Goal: Task Accomplishment & Management: Manage account settings

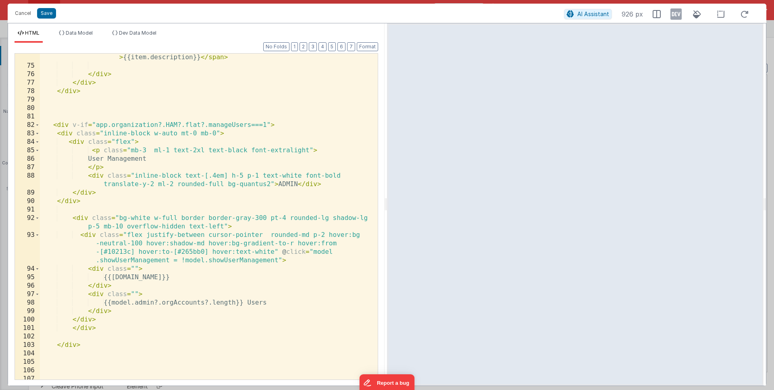
scroll to position [83, 0]
click at [116, 173] on div "< span v-if = "app.organization.HAMgroups?.group.includes([DOMAIN_NAME])" > {{i…" at bounding box center [206, 220] width 332 height 351
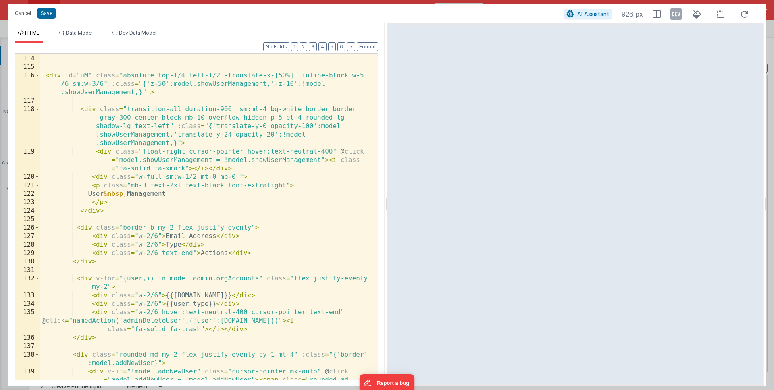
scroll to position [1421, 0]
click at [175, 241] on div "< div id = "modalShade" class = "transition-all duration-100 absolute top-0 lef…" at bounding box center [206, 218] width 332 height 394
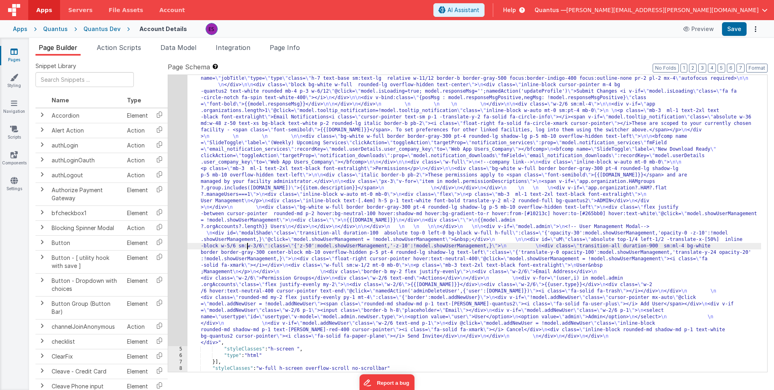
click at [247, 248] on div ""html" : "<div class= \" z-40 flex flex-wrap overflow-scroll no-scrollbar \" > …" at bounding box center [474, 330] width 574 height 639
click at [177, 250] on div "4" at bounding box center [177, 178] width 19 height 335
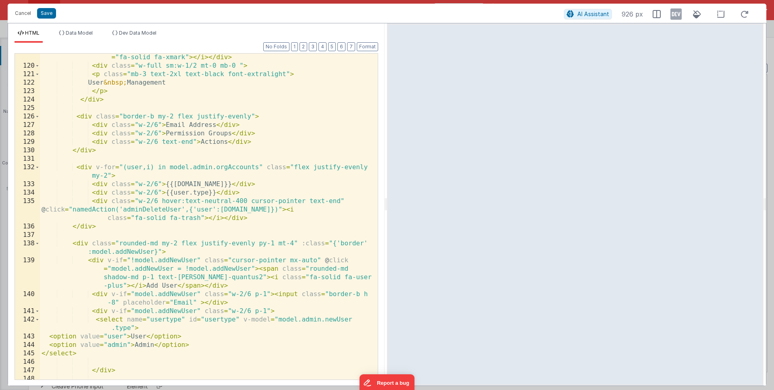
scroll to position [1526, 0]
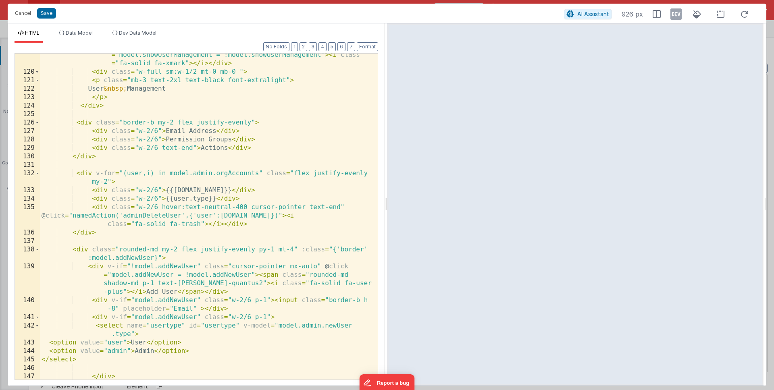
click at [203, 199] on div "< div class = "float-right cursor-pointer hover:text-neutral-400" @ click = "mo…" at bounding box center [206, 222] width 332 height 360
click at [205, 198] on div "< div class = "float-right cursor-pointer hover:text-neutral-400" @ click = "mo…" at bounding box center [206, 222] width 332 height 360
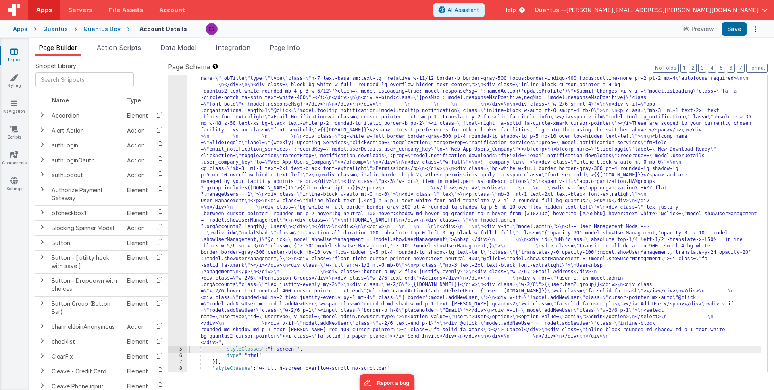
click at [502, 289] on div ""html" : "<div class= \" z-40 flex flex-wrap overflow-scroll no-scrollbar \" > …" at bounding box center [474, 330] width 574 height 639
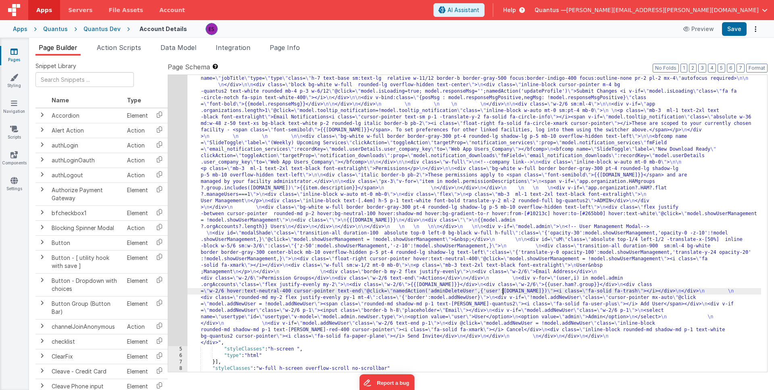
click at [176, 275] on div "4" at bounding box center [177, 178] width 19 height 335
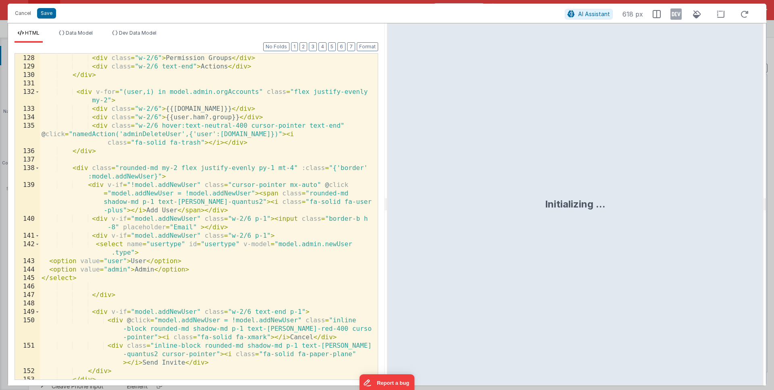
scroll to position [1576, 0]
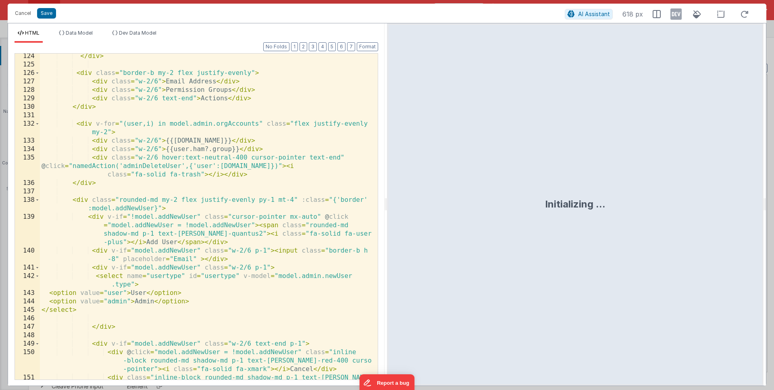
click at [157, 139] on div "</ div > < div class = "border-b my-2 flex justify-evenly" > < div class = "w-2…" at bounding box center [206, 232] width 332 height 360
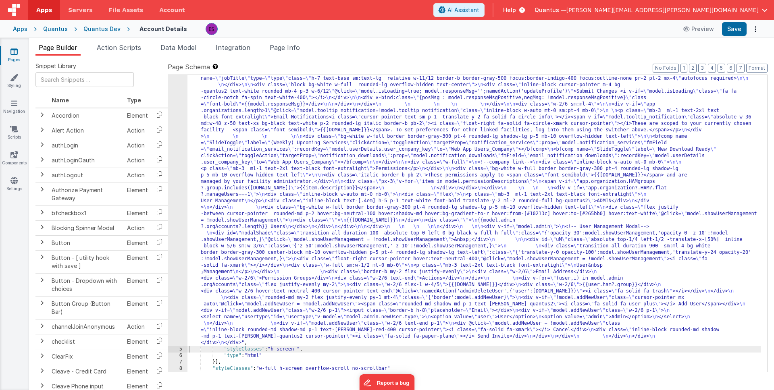
drag, startPoint x: 290, startPoint y: 229, endPoint x: 261, endPoint y: 232, distance: 29.2
click at [290, 229] on div ""html" : "<div class= \" z-40 flex flex-wrap overflow-scroll no-scrollbar \" > …" at bounding box center [474, 330] width 574 height 639
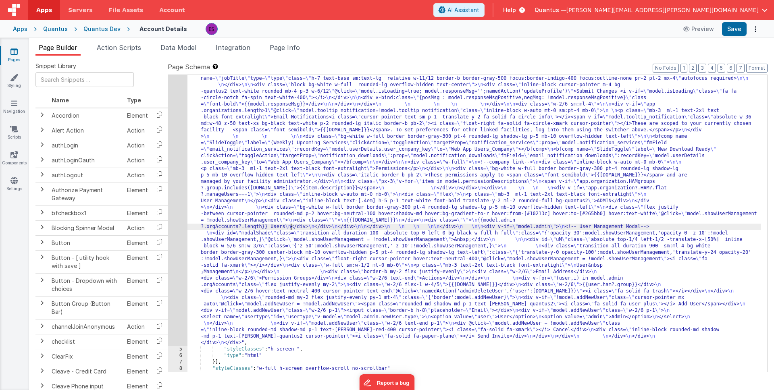
click at [178, 241] on div "4" at bounding box center [177, 178] width 19 height 335
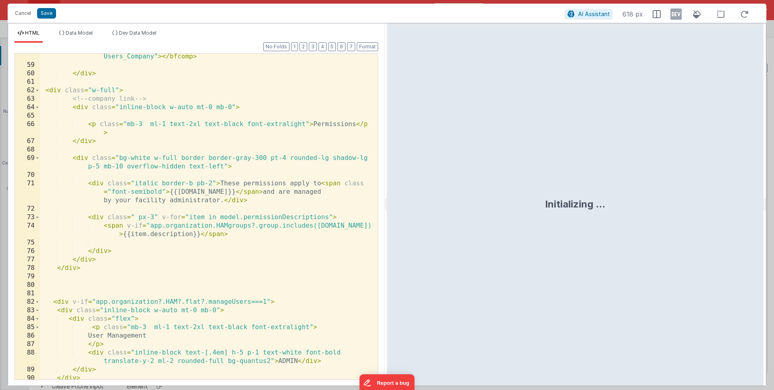
scroll to position [1655, 0]
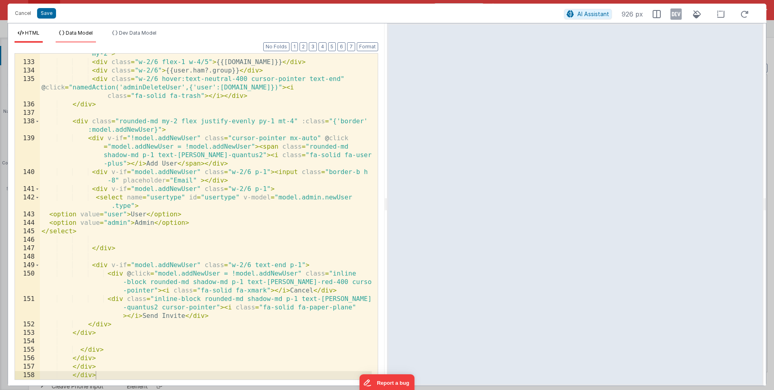
click at [72, 37] on li "Data Model" at bounding box center [76, 36] width 40 height 13
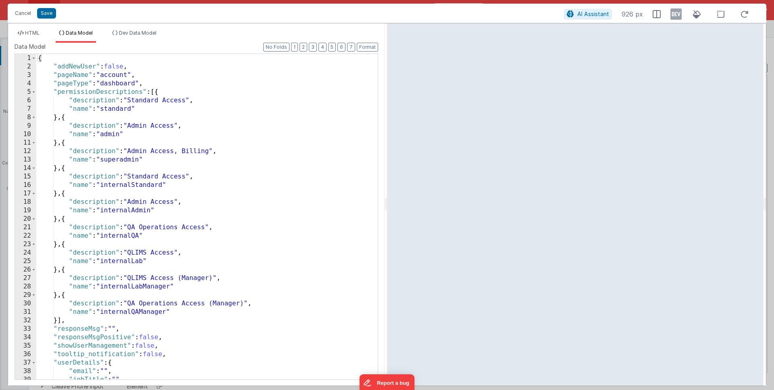
click at [81, 87] on div "{ "addNewUser" : false , "pageName" : "account" , "pageType" : "dashboard" , "p…" at bounding box center [203, 225] width 335 height 343
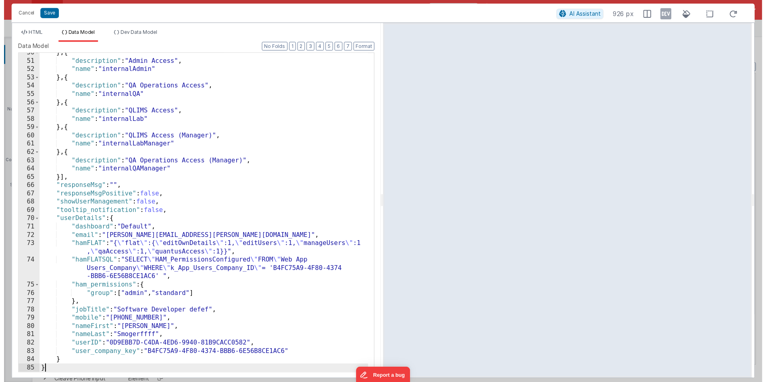
scroll to position [419, 0]
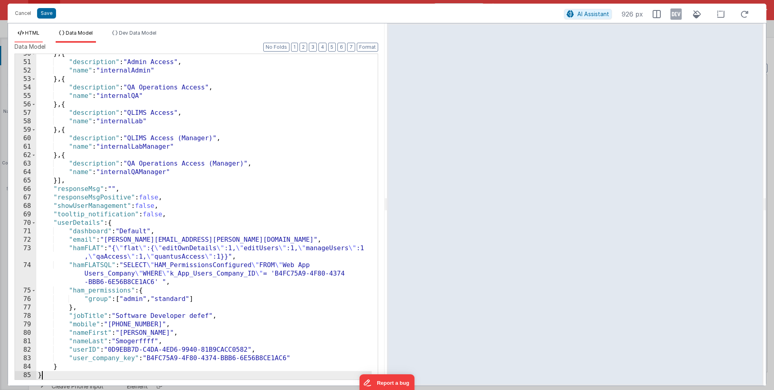
click at [31, 35] on span "HTML" at bounding box center [32, 33] width 15 height 6
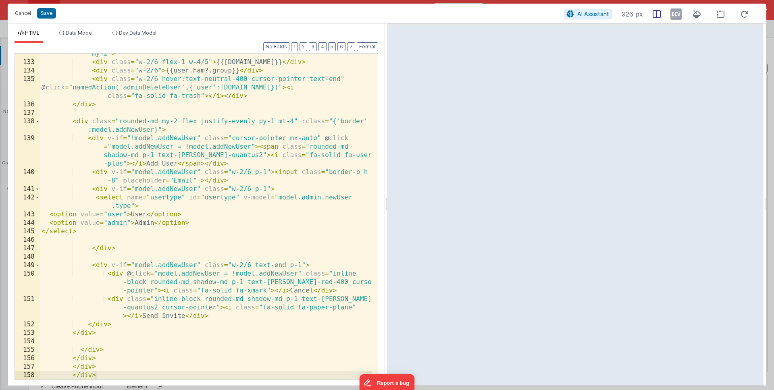
click at [657, 12] on icon at bounding box center [657, 14] width 8 height 8
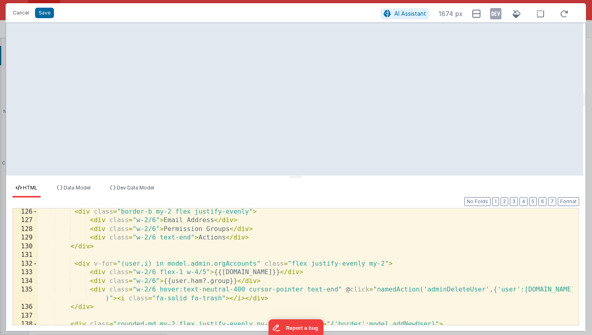
scroll to position [1323, 0]
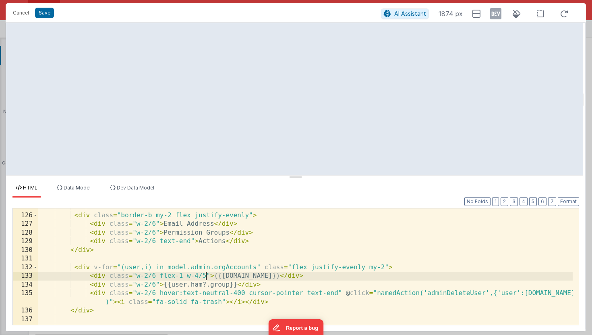
click at [205, 276] on div "< div class = "border-b my-2 flex justify-evenly" > < div class = "w-2/6" > Ema…" at bounding box center [305, 269] width 535 height 134
click at [201, 287] on div "< div class = "border-b my-2 flex justify-evenly" > < div class = "w-2/6" > Ema…" at bounding box center [305, 269] width 535 height 134
drag, startPoint x: 195, startPoint y: 276, endPoint x: 205, endPoint y: 276, distance: 10.1
click at [205, 276] on div "< div class = "border-b my-2 flex justify-evenly" > < div class = "w-2/6" > Ema…" at bounding box center [305, 269] width 535 height 134
click at [187, 276] on div "< div class = "border-b my-2 flex justify-evenly" > < div class = "w-2/6" > Ema…" at bounding box center [305, 269] width 535 height 134
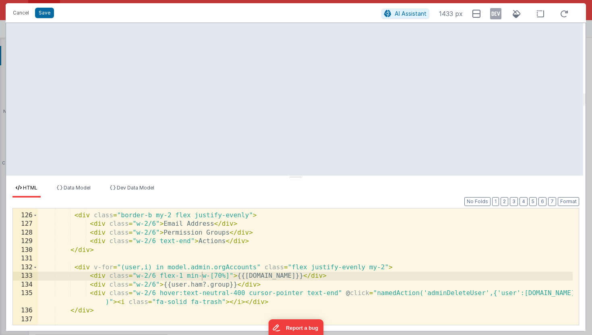
click at [216, 277] on div "< div class = "border-b my-2 flex justify-evenly" > < div class = "w-2/6" > Ema…" at bounding box center [305, 269] width 535 height 134
drag, startPoint x: 229, startPoint y: 277, endPoint x: 159, endPoint y: 276, distance: 70.1
click at [155, 277] on div "< div class = "border-b my-2 flex justify-evenly" > < div class = "w-2/6" > Ema…" at bounding box center [305, 269] width 535 height 134
click at [156, 224] on div "< div class = "border-b my-2 flex justify-evenly" > < div class = "w-2/6" > Ema…" at bounding box center [305, 269] width 535 height 134
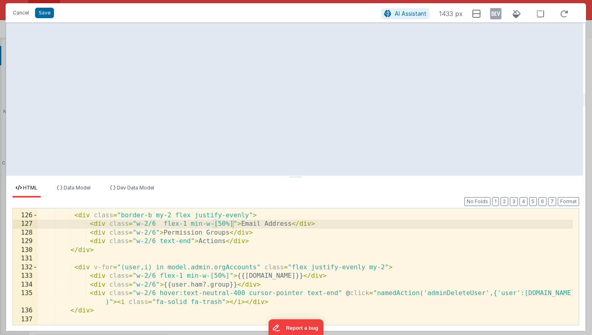
click at [312, 261] on div "< div class = "border-b my-2 flex justify-evenly" > < div class = "w-2/6 flex-1…" at bounding box center [305, 269] width 535 height 134
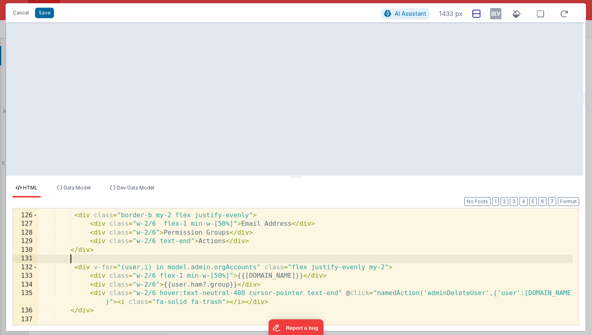
click at [472, 13] on div at bounding box center [477, 13] width 15 height 15
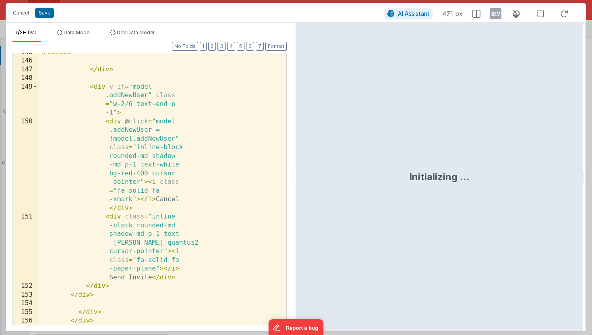
scroll to position [4061, 0]
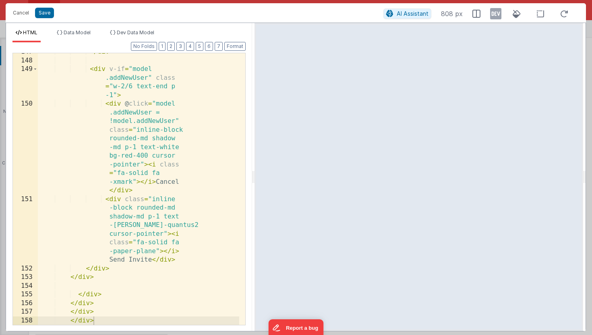
drag, startPoint x: 293, startPoint y: 178, endPoint x: 254, endPoint y: 179, distance: 39.5
click at [254, 179] on html "Cancel Save AI Assistant 808 px HTML Data Model Dev Data Model Format 7 6 5 4 3…" at bounding box center [296, 167] width 592 height 335
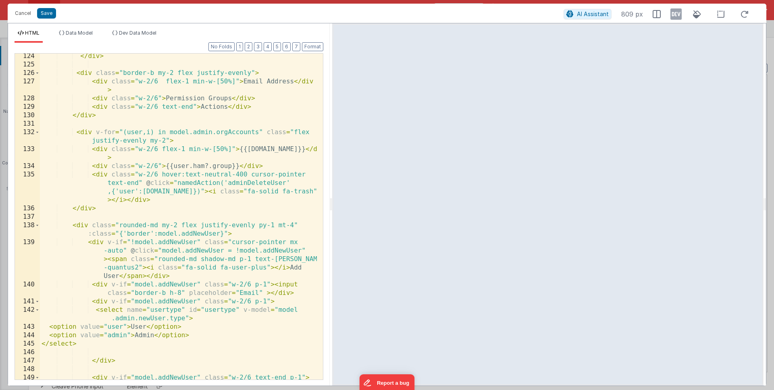
scroll to position [1787, 0]
click at [233, 166] on div "</ div > < div class = "border-b my-2 flex justify-evenly" > < div class = "w-2…" at bounding box center [178, 237] width 277 height 368
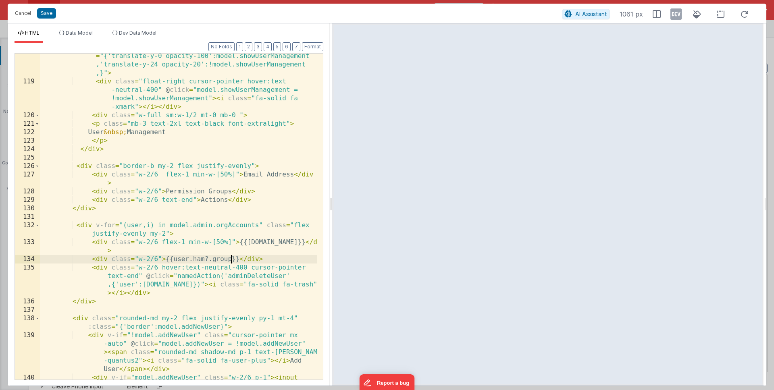
scroll to position [1694, 0]
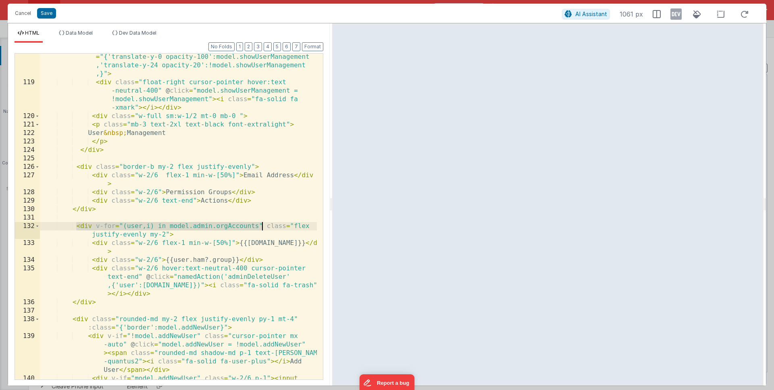
drag, startPoint x: 76, startPoint y: 227, endPoint x: 263, endPoint y: 226, distance: 186.6
click at [263, 226] on div "< div class = "transition-all duration-900 sm:ml-4 bg-white border border-gray-…" at bounding box center [178, 224] width 277 height 394
click at [175, 261] on div "< div class = "transition-all duration-900 sm:ml-4 bg-white border border-gray-…" at bounding box center [178, 224] width 277 height 394
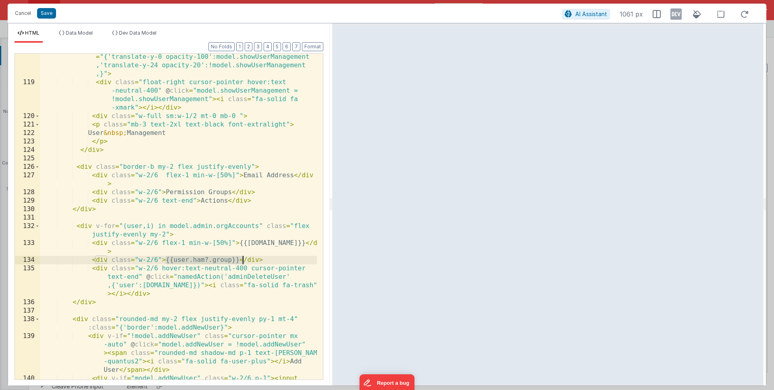
drag, startPoint x: 166, startPoint y: 260, endPoint x: 242, endPoint y: 261, distance: 76.2
click at [242, 261] on div "< div class = "transition-all duration-900 sm:ml-4 bg-white border border-gray-…" at bounding box center [178, 224] width 277 height 394
click at [239, 261] on div "< div class = "transition-all duration-900 sm:ml-4 bg-white border border-gray-…" at bounding box center [178, 224] width 277 height 394
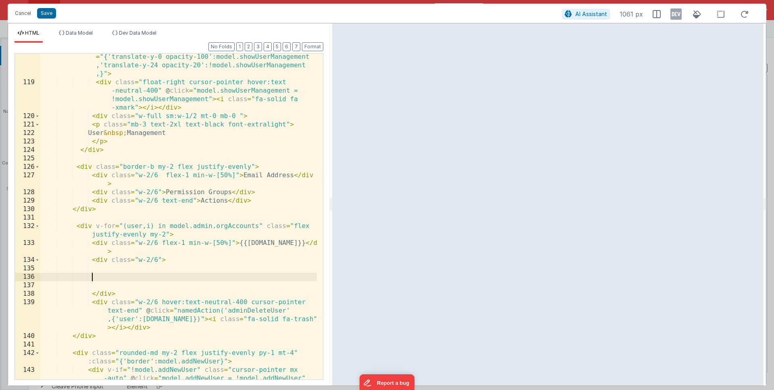
paste textarea
click at [106, 279] on div "< div class = "transition-all duration-900 sm:ml-4 bg-white border border-gray-…" at bounding box center [178, 236] width 277 height 419
click at [283, 278] on div "< div class = "transition-all duration-900 sm:ml-4 bg-white border border-gray-…" at bounding box center [178, 236] width 277 height 419
click at [150, 276] on div "< div class = "transition-all duration-900 sm:ml-4 bg-white border border-gray-…" at bounding box center [178, 236] width 277 height 419
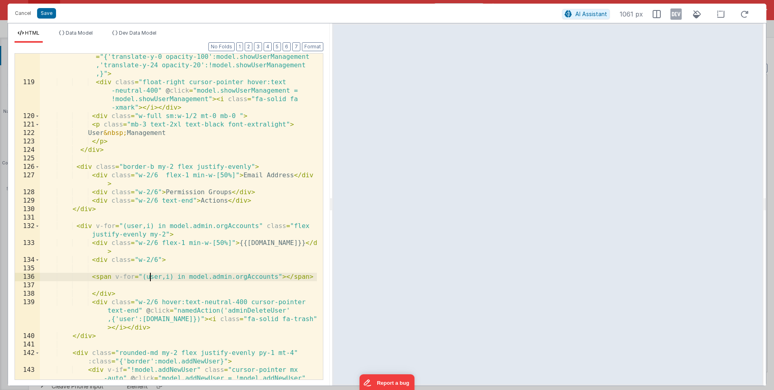
click at [150, 276] on div "< div class = "transition-all duration-900 sm:ml-4 bg-white border border-gray-…" at bounding box center [178, 236] width 277 height 419
click at [266, 278] on div "< div class = "transition-all duration-900 sm:ml-4 bg-white border border-gray-…" at bounding box center [178, 236] width 277 height 419
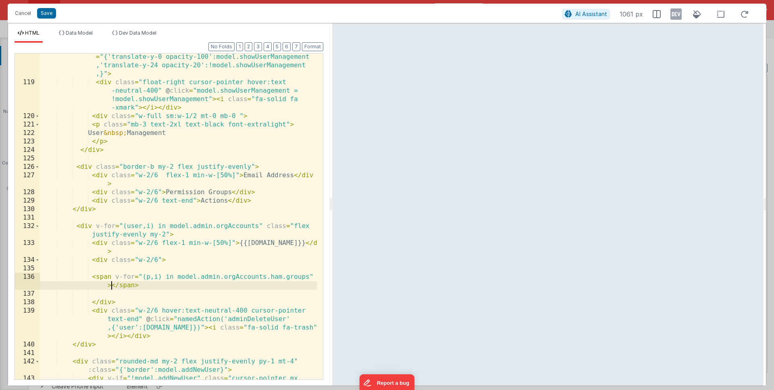
click at [111, 286] on div "< div class = "transition-all duration-900 sm:ml-4 bg-white border border-gray-…" at bounding box center [178, 236] width 277 height 419
click at [282, 276] on div "< div class = "transition-all duration-900 sm:ml-4 bg-white border border-gray-…" at bounding box center [178, 236] width 277 height 419
click at [139, 285] on div "< div class = "transition-all duration-900 sm:ml-4 bg-white border border-gray-…" at bounding box center [178, 236] width 277 height 419
click at [268, 277] on div "< div class = "transition-all duration-900 sm:ml-4 bg-white border border-gray-…" at bounding box center [178, 236] width 277 height 419
click at [675, 16] on icon at bounding box center [675, 14] width 11 height 13
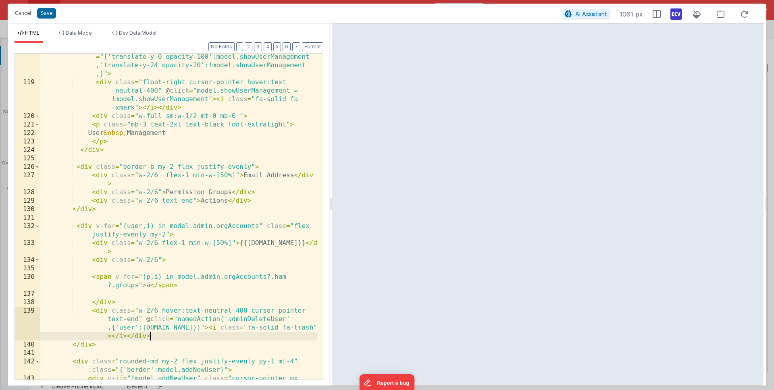
drag, startPoint x: 214, startPoint y: 340, endPoint x: 192, endPoint y: 322, distance: 28.9
click at [214, 340] on div "< div class = "transition-all duration-900 sm:ml-4 bg-white border border-gray-…" at bounding box center [178, 236] width 277 height 419
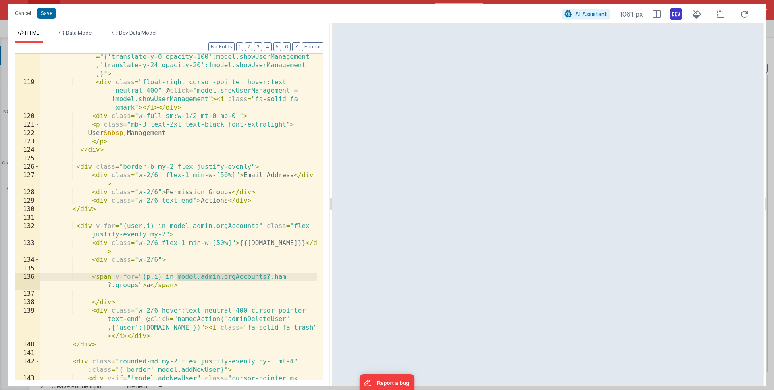
drag, startPoint x: 176, startPoint y: 277, endPoint x: 268, endPoint y: 275, distance: 92.3
click at [268, 275] on div "< div class = "transition-all duration-900 sm:ml-4 bg-white border border-gray-…" at bounding box center [178, 236] width 277 height 419
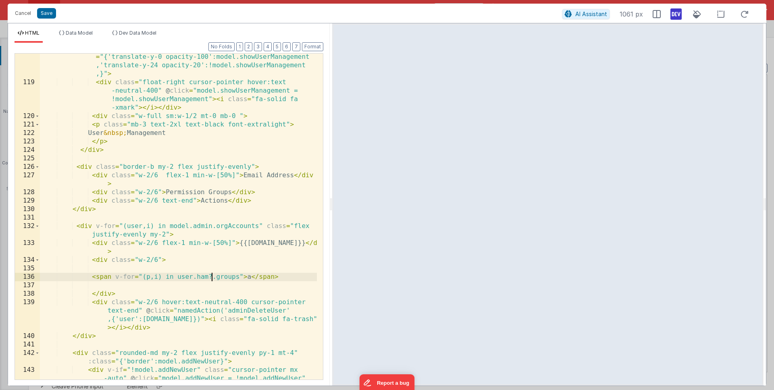
click at [210, 274] on div "< div class = "transition-all duration-900 sm:ml-4 bg-white border border-gray-…" at bounding box center [178, 236] width 277 height 419
click at [209, 276] on div "< div class = "transition-all duration-900 sm:ml-4 bg-white border border-gray-…" at bounding box center [178, 236] width 277 height 419
drag, startPoint x: 247, startPoint y: 278, endPoint x: 251, endPoint y: 277, distance: 4.1
click at [251, 277] on div "< div class = "transition-all duration-900 sm:ml-4 bg-white border border-gray-…" at bounding box center [178, 236] width 277 height 419
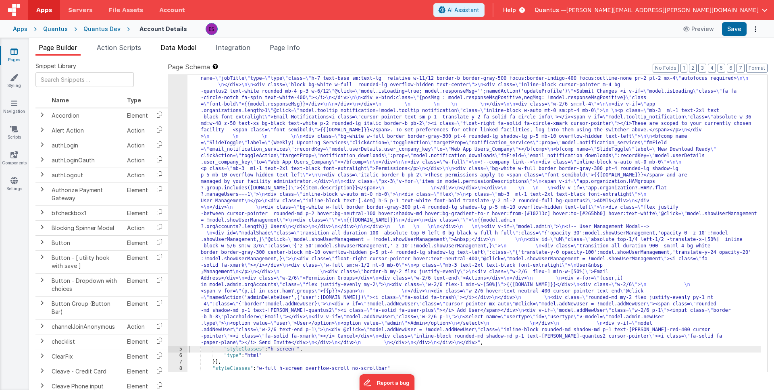
click at [175, 47] on span "Data Model" at bounding box center [178, 48] width 36 height 8
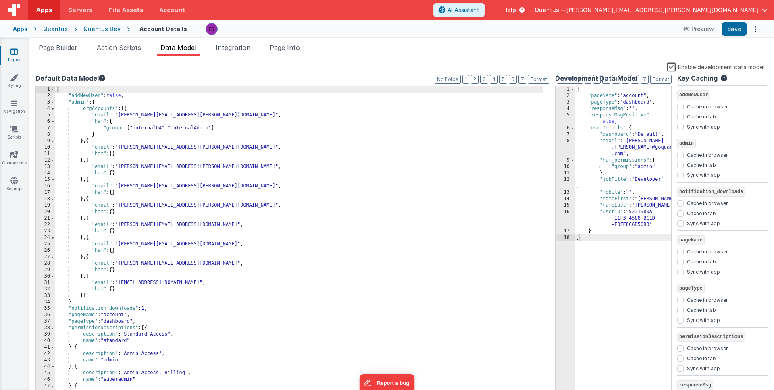
click at [638, 143] on div "{ "pageName" : "account" , "pageType" : "dashboard" , "responseMsg" : "" , "res…" at bounding box center [623, 248] width 96 height 324
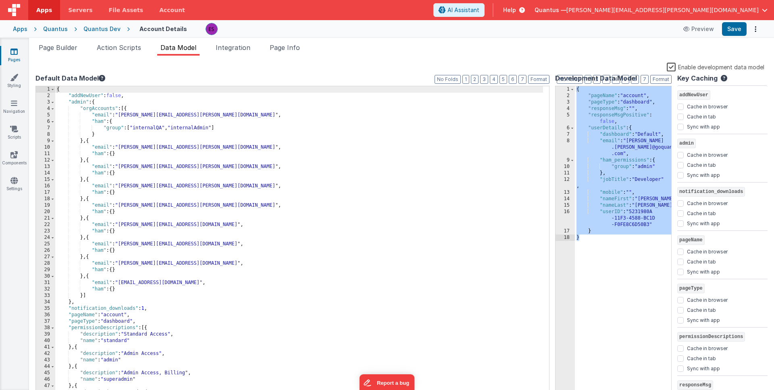
scroll to position [663, 0]
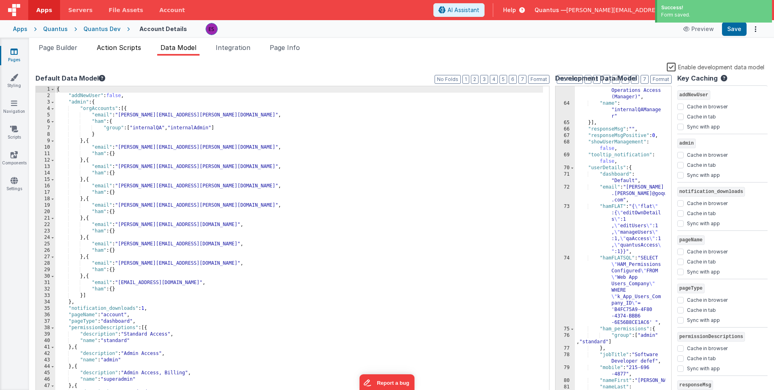
click at [112, 49] on span "Action Scripts" at bounding box center [119, 48] width 44 height 8
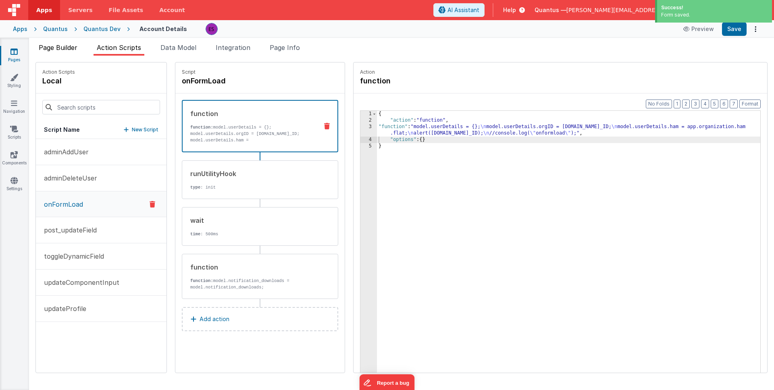
click at [54, 52] on li "Page Builder" at bounding box center [57, 49] width 45 height 13
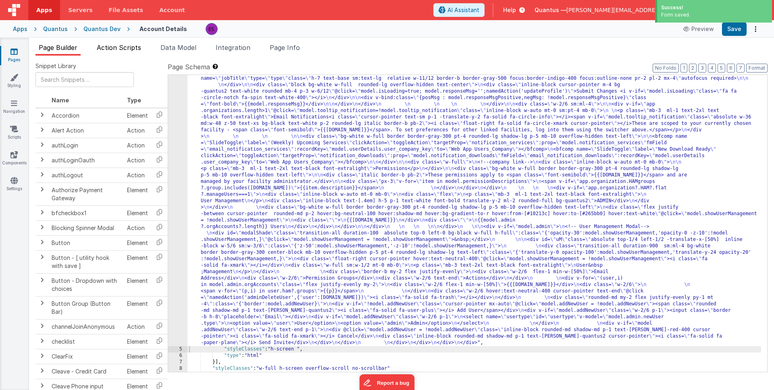
click at [108, 48] on span "Action Scripts" at bounding box center [119, 48] width 44 height 8
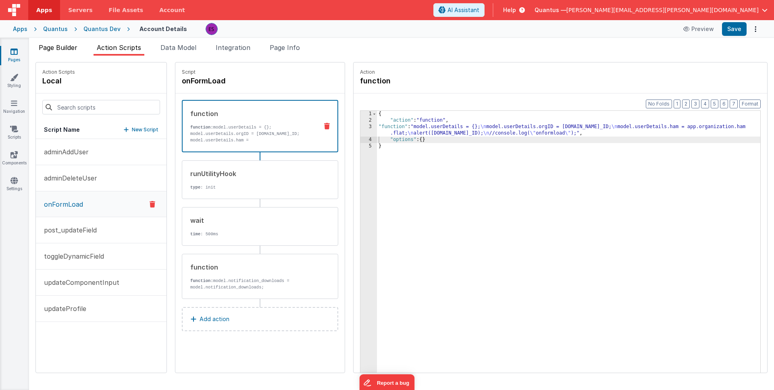
click at [64, 48] on span "Page Builder" at bounding box center [58, 48] width 39 height 8
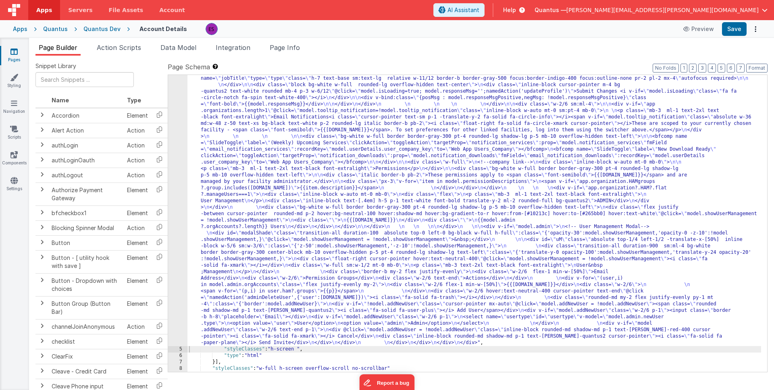
click at [375, 168] on div ""html" : "<div class= \" z-40 flex flex-wrap overflow-scroll no-scrollbar \" > …" at bounding box center [474, 330] width 574 height 639
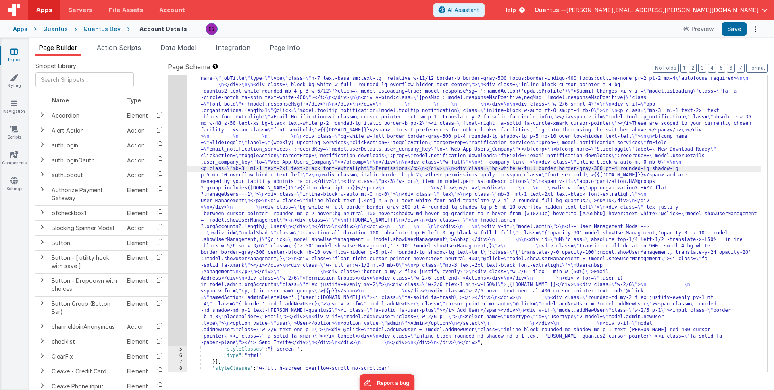
click at [179, 198] on div "4" at bounding box center [177, 178] width 19 height 335
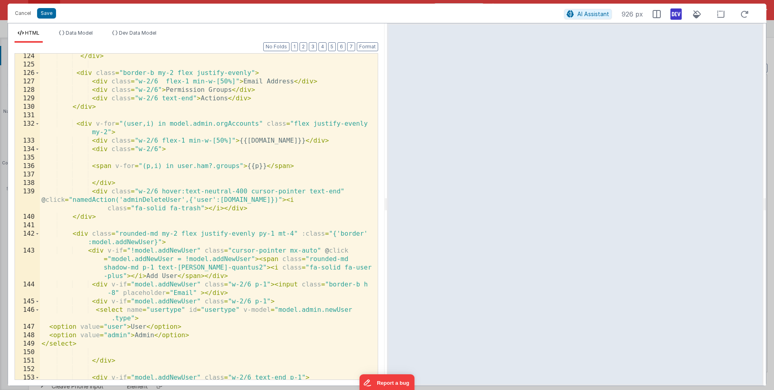
scroll to position [1576, 0]
click at [158, 168] on div "</ div > < div class = "border-b my-2 flex justify-evenly" > < div class = "w-2…" at bounding box center [206, 233] width 332 height 360
click at [181, 160] on div "</ div > < div class = "border-b my-2 flex justify-evenly" > < div class = "w-2…" at bounding box center [206, 233] width 332 height 360
click at [230, 165] on div "</ div > < div class = "border-b my-2 flex justify-evenly" > < div class = "w-2…" at bounding box center [206, 233] width 332 height 360
click at [206, 169] on div "</ div > < div class = "border-b my-2 flex justify-evenly" > < div class = "w-2…" at bounding box center [206, 233] width 332 height 360
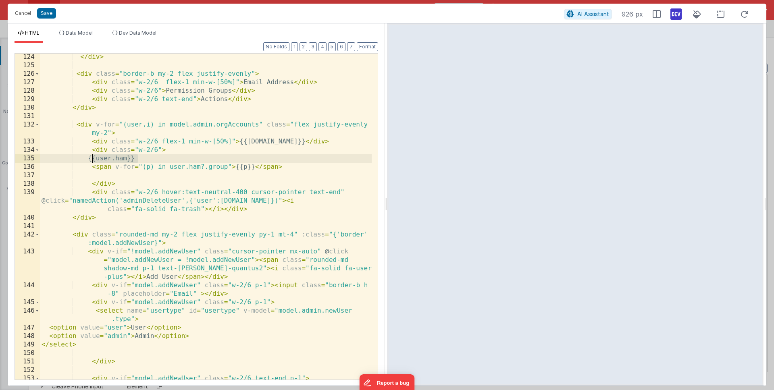
drag, startPoint x: 164, startPoint y: 159, endPoint x: 92, endPoint y: 157, distance: 71.4
click at [92, 157] on div "</ div > < div class = "border-b my-2 flex justify-evenly" > < div class = "w-2…" at bounding box center [206, 233] width 332 height 360
click at [222, 168] on div "</ div > < div class = "border-b my-2 flex justify-evenly" > < div class = "w-2…" at bounding box center [206, 233] width 332 height 360
click at [114, 165] on div "</ div > < div class = "border-b my-2 flex justify-evenly" > < div class = "w-2…" at bounding box center [206, 233] width 332 height 360
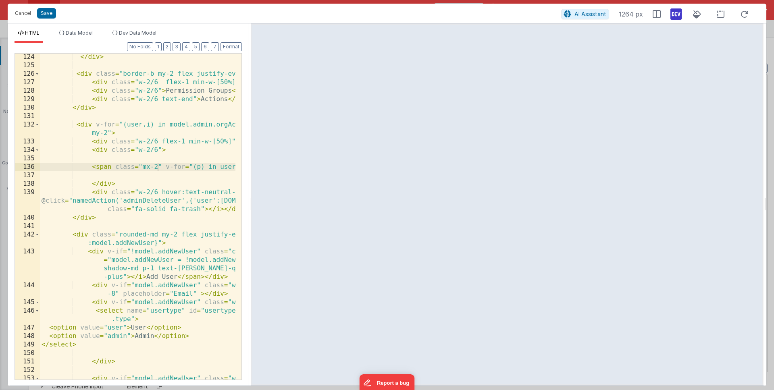
scroll to position [2024, 0]
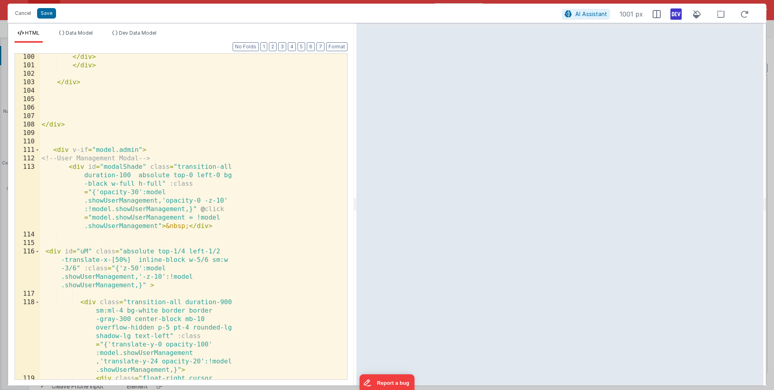
drag, startPoint x: 387, startPoint y: 204, endPoint x: 356, endPoint y: 187, distance: 35.4
click at [356, 187] on html "Cancel Save AI Assistant 1001 px HTML Data Model Dev Data Model Format 7 6 5 4 …" at bounding box center [387, 195] width 774 height 390
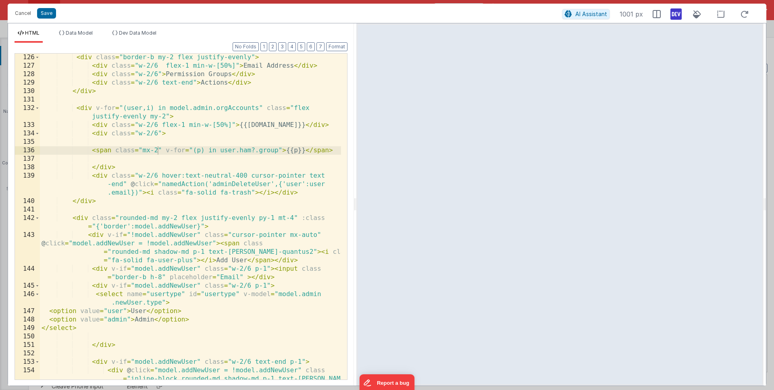
scroll to position [1693, 0]
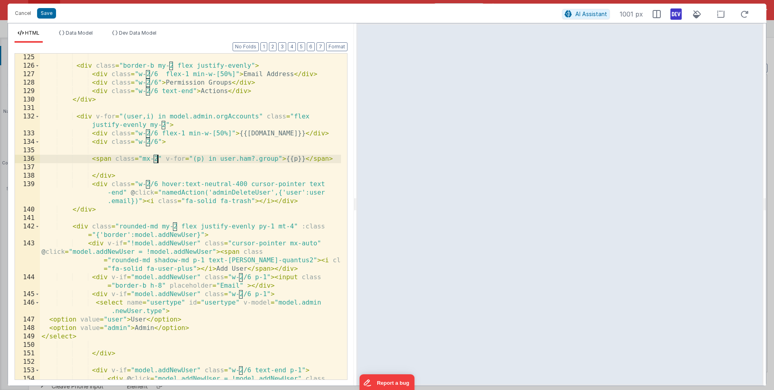
drag, startPoint x: 154, startPoint y: 159, endPoint x: 158, endPoint y: 158, distance: 4.1
click at [158, 158] on div "< div class = "border-b my-2 flex justify-evenly" > < div class = "w-2/6 flex-1…" at bounding box center [190, 237] width 301 height 368
click at [658, 15] on icon at bounding box center [657, 14] width 8 height 8
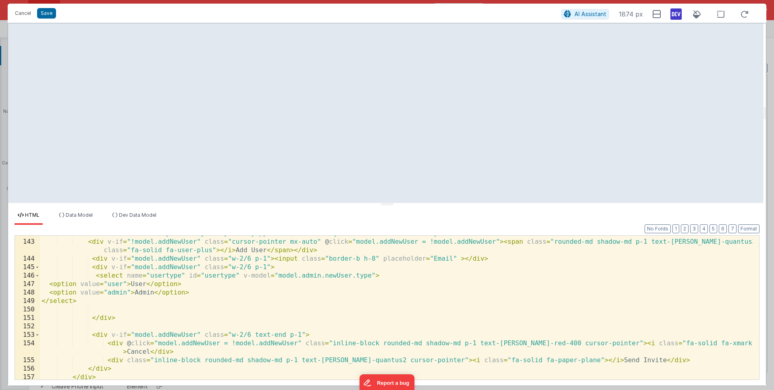
scroll to position [1363, 0]
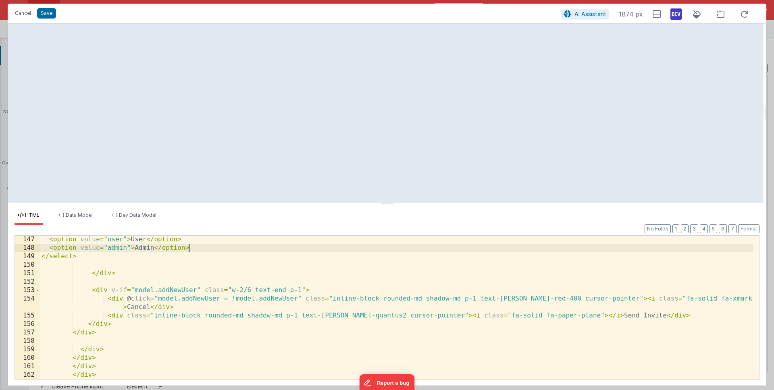
click at [309, 252] on div "< option value = "user" > User </ option > < option value = "admin" > Admin </ …" at bounding box center [396, 315] width 713 height 160
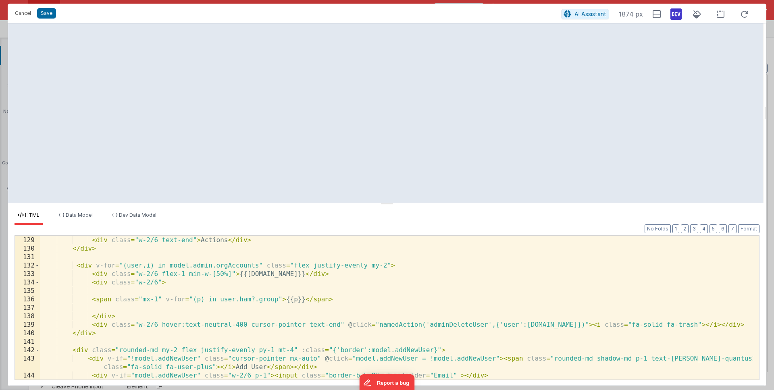
scroll to position [1202, 0]
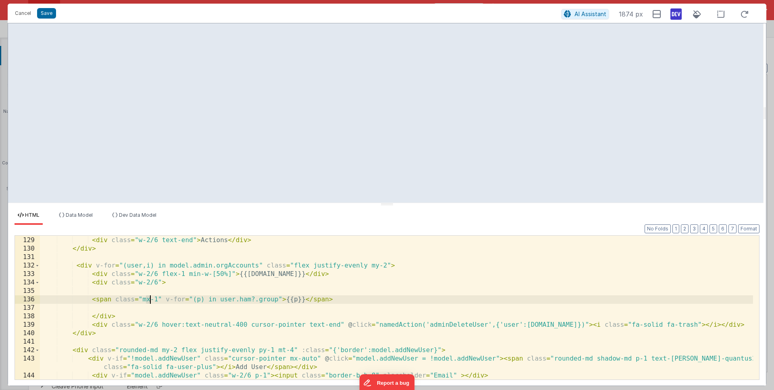
click at [150, 299] on div "< div class = "w-2/6" > Permission Groups </ div > < div class = "w-2/6 text-en…" at bounding box center [396, 308] width 713 height 160
click at [306, 298] on div "< div class = "w-2/6" > Permission Groups </ div > < div class = "w-2/6 text-en…" at bounding box center [396, 308] width 713 height 160
click at [201, 299] on div "< div class = "w-2/6" > Permission Groups </ div > < div class = "w-2/6 text-en…" at bounding box center [396, 308] width 713 height 160
click at [314, 300] on div "< div class = "w-2/6" > Permission Groups </ div > < div class = "w-2/6 text-en…" at bounding box center [396, 308] width 713 height 160
drag, startPoint x: 487, startPoint y: 300, endPoint x: 492, endPoint y: 295, distance: 7.1
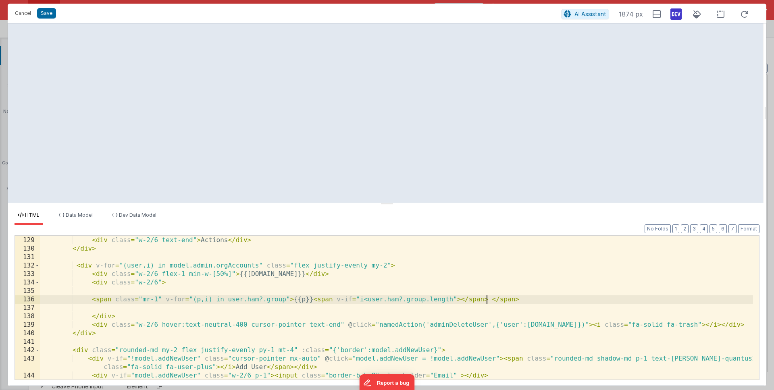
click at [487, 300] on div "< div class = "w-2/6" > Permission Groups </ div > < div class = "w-2/6 text-en…" at bounding box center [396, 308] width 713 height 160
click at [450, 315] on div "< div class = "w-2/6" > Permission Groups </ div > < div class = "w-2/6 text-en…" at bounding box center [396, 308] width 713 height 160
click at [451, 298] on div "< div class = "w-2/6" > Permission Groups </ div > < div class = "w-2/6 text-en…" at bounding box center [396, 308] width 713 height 160
click at [493, 313] on div "< div class = "w-2/6" > Permission Groups </ div > < div class = "w-2/6 text-en…" at bounding box center [396, 308] width 713 height 160
click at [205, 299] on div "< div class = "w-2/6" > Permission Groups </ div > < div class = "w-2/6 text-en…" at bounding box center [396, 308] width 713 height 160
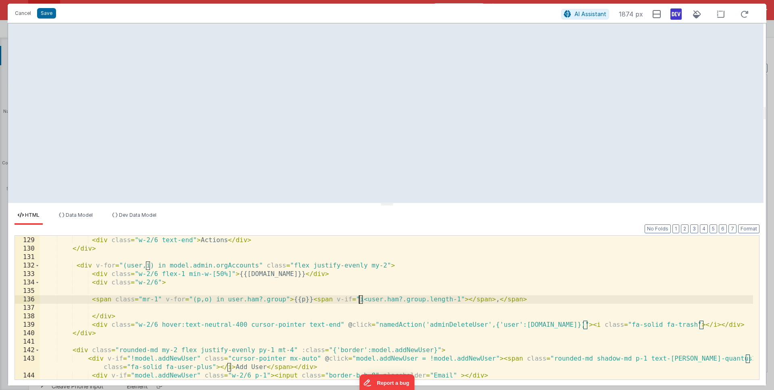
click at [359, 299] on div "< div class = "w-2/6" > Permission Groups </ div > < div class = "w-2/6 text-en…" at bounding box center [396, 308] width 713 height 160
drag, startPoint x: 470, startPoint y: 322, endPoint x: 457, endPoint y: 321, distance: 12.2
click at [470, 322] on div "< div class = "w-2/6" > Permission Groups </ div > < div class = "w-2/6 text-en…" at bounding box center [396, 308] width 713 height 160
click at [443, 295] on div "< div class = "w-2/6" > Permission Groups </ div > < div class = "w-2/6 text-en…" at bounding box center [396, 308] width 713 height 160
click at [460, 299] on div "< div class = "w-2/6" > Permission Groups </ div > < div class = "w-2/6 text-en…" at bounding box center [396, 308] width 713 height 160
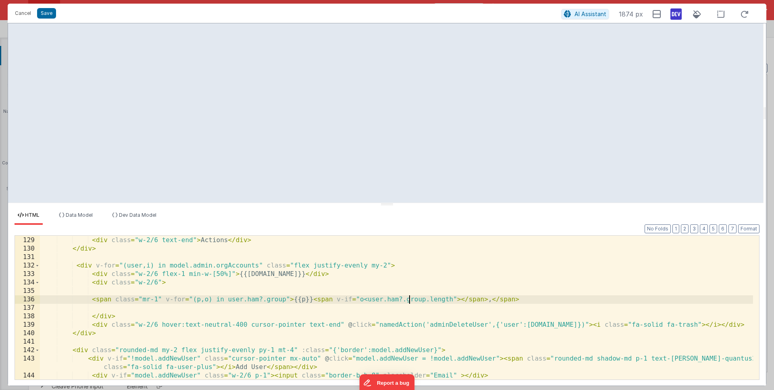
click at [409, 301] on div "< div class = "w-2/6" > Permission Groups </ div > < div class = "w-2/6 text-en…" at bounding box center [396, 308] width 713 height 160
drag, startPoint x: 366, startPoint y: 299, endPoint x: 452, endPoint y: 297, distance: 85.5
click at [452, 297] on div "< div class = "w-2/6" > Permission Groups </ div > < div class = "w-2/6 text-en…" at bounding box center [396, 308] width 713 height 160
click at [460, 300] on div "< div class = "w-2/6" > Permission Groups </ div > < div class = "w-2/6 text-en…" at bounding box center [396, 308] width 713 height 160
paste textarea
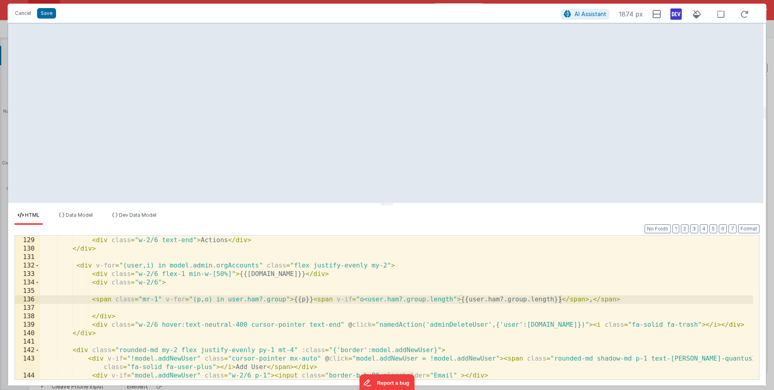
click at [553, 299] on div "< div class = "w-2/6" > Permission Groups </ div > < div class = "w-2/6 text-en…" at bounding box center [396, 308] width 713 height 160
click at [452, 299] on div "< div class = "w-2/6" > Permission Groups </ div > < div class = "w-2/6 text-en…" at bounding box center [396, 308] width 713 height 160
click at [293, 296] on div "< div class = "w-2/6" > Permission Groups </ div > < div class = "w-2/6 text-en…" at bounding box center [396, 308] width 713 height 160
click at [625, 301] on div "< div class = "w-2/6" > Permission Groups </ div > < div class = "w-2/6 text-en…" at bounding box center [396, 308] width 713 height 160
drag, startPoint x: 595, startPoint y: 299, endPoint x: 488, endPoint y: 299, distance: 107.6
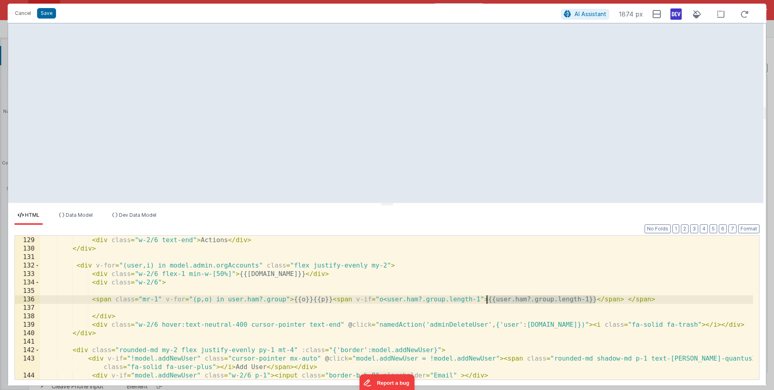
click at [488, 299] on div "< div class = "w-2/6" > Permission Groups </ div > < div class = "w-2/6 text-en…" at bounding box center [396, 308] width 713 height 160
drag, startPoint x: 313, startPoint y: 298, endPoint x: 294, endPoint y: 301, distance: 19.2
click at [294, 301] on div "< div class = "w-2/6" > Permission Groups </ div > < div class = "w-2/6 text-en…" at bounding box center [396, 308] width 713 height 160
click at [409, 263] on div "< div class = "w-2/6" > Permission Groups </ div > < div class = "w-2/6 text-en…" at bounding box center [396, 308] width 713 height 160
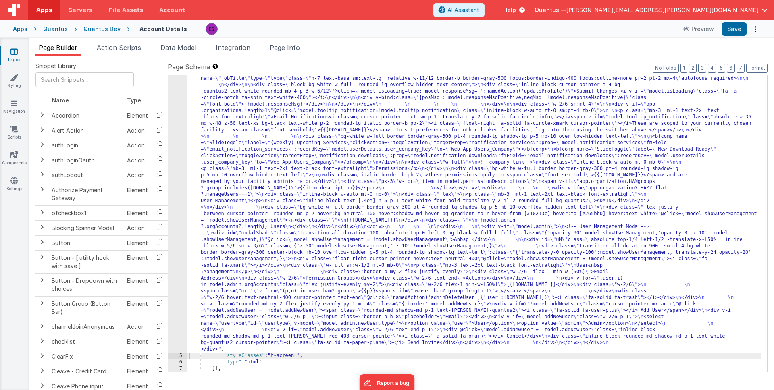
click at [308, 171] on div ""html" : "<div class= \" z-40 flex flex-wrap overflow-scroll no-scrollbar \" > …" at bounding box center [474, 333] width 574 height 645
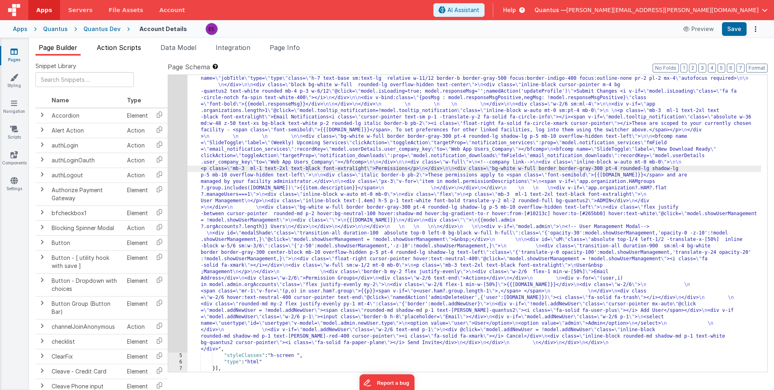
click at [135, 52] on li "Action Scripts" at bounding box center [119, 49] width 51 height 13
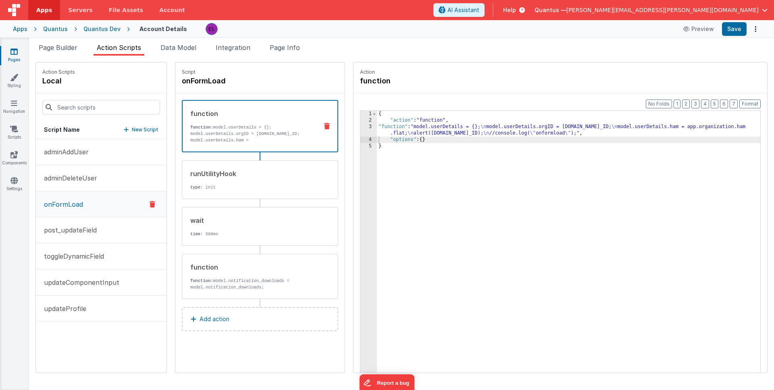
click at [103, 31] on div "Quantus Dev" at bounding box center [101, 29] width 37 height 8
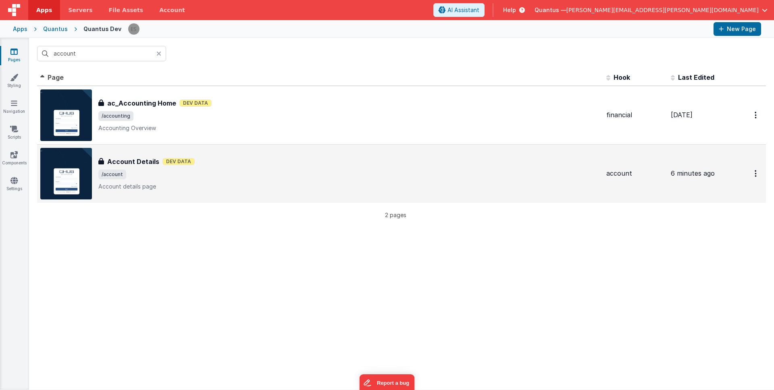
click at [198, 175] on span "/account" at bounding box center [348, 175] width 501 height 10
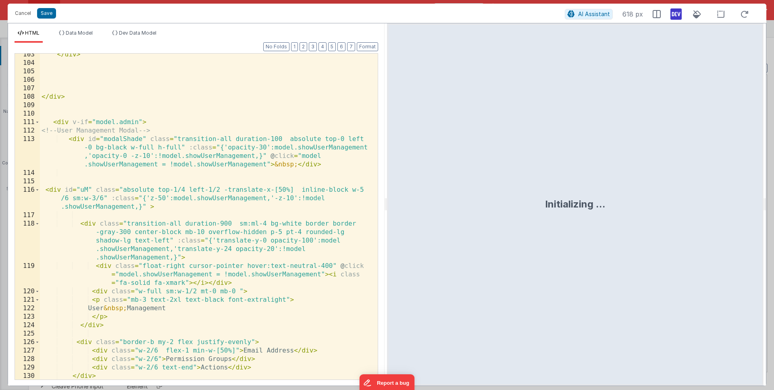
scroll to position [1307, 0]
drag, startPoint x: 184, startPoint y: 190, endPoint x: 173, endPoint y: 189, distance: 11.3
click at [173, 189] on div "</ div > </ div > < div v-if = "model.admin" > <!-- User Management Modal --> <…" at bounding box center [206, 221] width 332 height 343
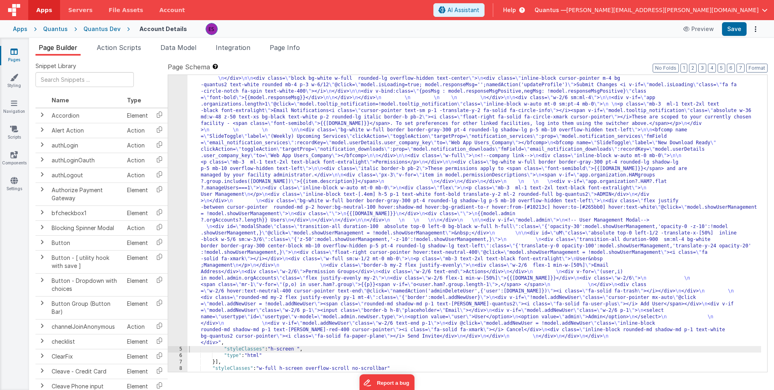
click at [213, 127] on div ""html" : "<div class= \" z-40 flex flex-wrap overflow-scroll no-scrollbar \" > …" at bounding box center [474, 326] width 574 height 645
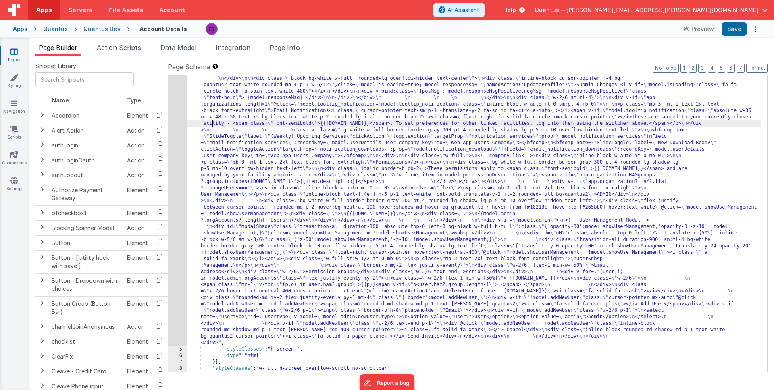
click at [181, 141] on div "4" at bounding box center [177, 175] width 19 height 342
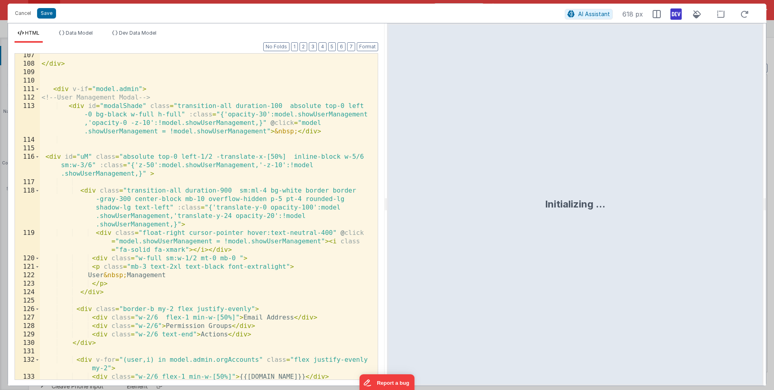
scroll to position [1340, 0]
click at [338, 106] on div "</ div > < div v-if = "model.admin" > <!-- User Management Modal --> < div id =…" at bounding box center [206, 222] width 332 height 343
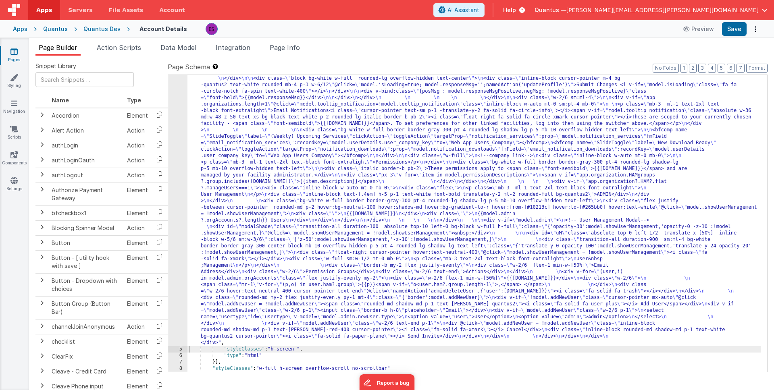
click at [185, 204] on div "4" at bounding box center [177, 175] width 19 height 342
click at [179, 206] on div "4" at bounding box center [177, 175] width 19 height 342
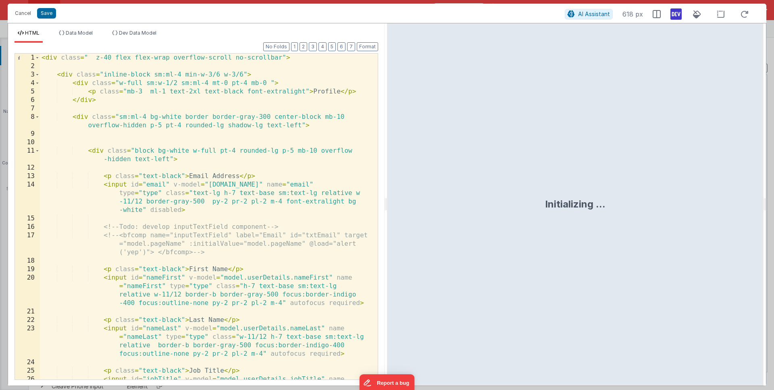
click at [183, 205] on div "< div class = " z-40 flex flex-wrap overflow-scroll no-scrollbar" > < div class…" at bounding box center [206, 238] width 332 height 368
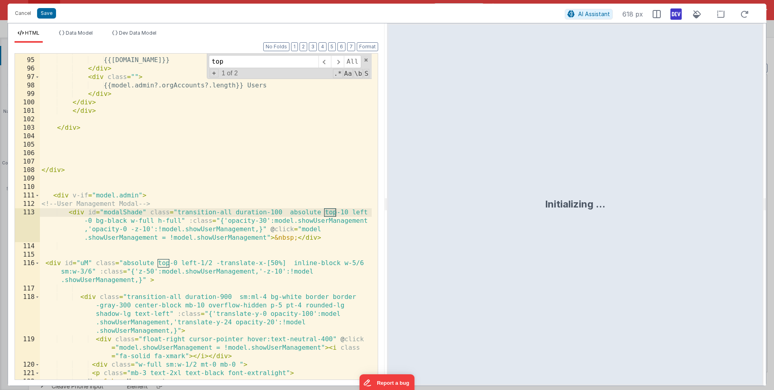
scroll to position [1234, 0]
type input "top-10"
click at [326, 239] on div "< div class = "" > {{[DOMAIN_NAME]}} </ div > < div class = "" > {{model.admin?…" at bounding box center [206, 219] width 332 height 343
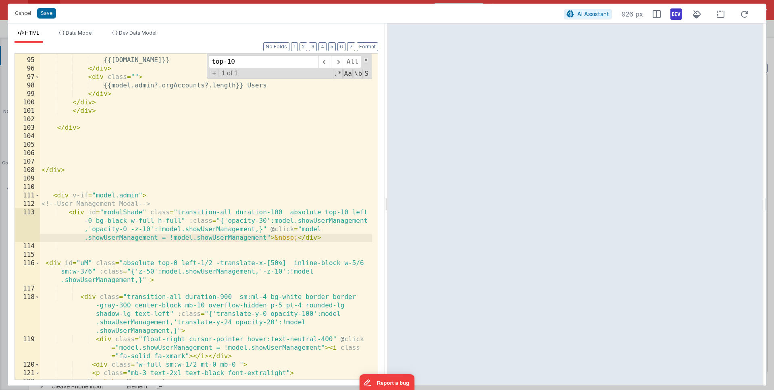
click at [339, 213] on div "< div class = "" > {{[DOMAIN_NAME]}} </ div > < div class = "" > {{model.admin?…" at bounding box center [206, 219] width 332 height 343
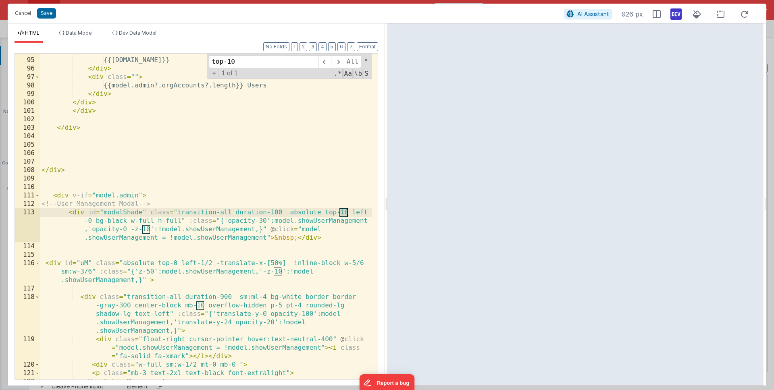
drag, startPoint x: 339, startPoint y: 213, endPoint x: 347, endPoint y: 213, distance: 7.3
click at [347, 213] on div "< div class = "" > {{[DOMAIN_NAME]}} </ div > < div class = "" > {{model.admin?…" at bounding box center [206, 219] width 332 height 343
drag, startPoint x: 340, startPoint y: 213, endPoint x: 348, endPoint y: 212, distance: 8.1
click at [348, 212] on div "< div class = "" > {{[DOMAIN_NAME]}} </ div > < div class = "" > {{model.admin?…" at bounding box center [206, 219] width 332 height 343
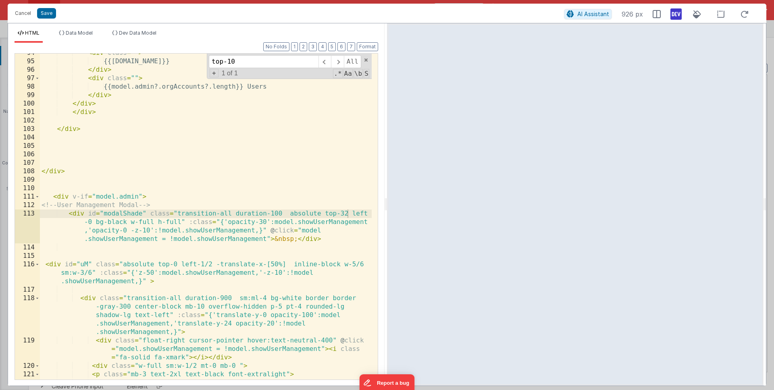
click at [339, 222] on div "< div class = "" > {{[DOMAIN_NAME]}} </ div > < div class = "" > {{model.admin?…" at bounding box center [206, 220] width 332 height 343
click at [347, 213] on div "< div class = "" > {{[DOMAIN_NAME]}} </ div > < div class = "" > {{model.admin?…" at bounding box center [206, 220] width 332 height 343
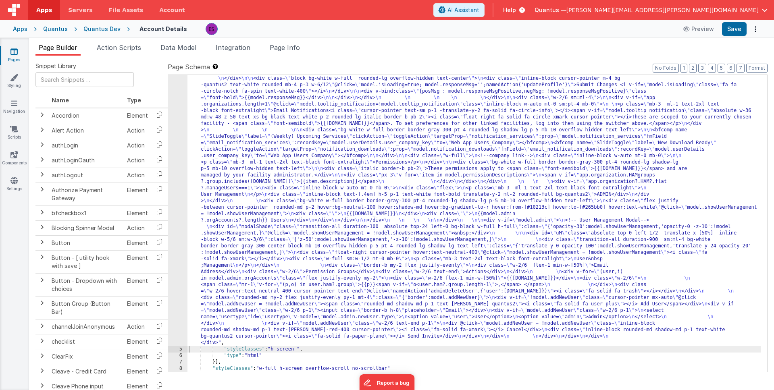
click at [259, 224] on div ""html" : "<div class= \" z-40 flex flex-wrap overflow-scroll no-scrollbar \" > …" at bounding box center [474, 326] width 574 height 645
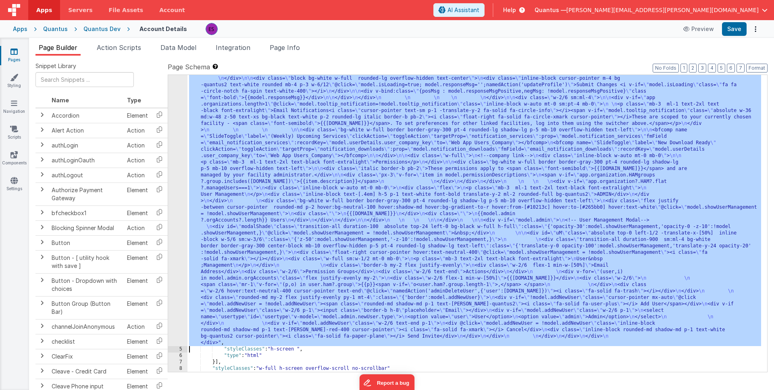
click at [179, 229] on div "4" at bounding box center [177, 175] width 19 height 342
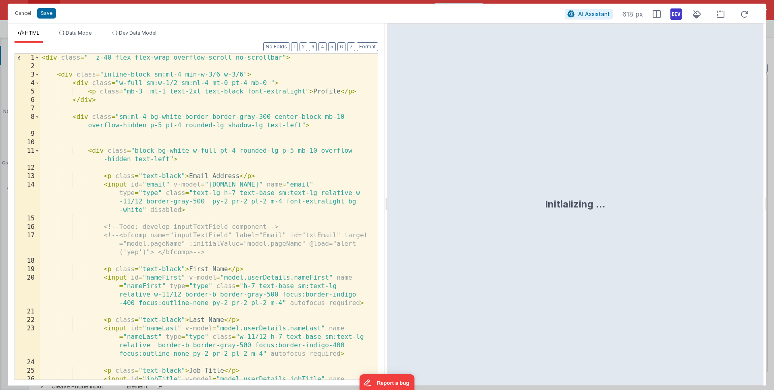
click at [266, 306] on div "< div class = " z-40 flex flex-wrap overflow-scroll no-scrollbar" > < div class…" at bounding box center [206, 238] width 332 height 368
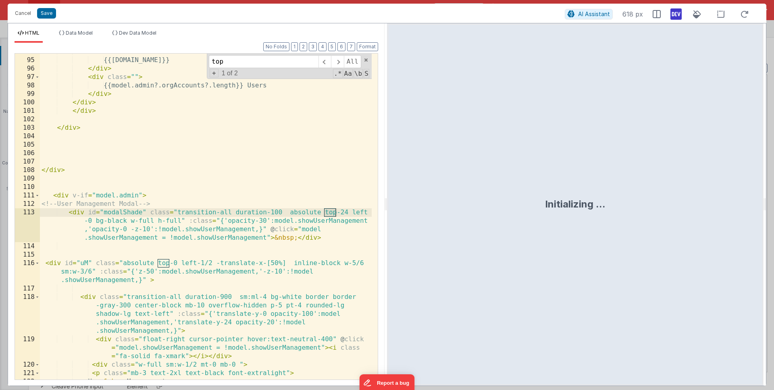
scroll to position [1234, 0]
type input "top-"
click at [337, 212] on div "< div class = "" > {{[DOMAIN_NAME]}} </ div > < div class = "" > {{model.admin?…" at bounding box center [206, 219] width 332 height 343
drag, startPoint x: 341, startPoint y: 211, endPoint x: 347, endPoint y: 212, distance: 6.5
click at [347, 212] on div "< div class = "" > {{[DOMAIN_NAME]}} </ div > < div class = "" > {{model.admin?…" at bounding box center [206, 219] width 332 height 343
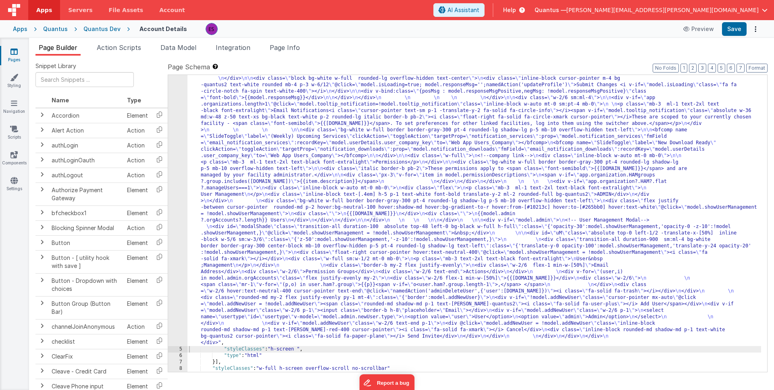
click at [291, 287] on div ""html" : "<div class= \" z-40 flex flex-wrap overflow-scroll no-scrollbar \" > …" at bounding box center [474, 326] width 574 height 645
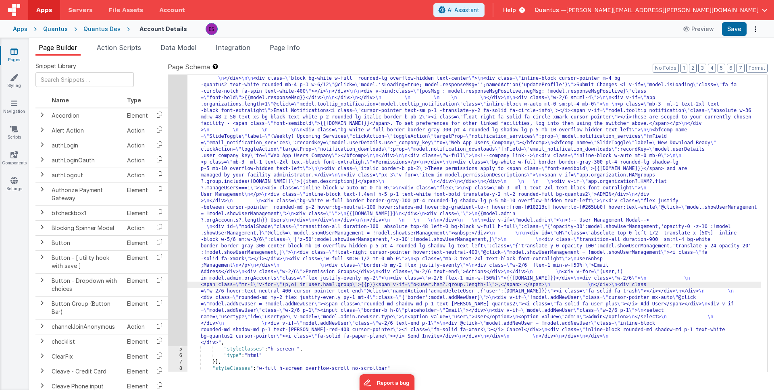
click at [173, 302] on div "4" at bounding box center [177, 175] width 19 height 342
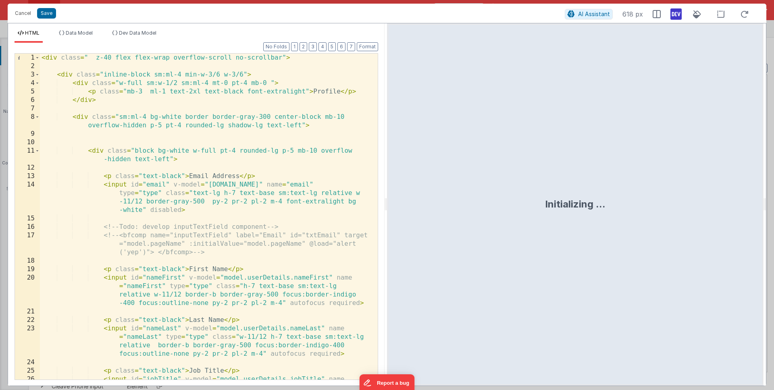
click at [184, 301] on div "< div class = " z-40 flex flex-wrap overflow-scroll no-scrollbar" > < div class…" at bounding box center [206, 238] width 332 height 368
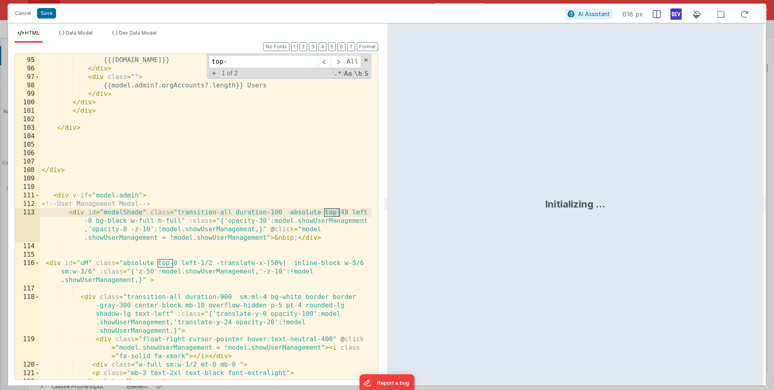
type input "top-"
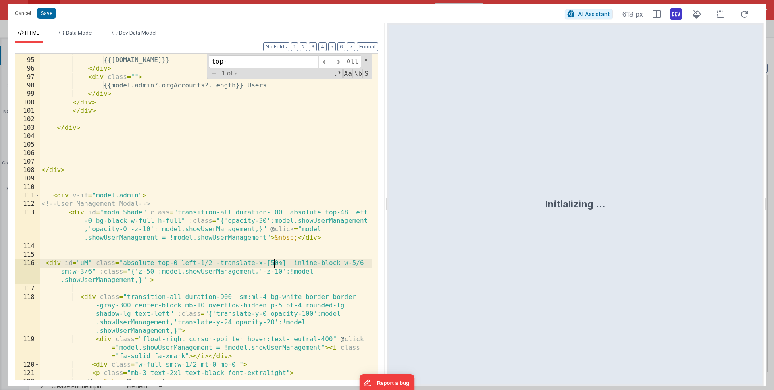
click at [275, 266] on div "< div class = "" > {{[DOMAIN_NAME]}} </ div > < div class = "" > {{model.admin?…" at bounding box center [206, 219] width 332 height 343
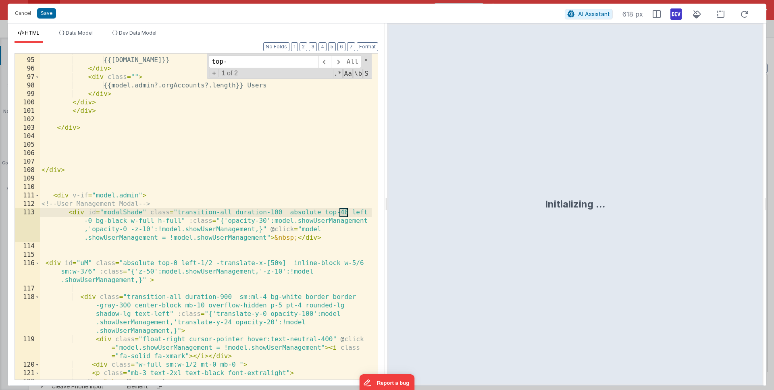
drag, startPoint x: 341, startPoint y: 212, endPoint x: 346, endPoint y: 211, distance: 5.3
click at [346, 211] on div "< div class = "" > {{[DOMAIN_NAME]}} </ div > < div class = "" > {{model.admin?…" at bounding box center [206, 219] width 332 height 343
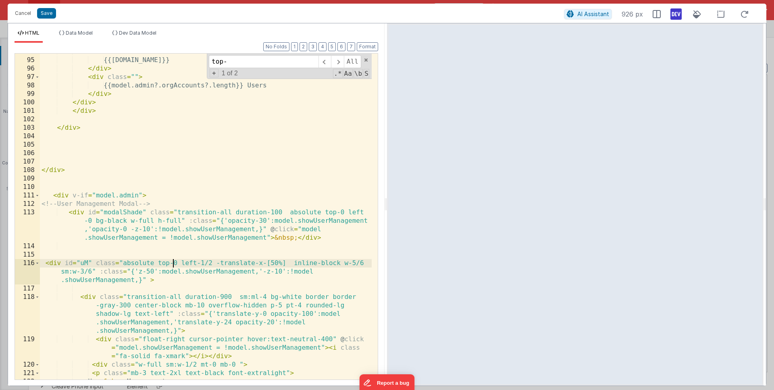
click at [172, 263] on div "< div class = "" > {{[DOMAIN_NAME]}} </ div > < div class = "" > {{model.admin?…" at bounding box center [206, 219] width 332 height 343
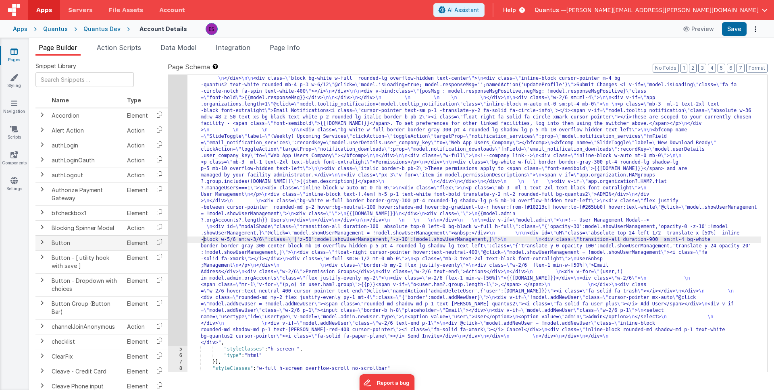
drag, startPoint x: 204, startPoint y: 242, endPoint x: 163, endPoint y: 246, distance: 41.3
click at [202, 241] on div ""html" : "<div class= \" z-40 flex flex-wrap overflow-scroll no-scrollbar \" > …" at bounding box center [474, 326] width 574 height 645
click at [175, 243] on div "4" at bounding box center [177, 175] width 19 height 342
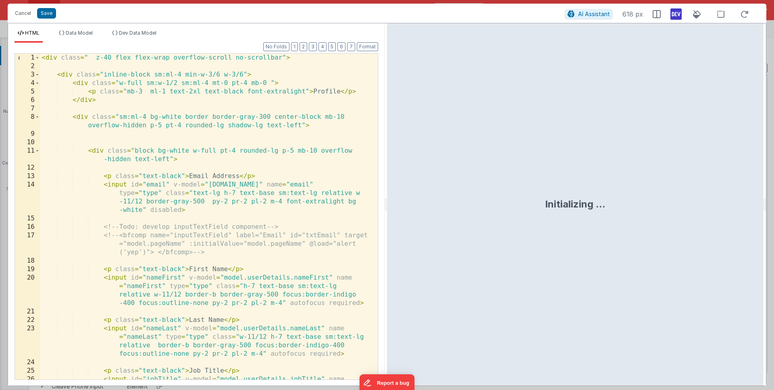
click at [167, 266] on div "< div class = " z-40 flex flex-wrap overflow-scroll no-scrollbar" > < div class…" at bounding box center [206, 238] width 332 height 368
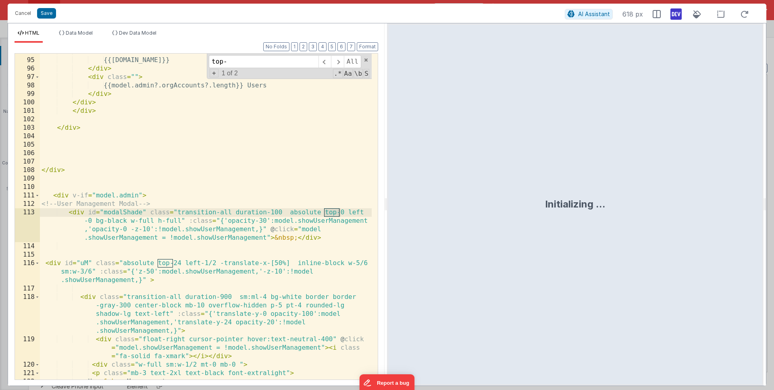
type input "top-"
click at [186, 281] on div "< div class = "" > {{[DOMAIN_NAME]}} </ div > < div class = "" > {{model.admin?…" at bounding box center [206, 219] width 332 height 343
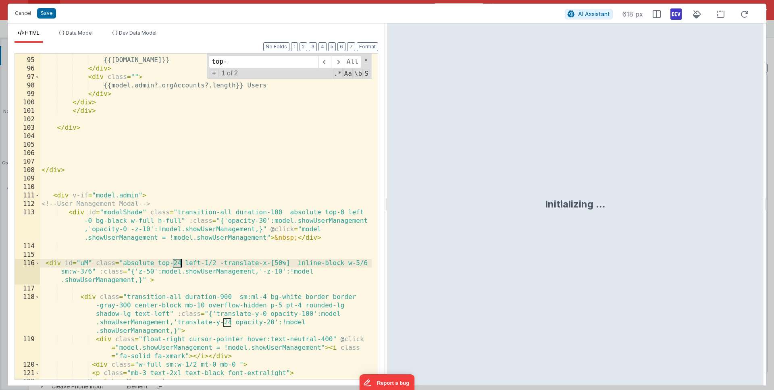
drag, startPoint x: 175, startPoint y: 263, endPoint x: 179, endPoint y: 261, distance: 5.4
click at [179, 261] on div "< div class = "" > {{[DOMAIN_NAME]}} </ div > < div class = "" > {{model.admin?…" at bounding box center [206, 219] width 332 height 343
click at [347, 264] on div "< div class = "" > {{[DOMAIN_NAME]}} </ div > < div class = "" > {{model.admin?…" at bounding box center [206, 218] width 332 height 343
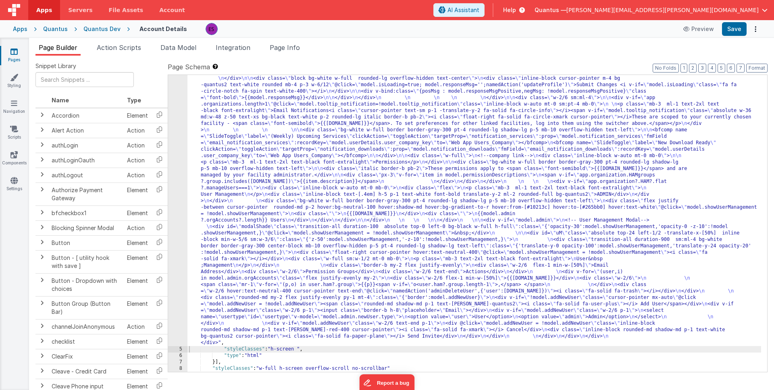
click at [216, 291] on div ""html" : "<div class= \" z-40 flex flex-wrap overflow-scroll no-scrollbar \" > …" at bounding box center [474, 326] width 574 height 645
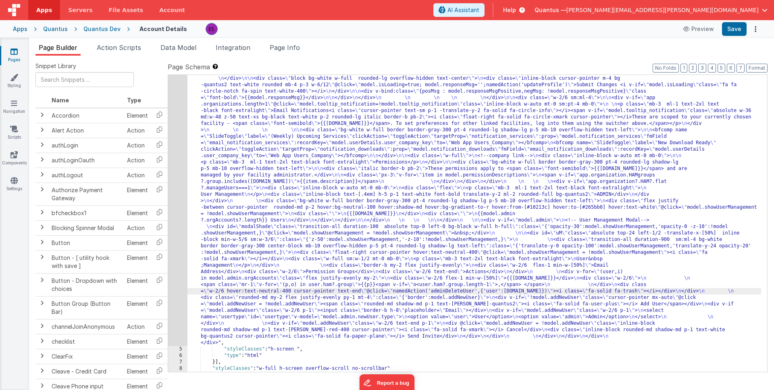
click at [178, 300] on div "4" at bounding box center [177, 175] width 19 height 342
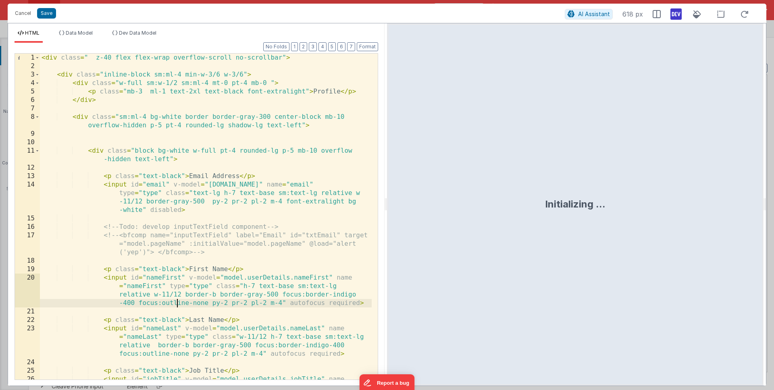
click at [178, 300] on div "< div class = " z-40 flex flex-wrap overflow-scroll no-scrollbar" > < div class…" at bounding box center [206, 238] width 332 height 368
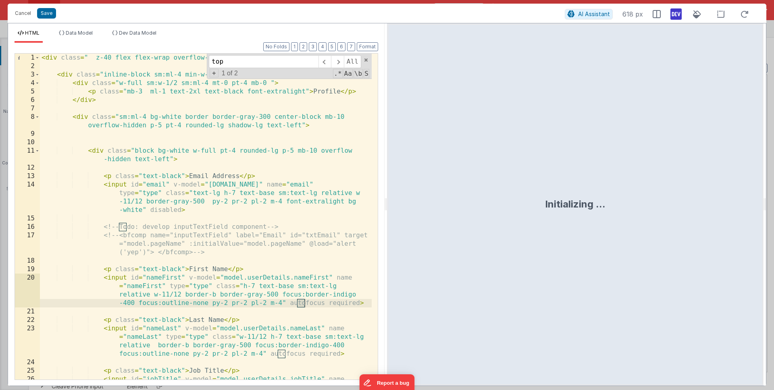
scroll to position [1234, 0]
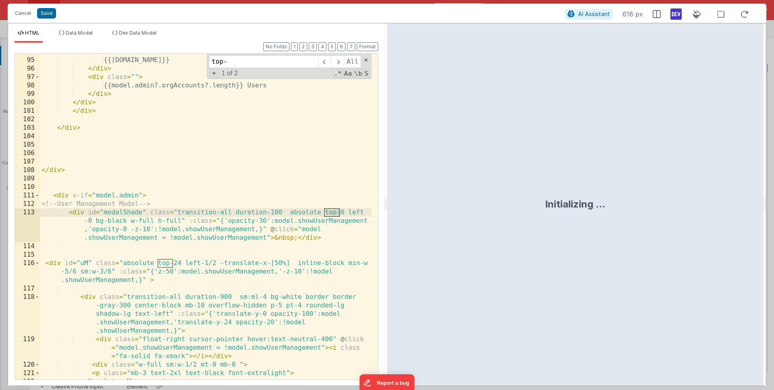
type input "top-"
click at [271, 288] on div "< div class = "" > {{[DOMAIN_NAME]}} </ div > < div class = "" > {{model.admin?…" at bounding box center [206, 219] width 332 height 343
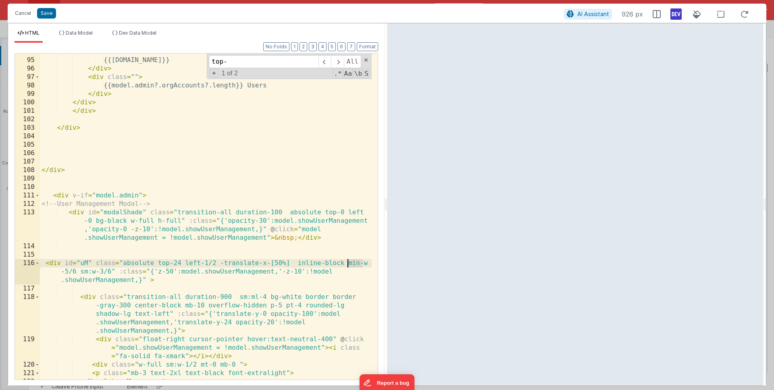
drag, startPoint x: 363, startPoint y: 263, endPoint x: 348, endPoint y: 264, distance: 15.3
click at [348, 264] on div "< div class = "" > {{[DOMAIN_NAME]}} </ div > < div class = "" > {{model.admin?…" at bounding box center [206, 219] width 332 height 343
drag, startPoint x: 60, startPoint y: 272, endPoint x: 94, endPoint y: 272, distance: 33.1
click at [94, 272] on div "< div class = "" > {{[DOMAIN_NAME]}} </ div > < div class = "" > {{model.admin?…" at bounding box center [206, 219] width 332 height 343
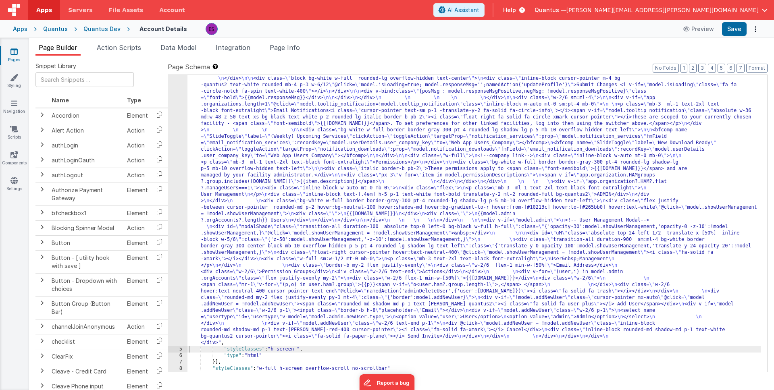
click at [189, 247] on div ""html" : "<div class= \" z-40 flex flex-wrap overflow-scroll no-scrollbar \" > …" at bounding box center [474, 326] width 574 height 645
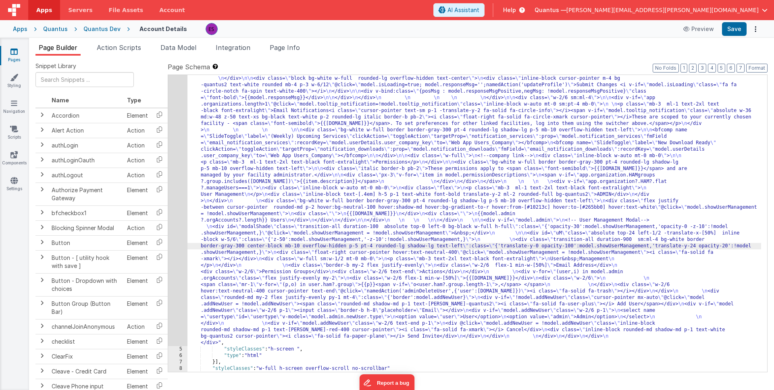
click at [180, 259] on div "4" at bounding box center [177, 175] width 19 height 342
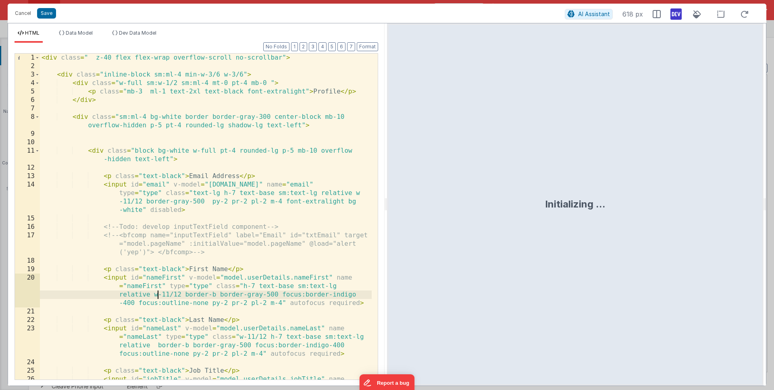
click at [158, 298] on div "< div class = " z-40 flex flex-wrap overflow-scroll no-scrollbar" > < div class…" at bounding box center [206, 238] width 332 height 368
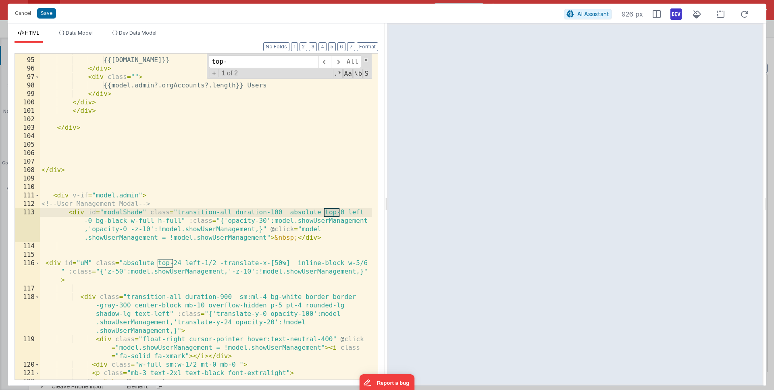
type input "top-"
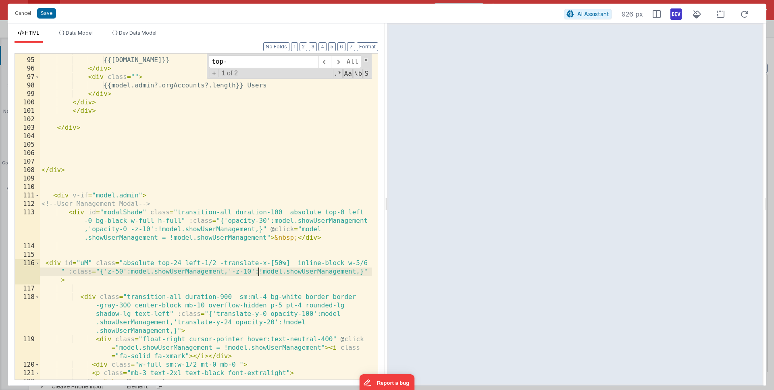
click at [256, 273] on div "< div class = "" > {{[DOMAIN_NAME]}} </ div > < div class = "" > {{model.admin?…" at bounding box center [206, 219] width 332 height 343
click at [367, 262] on div "< div class = "" > {{[DOMAIN_NAME]}} </ div > < div class = "" > {{model.admin?…" at bounding box center [206, 219] width 332 height 343
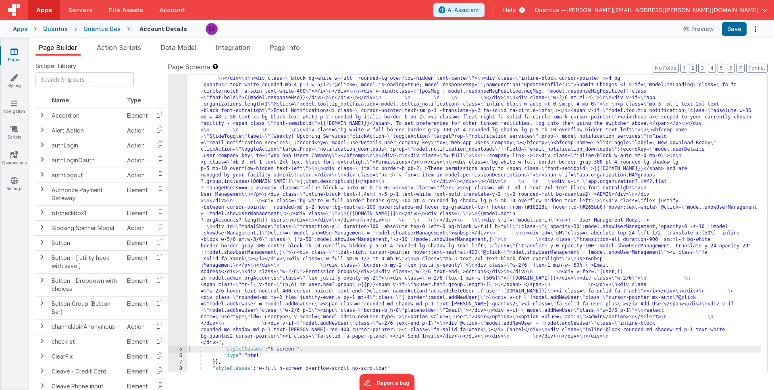
click at [302, 268] on div ""html" : "<div class= \" z-40 flex flex-wrap overflow-scroll no-scrollbar \" > …" at bounding box center [474, 326] width 574 height 645
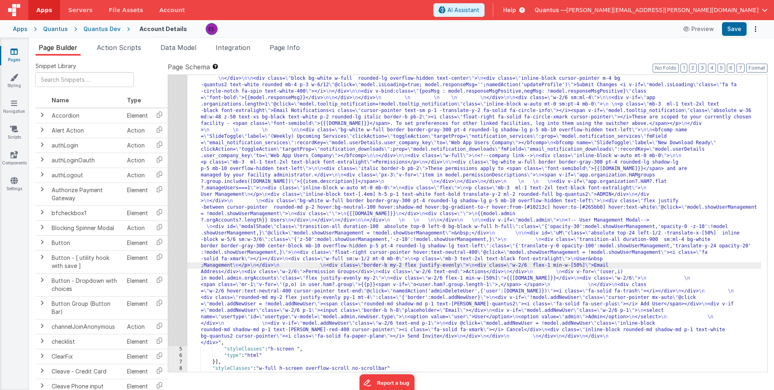
click at [179, 282] on div "4" at bounding box center [177, 175] width 19 height 342
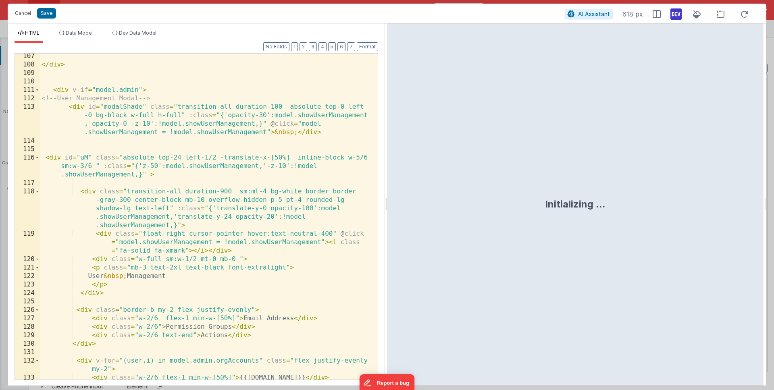
scroll to position [1337, 0]
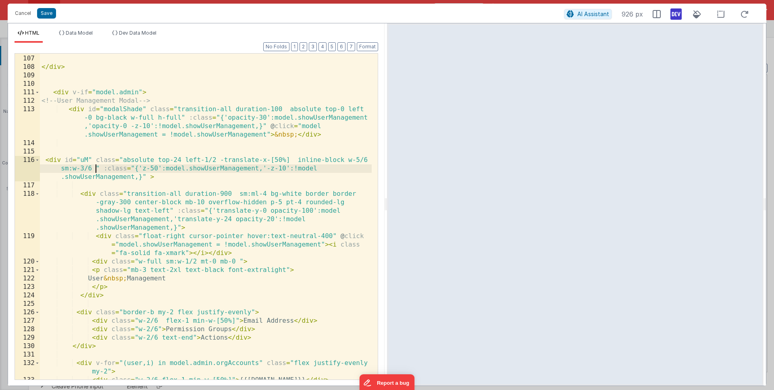
click at [95, 166] on div "</ div > < div v-if = "model.admin" > <!-- User Management Modal --> < div id =…" at bounding box center [206, 217] width 332 height 343
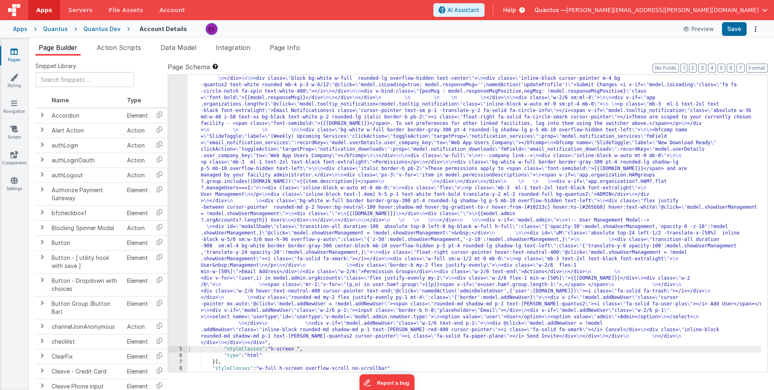
drag, startPoint x: 256, startPoint y: 266, endPoint x: 249, endPoint y: 266, distance: 6.4
click at [254, 266] on div ""html" : "<div class= \" z-40 flex flex-wrap overflow-scroll no-scrollbar \" > …" at bounding box center [474, 326] width 574 height 645
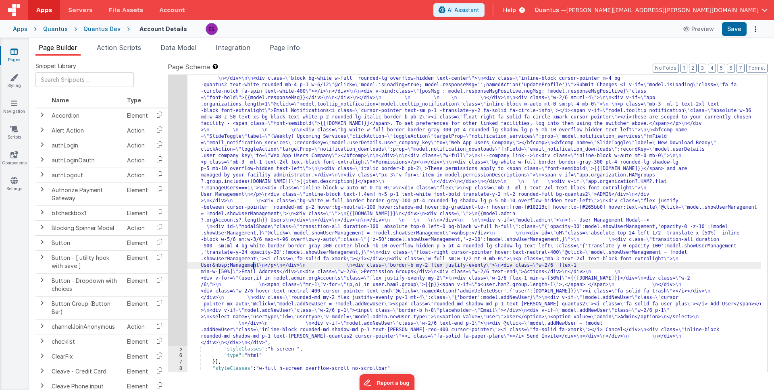
click at [177, 281] on div "4" at bounding box center [177, 175] width 19 height 342
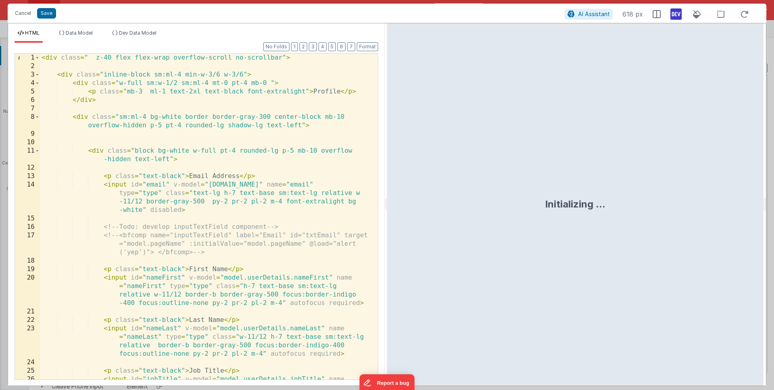
click at [191, 287] on div "< div class = " z-40 flex flex-wrap overflow-scroll no-scrollbar" > < div class…" at bounding box center [206, 238] width 332 height 368
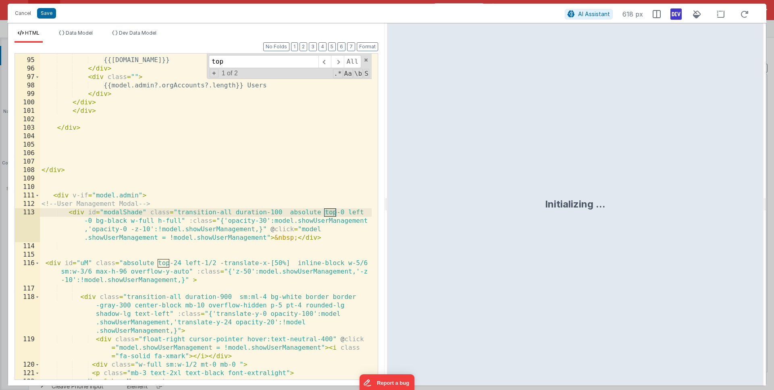
scroll to position [1234, 0]
type input "top-"
click at [235, 264] on div "< div class = "" > {{[DOMAIN_NAME]}} </ div > < div class = "" > {{model.admin?…" at bounding box center [206, 219] width 332 height 343
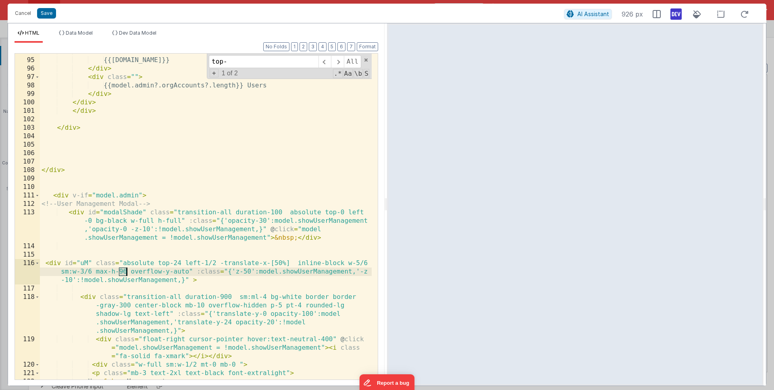
drag, startPoint x: 121, startPoint y: 271, endPoint x: 128, endPoint y: 270, distance: 7.4
click at [128, 270] on div "< div class = "" > {{[DOMAIN_NAME]}} </ div > < div class = "" > {{model.admin?…" at bounding box center [206, 219] width 332 height 343
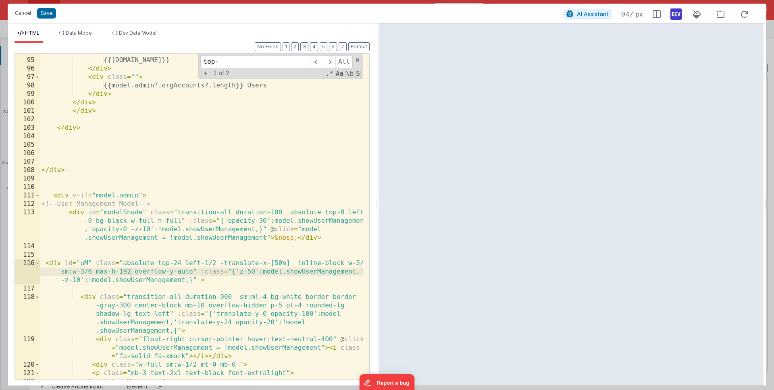
drag, startPoint x: 386, startPoint y: 206, endPoint x: 382, endPoint y: 229, distance: 23.3
click at [379, 228] on html "Cancel Save AI Assistant 947 px HTML Data Model Dev Data Model Format 7 6 5 4 3…" at bounding box center [387, 195] width 774 height 390
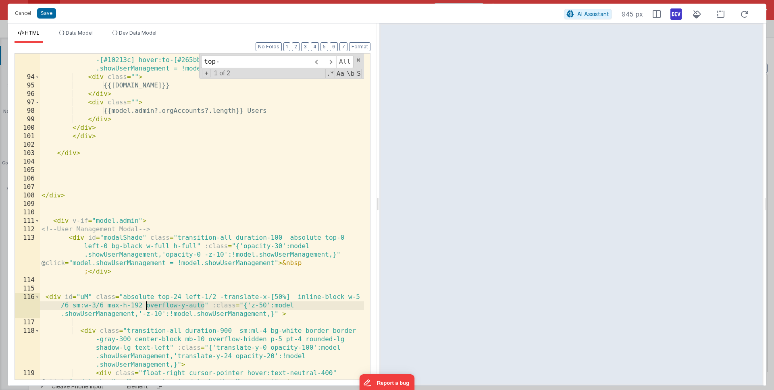
drag, startPoint x: 204, startPoint y: 304, endPoint x: 146, endPoint y: 306, distance: 58.1
click at [146, 306] on div "< div class = "flex justify-between cursor-pointer rounded-md p-2 hover:bg -neu…" at bounding box center [202, 231] width 324 height 385
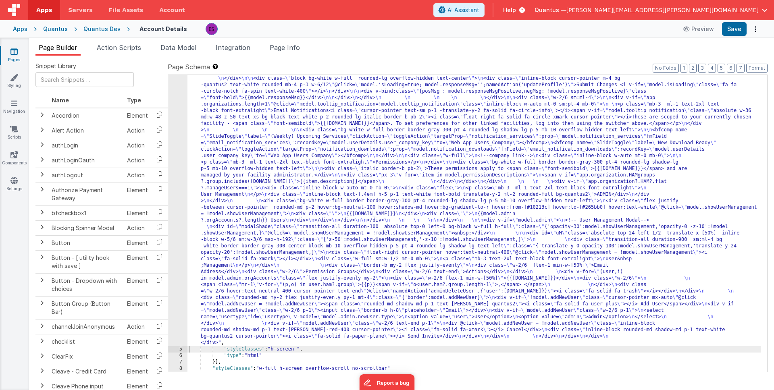
click at [256, 257] on div ""html" : "<div class= \" z-40 flex flex-wrap overflow-scroll no-scrollbar \" > …" at bounding box center [474, 326] width 574 height 645
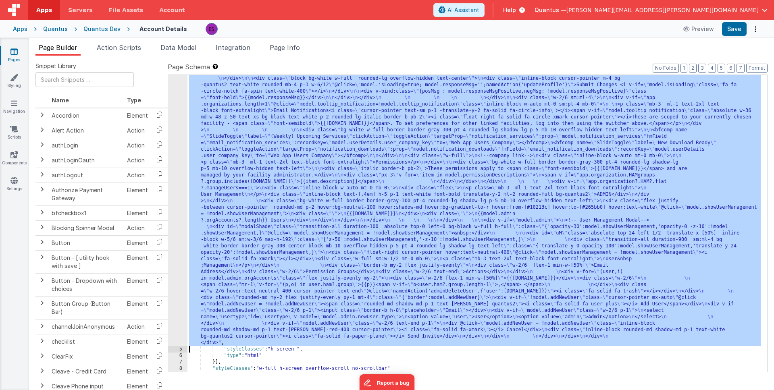
click at [175, 274] on div "4" at bounding box center [177, 175] width 19 height 342
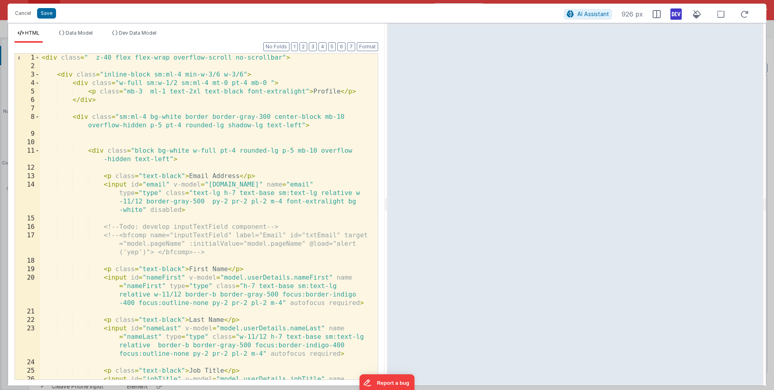
click at [133, 197] on div "< div class = " z-40 flex flex-wrap overflow-scroll no-scrollbar" > < div class…" at bounding box center [206, 238] width 332 height 368
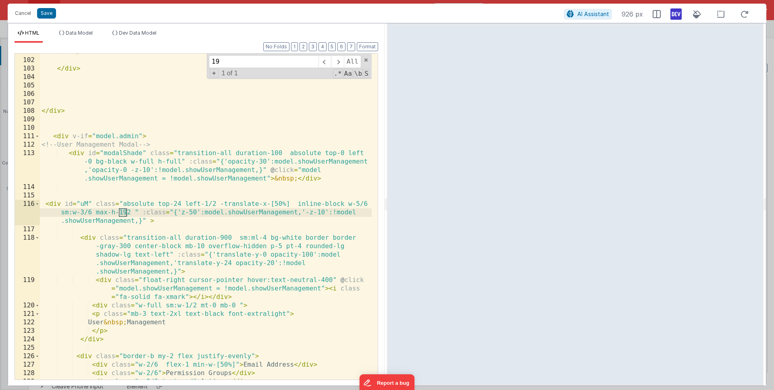
scroll to position [1293, 0]
type input "192"
click at [112, 266] on div "</ div > </ div > </ div > < div v-if = "model.admin" > <!-- User Management Mo…" at bounding box center [206, 219] width 332 height 343
drag, startPoint x: 124, startPoint y: 212, endPoint x: 131, endPoint y: 211, distance: 7.7
click at [131, 211] on div "</ div > </ div > </ div > < div v-if = "model.admin" > <!-- User Management Mo…" at bounding box center [206, 219] width 332 height 343
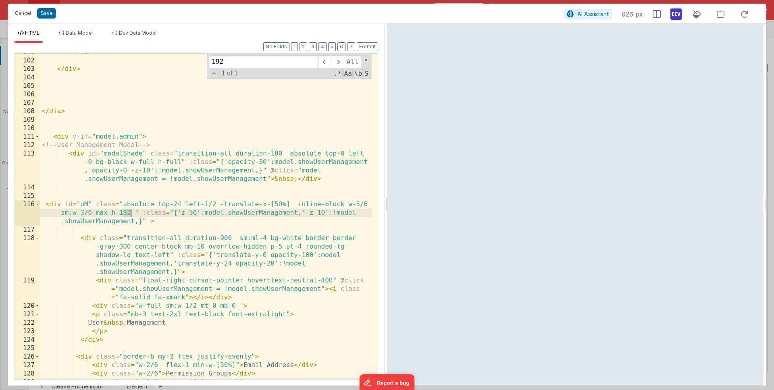
scroll to position [1292, 0]
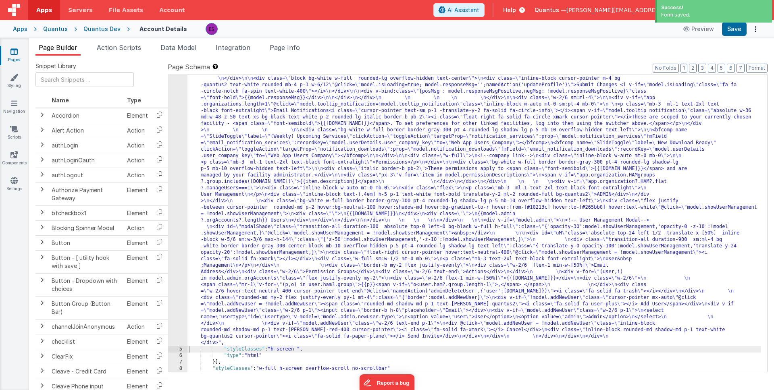
click at [182, 261] on div "4" at bounding box center [177, 175] width 19 height 342
click at [182, 262] on div "4" at bounding box center [177, 175] width 19 height 342
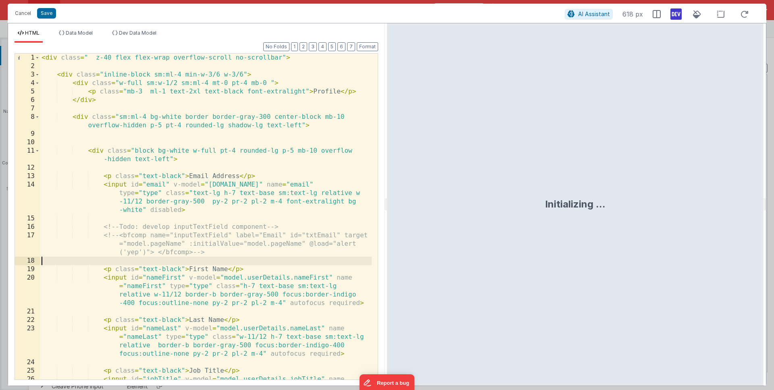
click at [182, 262] on div "< div class = " z-40 flex flex-wrap overflow-scroll no-scrollbar" > < div class…" at bounding box center [206, 238] width 332 height 368
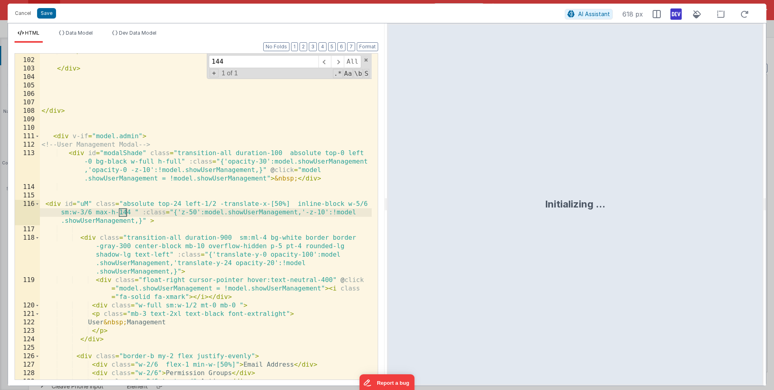
scroll to position [1293, 0]
type input "144"
click at [142, 244] on div "</ div > </ div > </ div > < div v-if = "model.admin" > <!-- User Management Mo…" at bounding box center [206, 219] width 332 height 343
drag, startPoint x: 120, startPoint y: 212, endPoint x: 129, endPoint y: 212, distance: 9.7
click at [129, 212] on div "</ div > </ div > </ div > < div v-if = "model.admin" > <!-- User Management Mo…" at bounding box center [206, 219] width 332 height 343
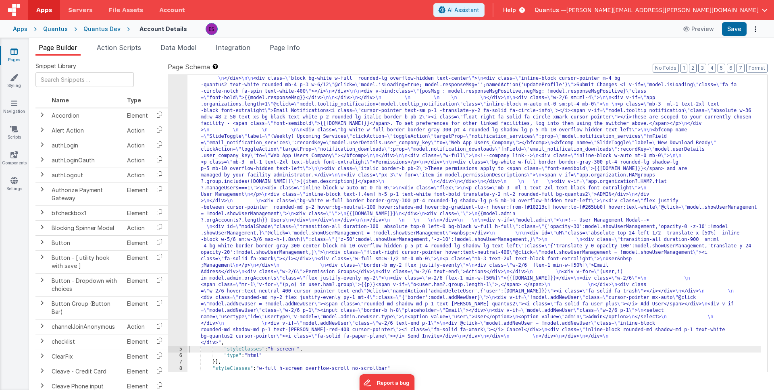
click at [247, 233] on div ""html" : "<div class= \" z-40 flex flex-wrap overflow-scroll no-scrollbar \" > …" at bounding box center [474, 326] width 574 height 645
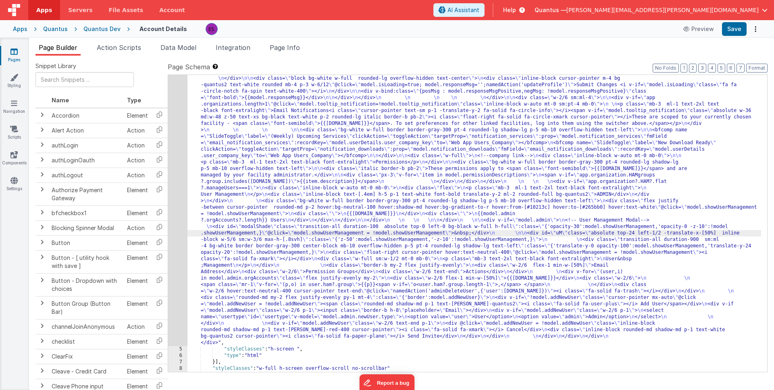
click at [179, 260] on div "4" at bounding box center [177, 175] width 19 height 342
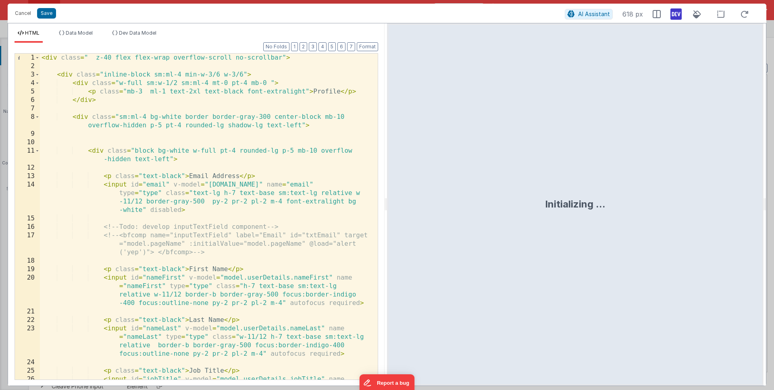
click at [177, 261] on div "< div class = " z-40 flex flex-wrap overflow-scroll no-scrollbar" > < div class…" at bounding box center [206, 238] width 332 height 368
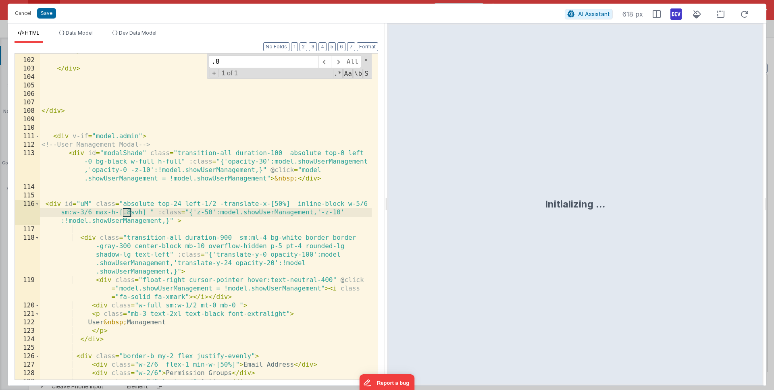
type input ".8"
click at [127, 233] on div "</ div > </ div > </ div > < div v-if = "model.admin" > <!-- User Management Mo…" at bounding box center [206, 219] width 332 height 343
click at [126, 213] on div "</ div > </ div > </ div > < div v-if = "model.admin" > <!-- User Management Mo…" at bounding box center [206, 219] width 332 height 343
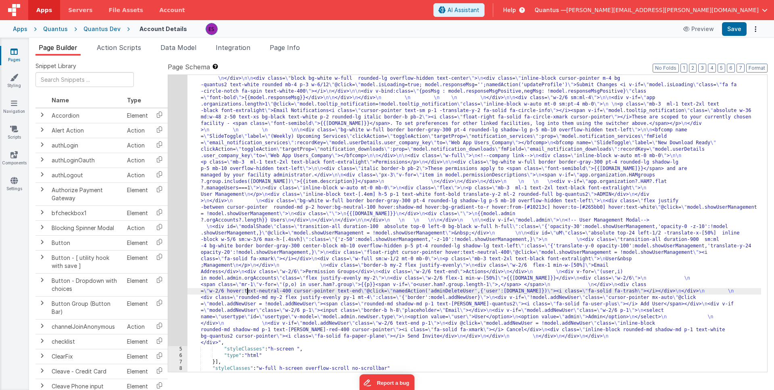
click at [248, 289] on div ""html" : "<div class= \" z-40 flex flex-wrap overflow-scroll no-scrollbar \" > …" at bounding box center [474, 326] width 574 height 645
click at [179, 295] on div "4" at bounding box center [177, 175] width 19 height 342
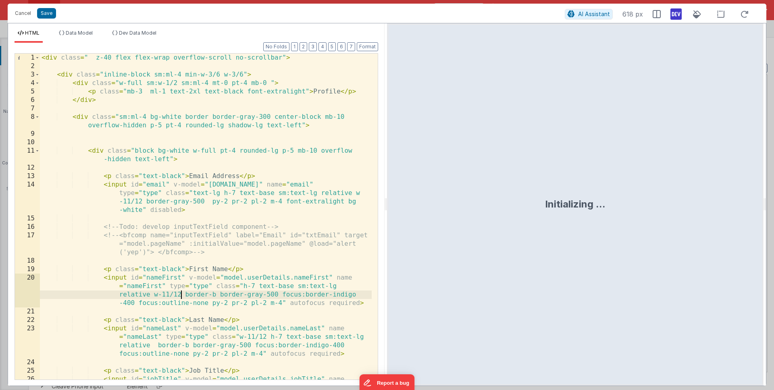
click at [183, 293] on div "< div class = " z-40 flex flex-wrap overflow-scroll no-scrollbar" > < div class…" at bounding box center [206, 238] width 332 height 368
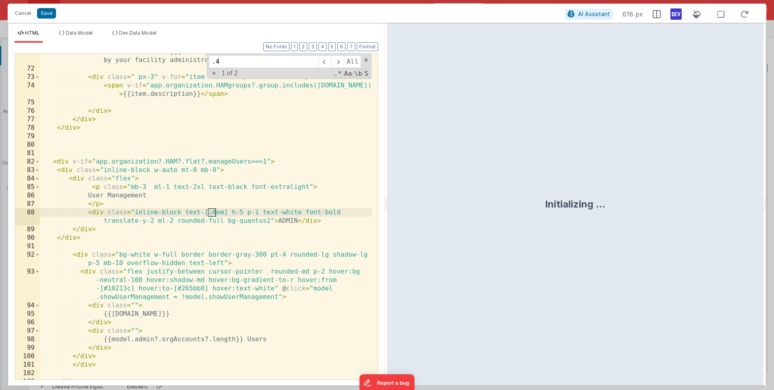
scroll to position [980, 0]
type input ".4"
click at [338, 62] on span at bounding box center [337, 61] width 12 height 13
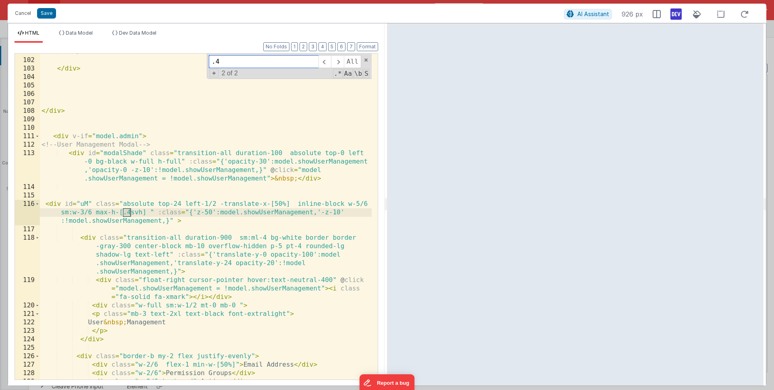
scroll to position [1293, 0]
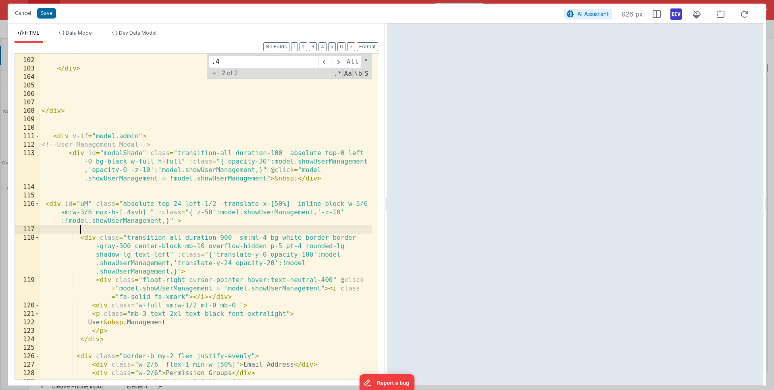
click at [237, 231] on div "</ div > </ div > </ div > < div v-if = "model.admin" > <!-- User Management Mo…" at bounding box center [206, 219] width 332 height 343
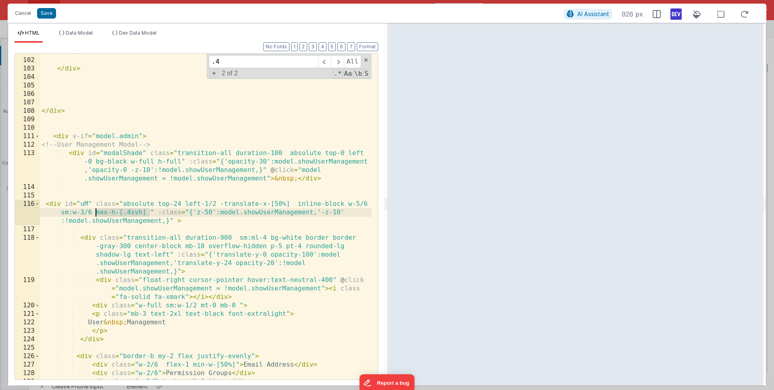
drag, startPoint x: 149, startPoint y: 211, endPoint x: 95, endPoint y: 213, distance: 53.6
click at [95, 213] on div "</ div > </ div > </ div > < div v-if = "model.admin" > <!-- User Management Mo…" at bounding box center [206, 219] width 332 height 343
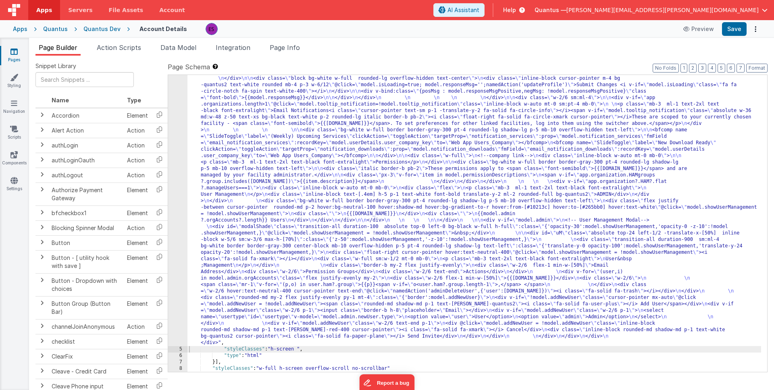
click at [344, 226] on div ""html" : "<div class= \" z-40 flex flex-wrap overflow-scroll no-scrollbar \" > …" at bounding box center [474, 326] width 574 height 645
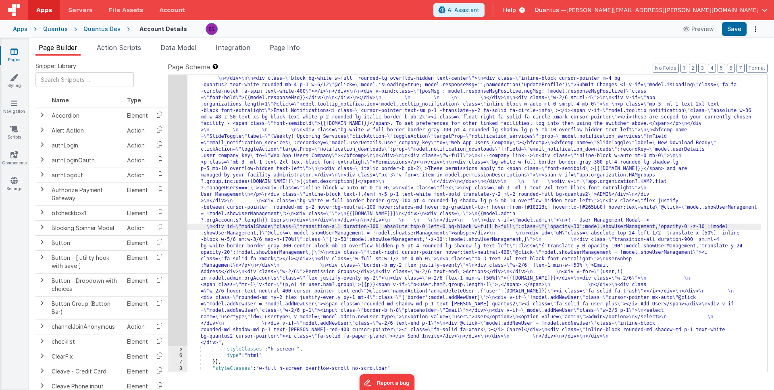
click at [178, 225] on div "4" at bounding box center [177, 175] width 19 height 342
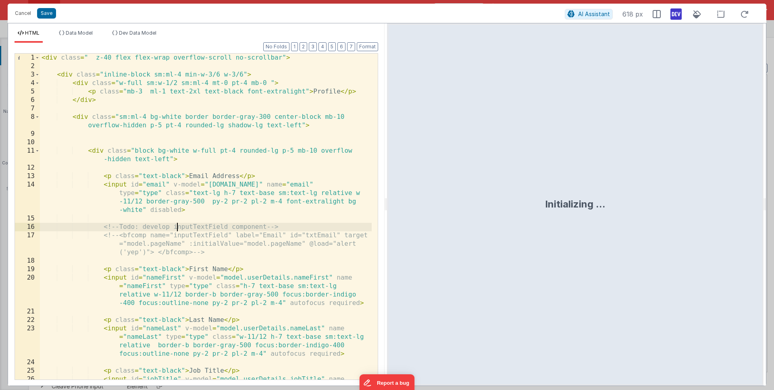
click at [178, 225] on div "< div class = " z-40 flex flex-wrap overflow-scroll no-scrollbar" > < div class…" at bounding box center [206, 238] width 332 height 368
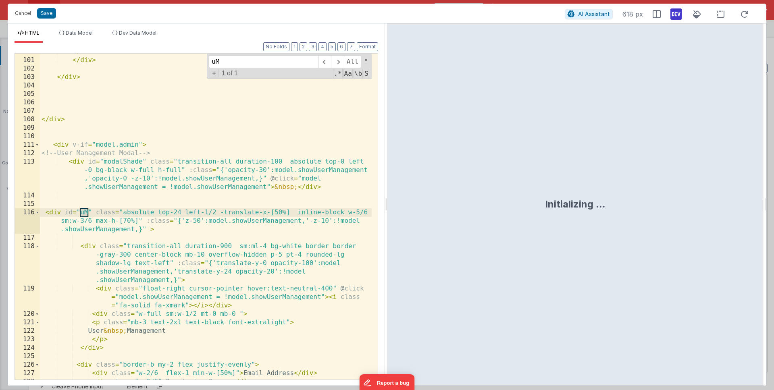
scroll to position [1285, 0]
type input "uM"
drag, startPoint x: 138, startPoint y: 220, endPoint x: 93, endPoint y: 220, distance: 45.5
click at [93, 220] on div "</ div > </ div > </ div > </ div > < div v-if = "model.admin" > <!-- User Mana…" at bounding box center [206, 219] width 332 height 343
click at [140, 256] on div "</ div > </ div > </ div > </ div > < div v-if = "model.admin" > <!-- User Mana…" at bounding box center [206, 219] width 332 height 343
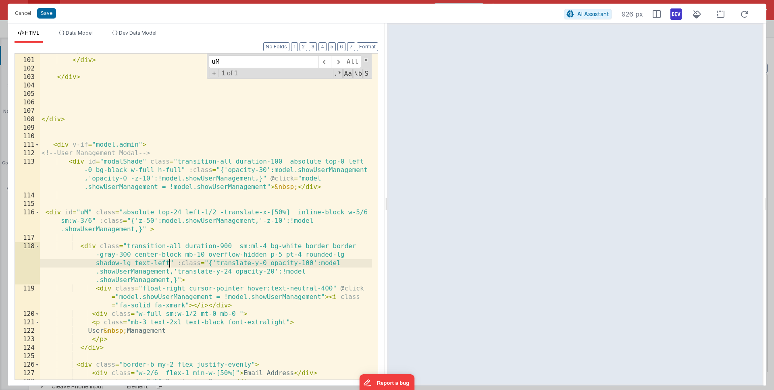
click at [170, 263] on div "</ div > </ div > </ div > </ div > < div v-if = "model.admin" > <!-- User Mana…" at bounding box center [206, 219] width 332 height 343
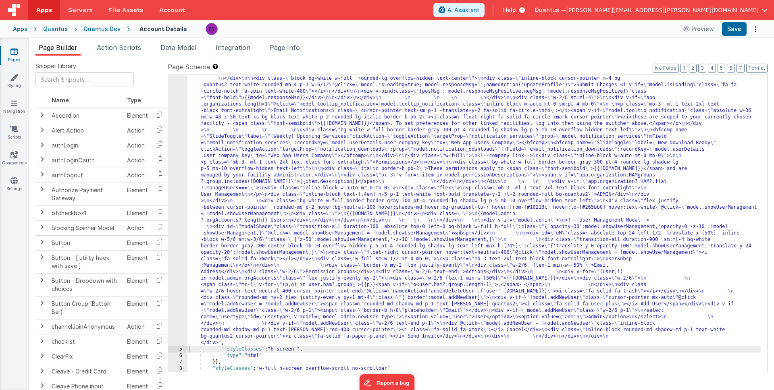
click at [275, 208] on div ""html" : "<div class= \" z-40 flex flex-wrap overflow-scroll no-scrollbar \" > …" at bounding box center [474, 326] width 574 height 645
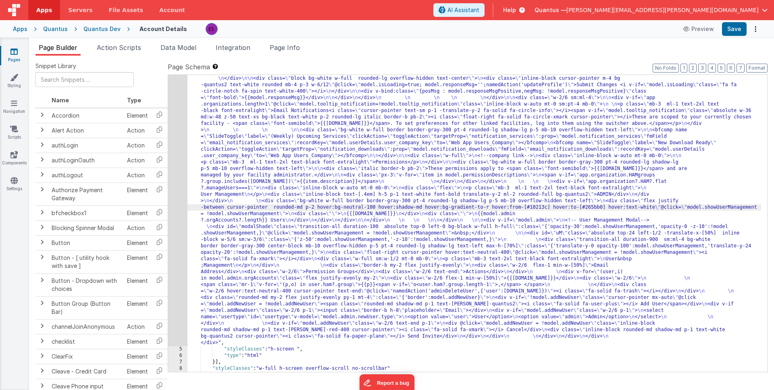
click at [172, 196] on div "4" at bounding box center [177, 175] width 19 height 342
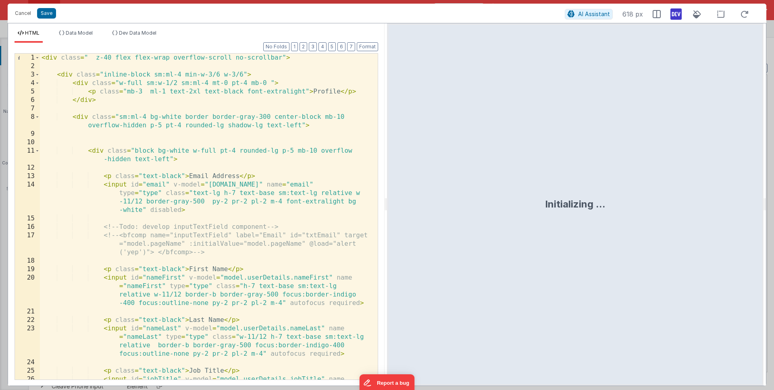
click at [171, 237] on div "< div class = " z-40 flex flex-wrap overflow-scroll no-scrollbar" > < div class…" at bounding box center [206, 238] width 332 height 368
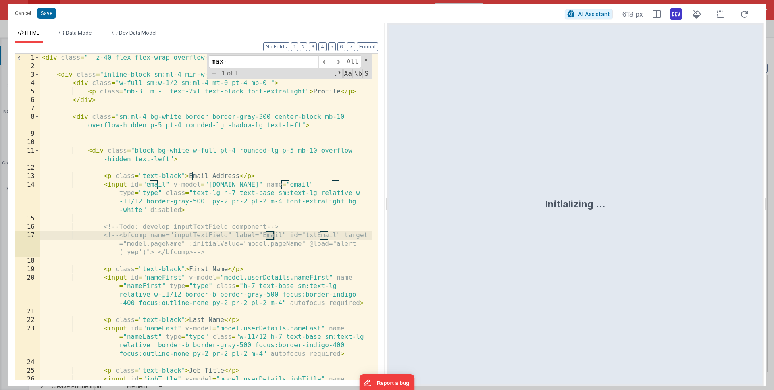
scroll to position [1335, 0]
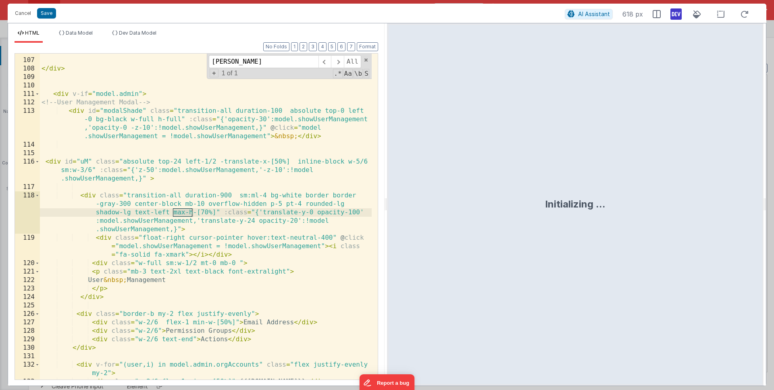
type input "[PERSON_NAME]"
click at [201, 213] on div "</ div > < div v-if = "model.admin" > <!-- User Management Modal --> < div id =…" at bounding box center [206, 219] width 332 height 343
drag, startPoint x: 200, startPoint y: 213, endPoint x: 214, endPoint y: 212, distance: 14.2
click at [214, 212] on div "</ div > < div v-if = "model.admin" > <!-- User Management Modal --> < div id =…" at bounding box center [206, 219] width 332 height 343
drag, startPoint x: 216, startPoint y: 211, endPoint x: 195, endPoint y: 211, distance: 20.6
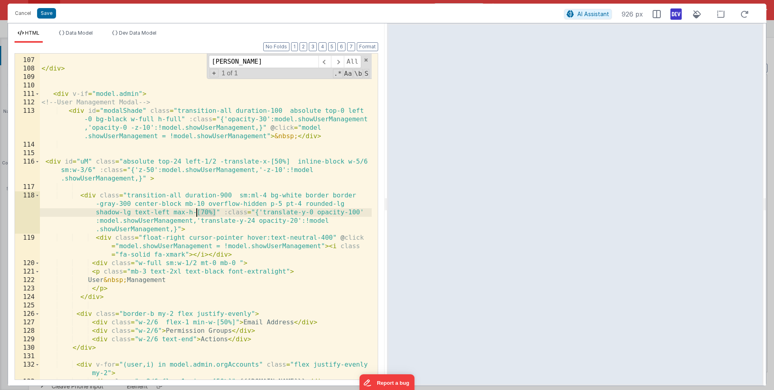
click at [195, 211] on div "</ div > < div v-if = "model.admin" > <!-- User Management Modal --> < div id =…" at bounding box center [206, 219] width 332 height 343
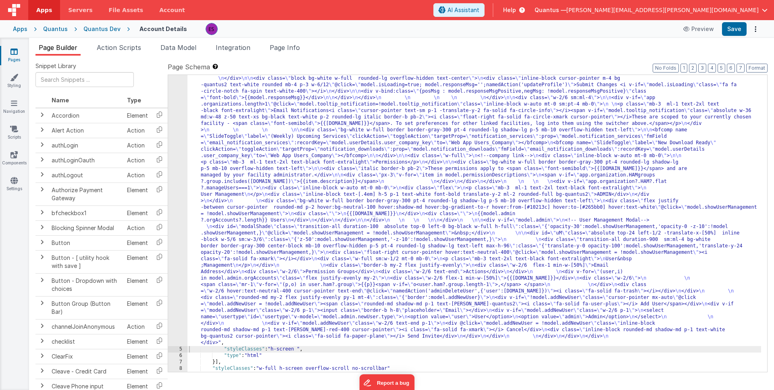
click at [294, 249] on div ""html" : "<div class= \" z-40 flex flex-wrap overflow-scroll no-scrollbar \" > …" at bounding box center [474, 326] width 574 height 645
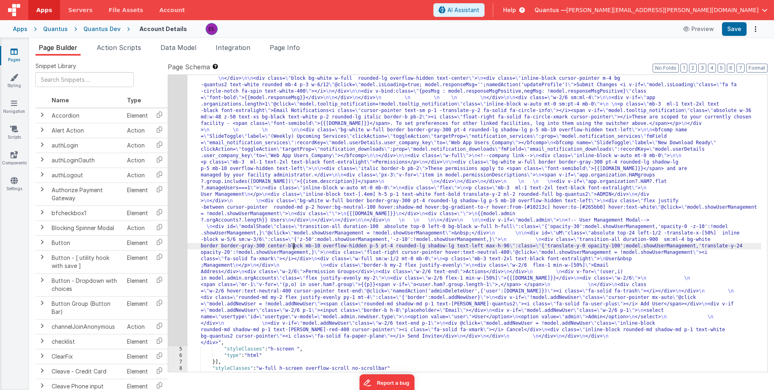
click at [179, 267] on div "4" at bounding box center [177, 175] width 19 height 342
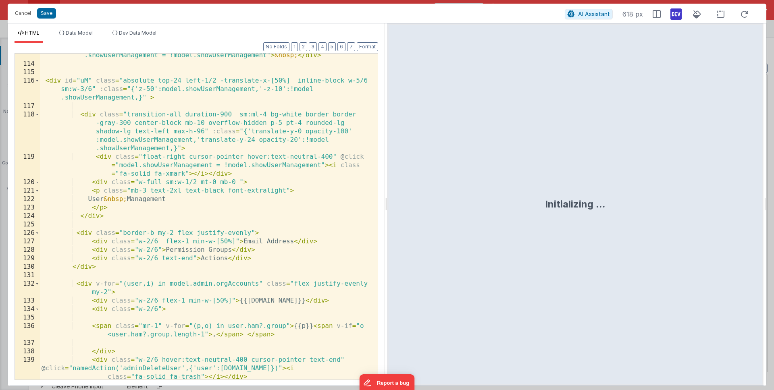
scroll to position [1404, 0]
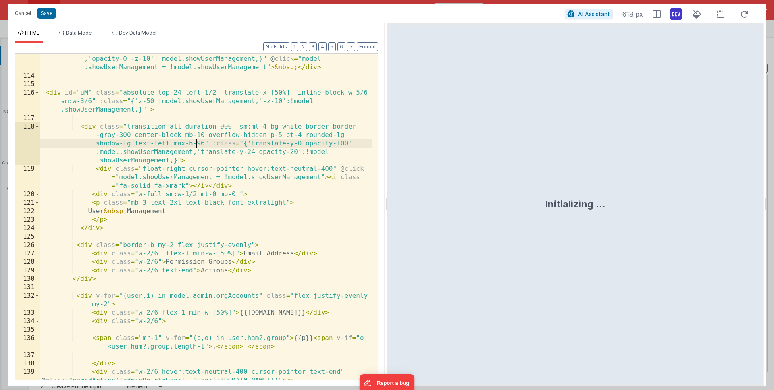
click at [198, 140] on div "< div id = "modalShade" class = "transition-all duration-100 absolute top-0 lef…" at bounding box center [206, 230] width 332 height 385
drag, startPoint x: 196, startPoint y: 141, endPoint x: 203, endPoint y: 143, distance: 7.3
click at [203, 143] on div "< div id = "modalShade" class = "transition-all duration-100 absolute top-0 lef…" at bounding box center [206, 230] width 332 height 385
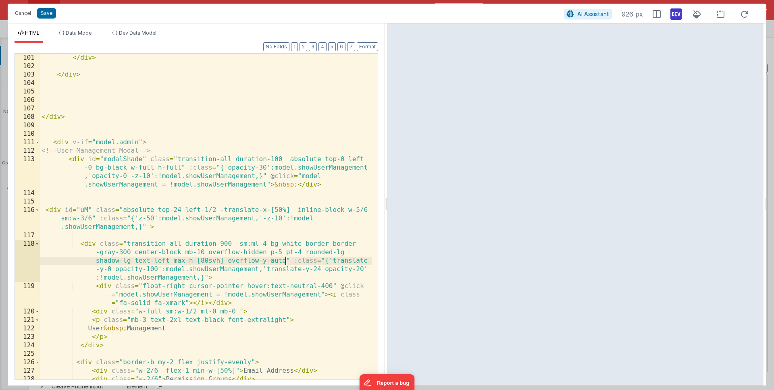
scroll to position [1277, 0]
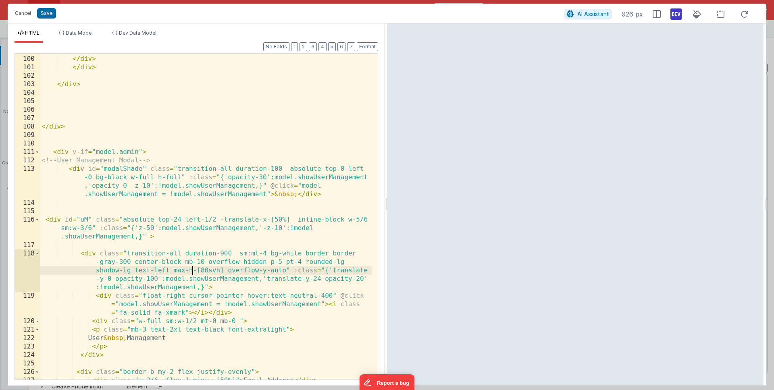
click at [191, 274] on div "</ div > </ div > </ div > </ div > </ div > < div v-if = "model.admin" > <!-- …" at bounding box center [206, 217] width 332 height 343
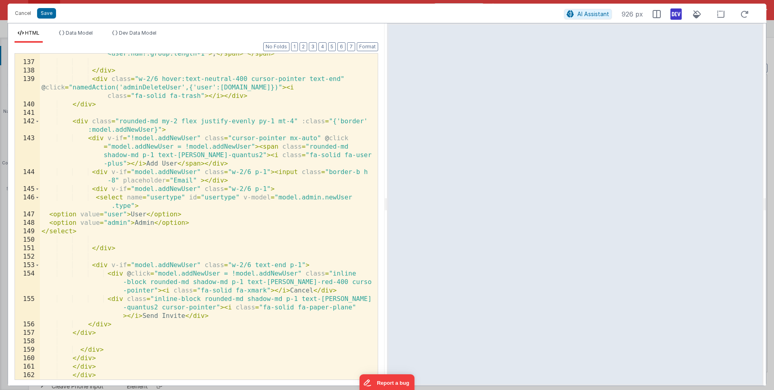
scroll to position [1697, 0]
click at [102, 265] on div "< span class = "mr-1" v-for = "(p,o) in user.ham?.group" > {{p}} < span v-if = …" at bounding box center [206, 216] width 332 height 351
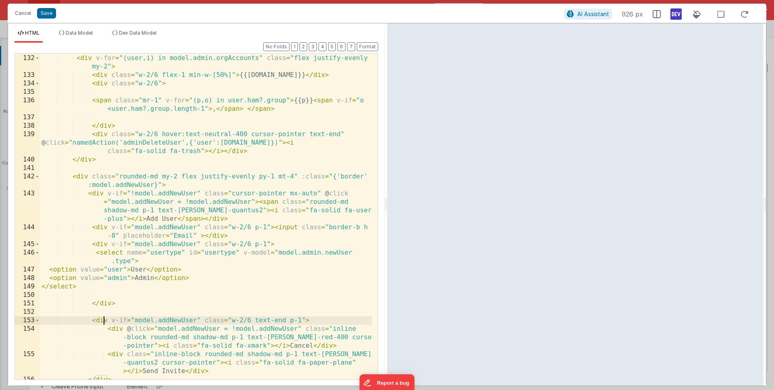
scroll to position [1640, 0]
click at [81, 177] on div "< div v-for = "(user,i) in model.admin.orgAccounts" class = "flex justify-evenl…" at bounding box center [206, 218] width 332 height 343
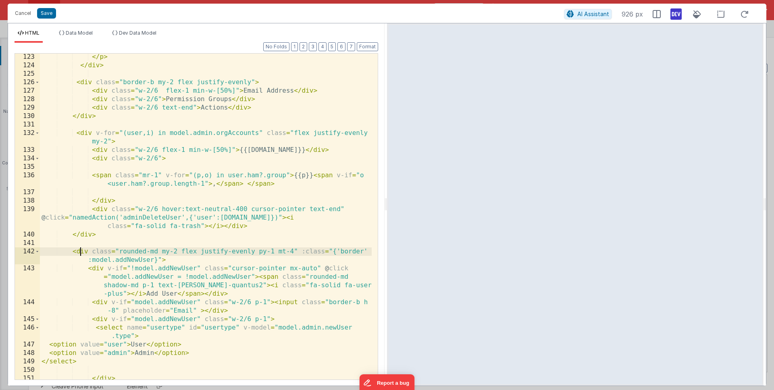
scroll to position [1567, 0]
click at [118, 251] on div "</ p > </ div > < div class = "border-b my-2 flex justify-evenly" > < div class…" at bounding box center [206, 224] width 332 height 343
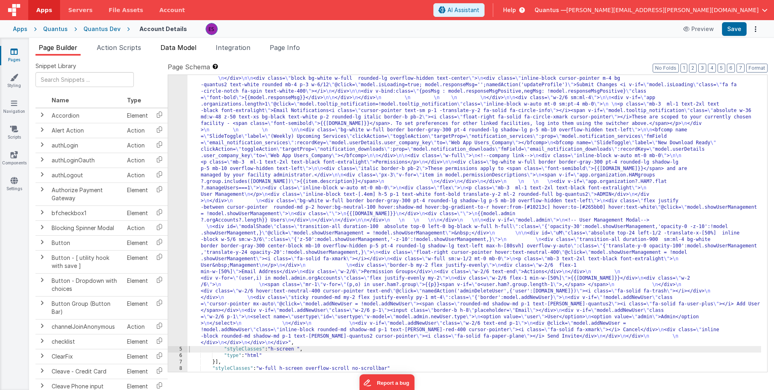
click at [193, 49] on span "Data Model" at bounding box center [178, 48] width 36 height 8
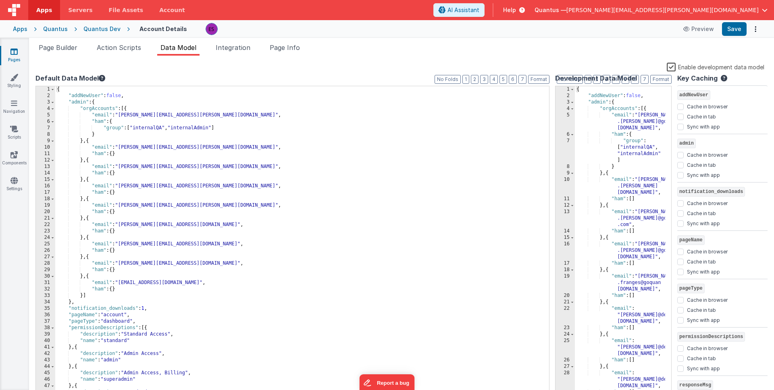
click at [672, 69] on label "Enable development data model" at bounding box center [716, 66] width 98 height 9
click at [0, 0] on input "Enable development data model" at bounding box center [0, 0] width 0 height 0
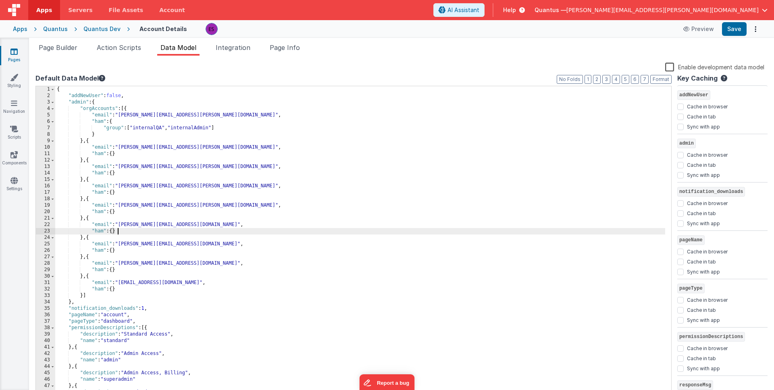
click at [281, 229] on div "{ "addNewUser" : false , "admin" : { "orgAccounts" : [{ "email" : "[PERSON_NAME…" at bounding box center [360, 248] width 610 height 324
click at [59, 46] on span "Page Builder" at bounding box center [58, 48] width 39 height 8
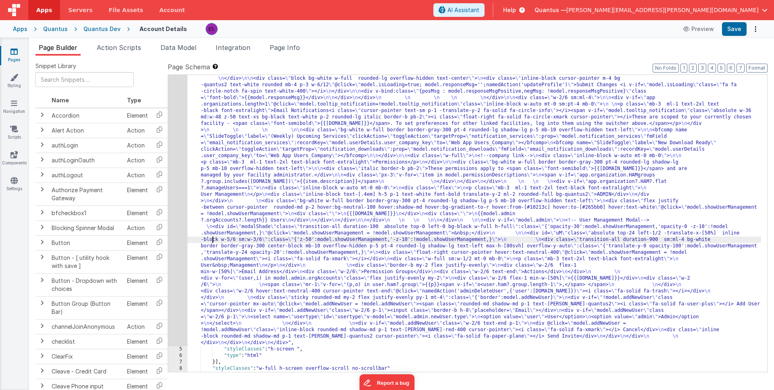
click at [213, 237] on div ""html" : "<div class= \" z-40 flex flex-wrap overflow-scroll no-scrollbar \" > …" at bounding box center [474, 326] width 574 height 645
click at [180, 239] on div "4" at bounding box center [177, 175] width 19 height 342
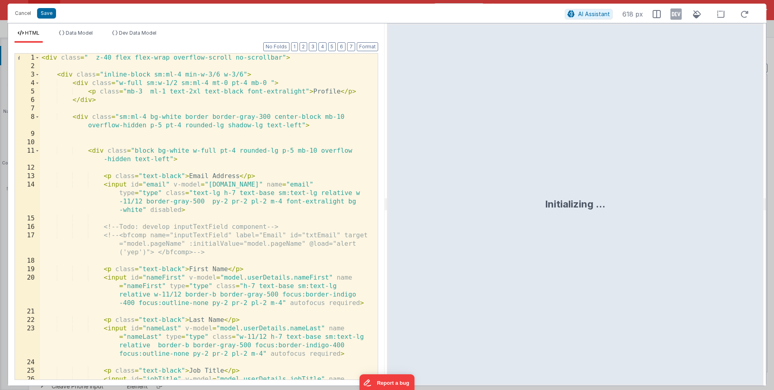
click at [180, 239] on div "< div class = " z-40 flex flex-wrap overflow-scroll no-scrollbar" > < div class…" at bounding box center [206, 238] width 332 height 368
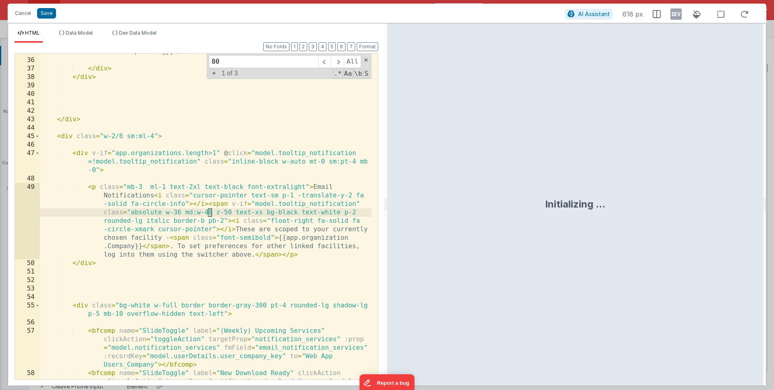
scroll to position [1335, 0]
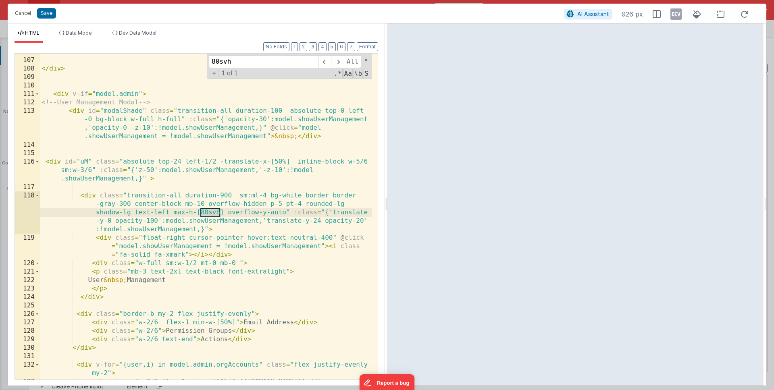
type input "80svh"
click at [191, 240] on div "</ div > < div v-if = "model.admin" > <!-- User Management Modal --> < div id =…" at bounding box center [206, 219] width 332 height 343
drag, startPoint x: 228, startPoint y: 214, endPoint x: 173, endPoint y: 214, distance: 54.4
click at [173, 214] on div "</ div > < div v-if = "model.admin" > <!-- User Management Modal --> < div id =…" at bounding box center [206, 219] width 332 height 343
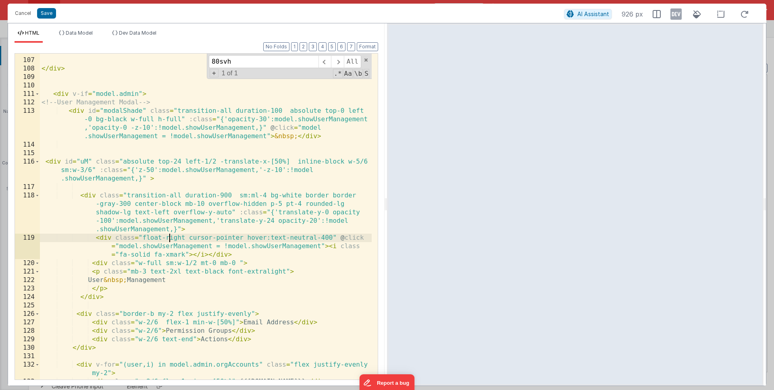
click at [169, 239] on div "</ div > < div v-if = "model.admin" > <!-- User Management Modal --> < div id =…" at bounding box center [206, 219] width 332 height 343
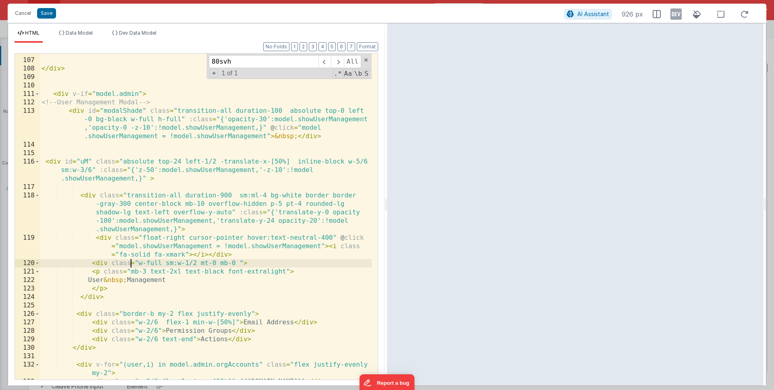
click at [132, 260] on div "</ div > < div v-if = "model.admin" > <!-- User Management Modal --> < div id =…" at bounding box center [206, 219] width 332 height 343
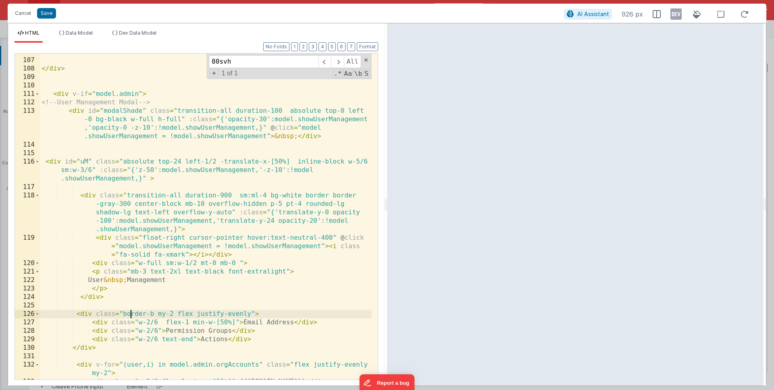
click at [131, 313] on div "</ div > < div v-if = "model.admin" > <!-- User Management Modal --> < div id =…" at bounding box center [206, 219] width 332 height 343
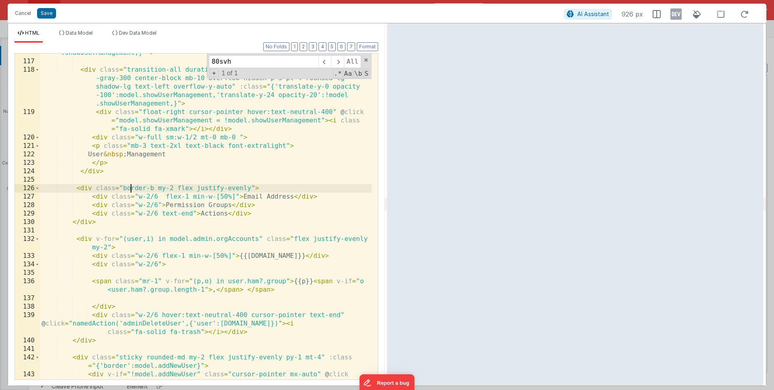
scroll to position [1463, 0]
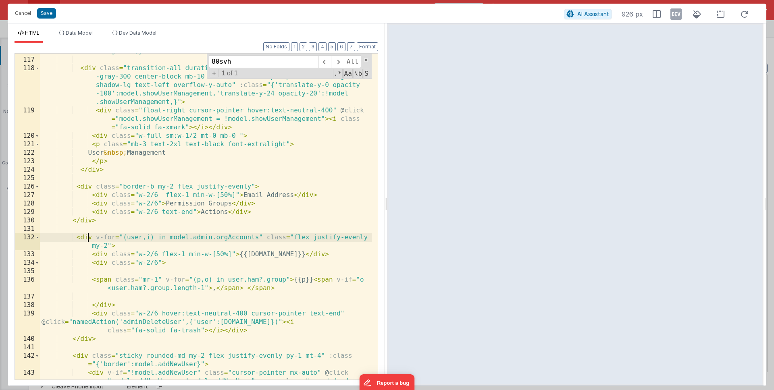
click at [87, 237] on div "< div id = "uM" class = "absolute top-24 left-1/2 -translate-x-[50%] inline-blo…" at bounding box center [206, 222] width 332 height 385
click at [85, 230] on div "< div id = "uM" class = "absolute top-24 left-1/2 -translate-x-[50%] inline-blo…" at bounding box center [206, 222] width 332 height 385
paste textarea
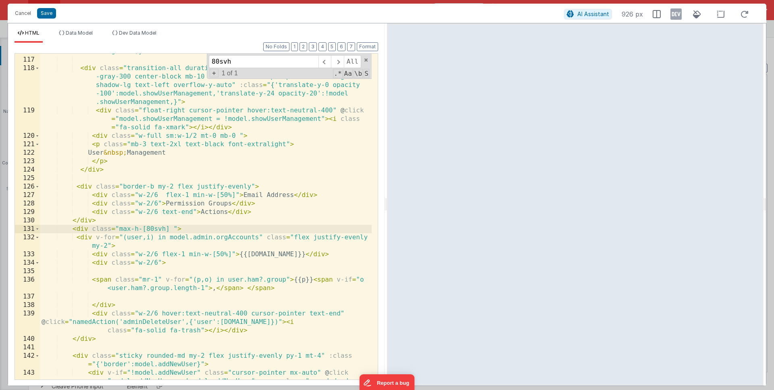
click at [87, 238] on div "< div id = "uM" class = "absolute top-24 left-1/2 -translate-x-[50%] inline-blo…" at bounding box center [206, 222] width 332 height 385
click at [115, 339] on div "< div id = "uM" class = "absolute top-24 left-1/2 -translate-x-[50%] inline-blo…" at bounding box center [206, 222] width 332 height 385
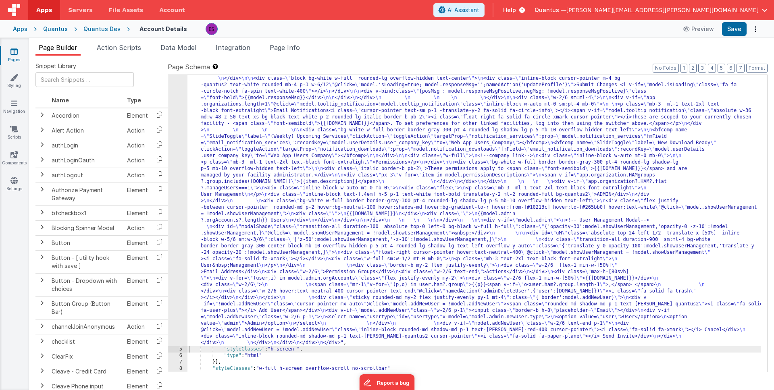
click at [319, 222] on div ""html" : "<div class= \" z-40 flex flex-wrap overflow-scroll no-scrollbar \" > …" at bounding box center [474, 326] width 574 height 645
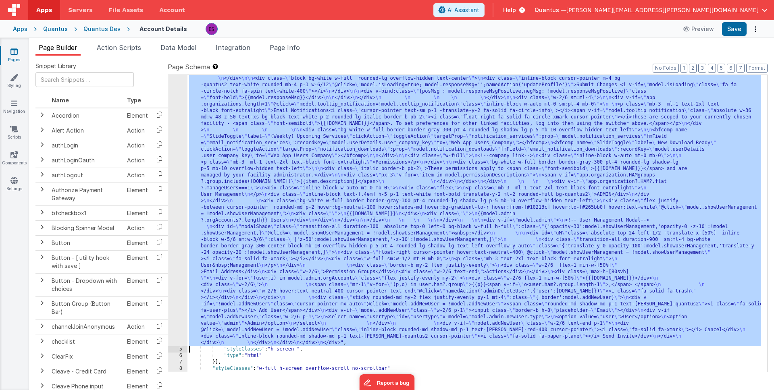
click at [179, 232] on div "4" at bounding box center [177, 175] width 19 height 342
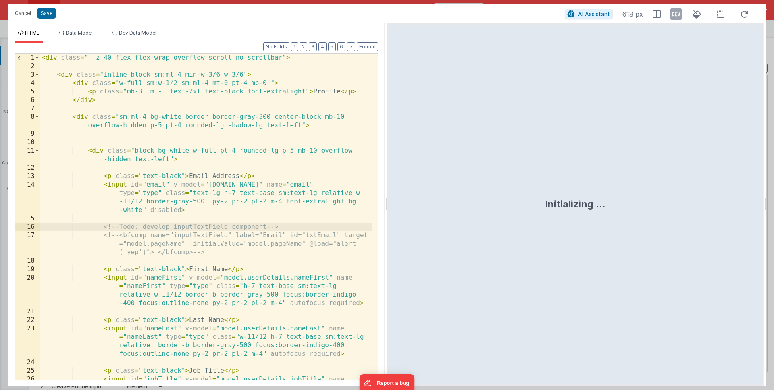
click at [183, 229] on div "< div class = " z-40 flex flex-wrap overflow-scroll no-scrollbar" > < div class…" at bounding box center [206, 238] width 332 height 368
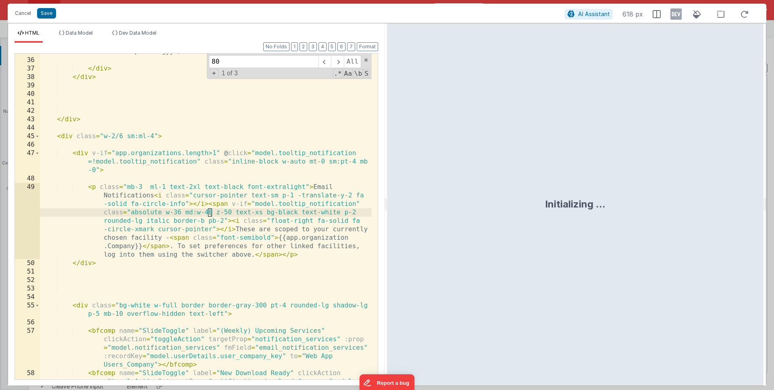
scroll to position [1479, 0]
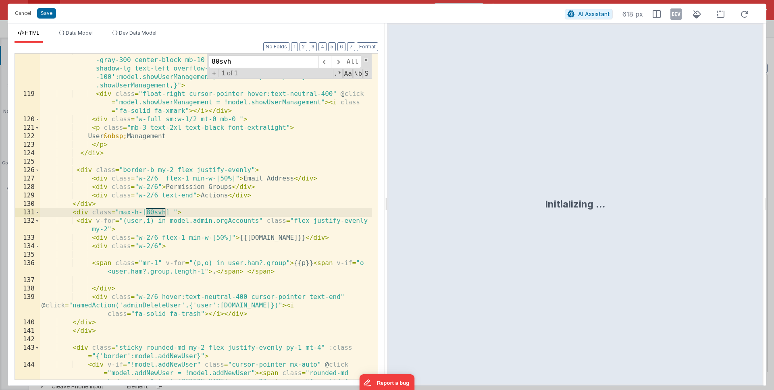
type input "80svh"
click at [143, 212] on div "< div class = "transition-all duration-900 sm:ml-4 bg-white border border -gray…" at bounding box center [206, 249] width 332 height 402
click at [148, 212] on div "< div class = "transition-all duration-900 sm:ml-4 bg-white border border -gray…" at bounding box center [206, 249] width 332 height 402
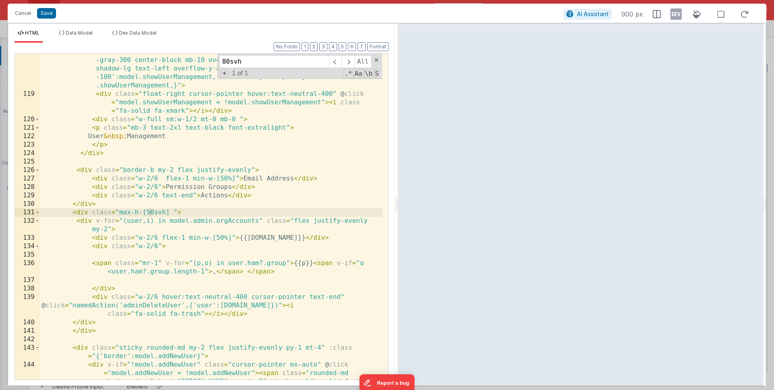
drag, startPoint x: 385, startPoint y: 201, endPoint x: 397, endPoint y: 209, distance: 14.5
click at [397, 209] on html "Cancel Save AI Assistant 900 px HTML Data Model Dev Data Model Format 7 6 5 4 3…" at bounding box center [387, 195] width 774 height 390
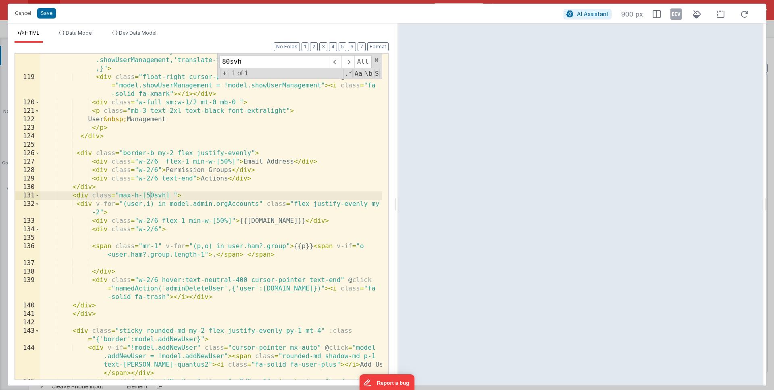
click at [260, 227] on div "< div class = "transition-all duration-900 sm:ml-4 bg-white border border-gray …" at bounding box center [211, 223] width 342 height 385
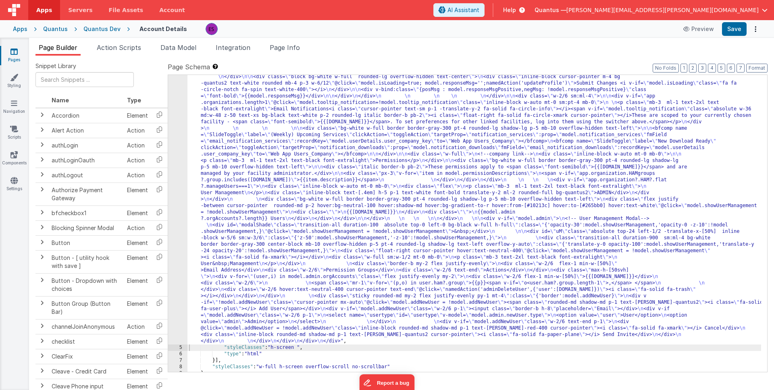
scroll to position [92, 0]
click at [227, 249] on div ""html" : "<div class= \" z-40 flex flex-wrap overflow-scroll no-scrollbar \" > …" at bounding box center [474, 324] width 574 height 645
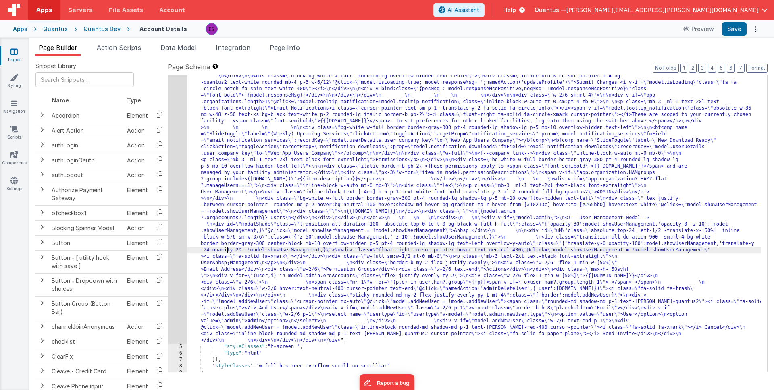
click at [174, 262] on div "4" at bounding box center [177, 173] width 19 height 342
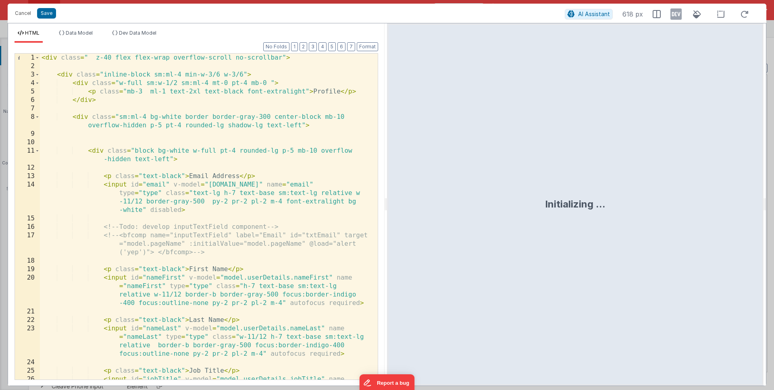
click at [185, 266] on div "< div class = " z-40 flex flex-wrap overflow-scroll no-scrollbar" > < div class…" at bounding box center [206, 238] width 332 height 368
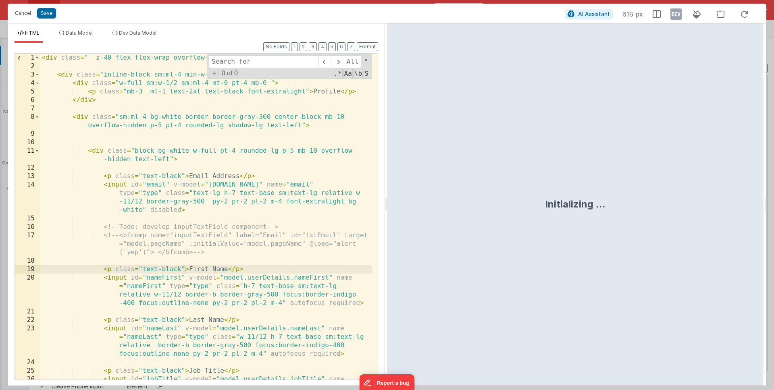
type input "6"
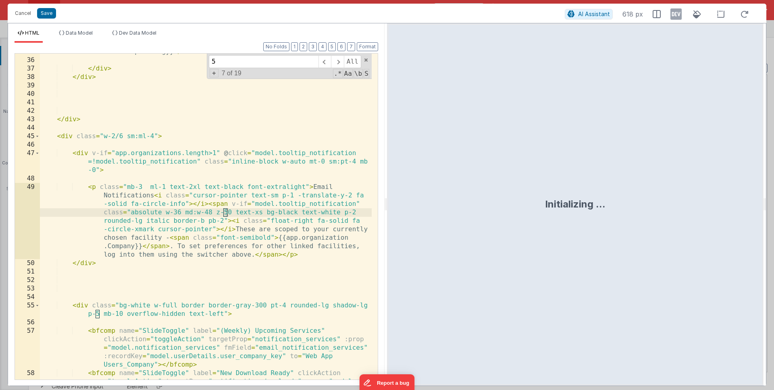
scroll to position [489, 0]
type input "5"
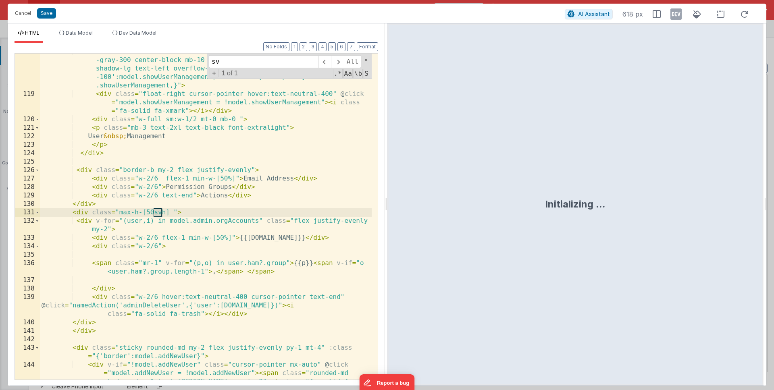
scroll to position [1479, 0]
type input "svh"
click at [147, 218] on div "< div class = "transition-all duration-900 sm:ml-4 bg-white border border -gray…" at bounding box center [206, 249] width 332 height 402
drag, startPoint x: 150, startPoint y: 213, endPoint x: 155, endPoint y: 215, distance: 5.6
click at [150, 213] on div "< div class = "transition-all duration-900 sm:ml-4 bg-white border border -gray…" at bounding box center [206, 249] width 332 height 402
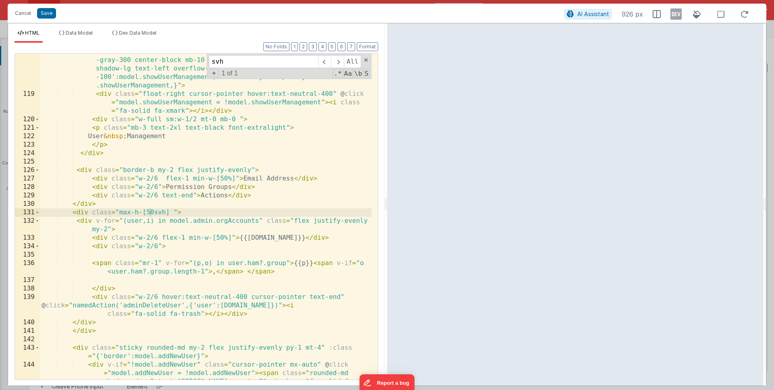
click at [76, 29] on div "HTML Data Model Dev Data Model Format 7 6 5 4 3 2 1 No Folds 118 119 120 121 12…" at bounding box center [196, 204] width 376 height 362
click at [77, 32] on span "Data Model" at bounding box center [79, 33] width 27 height 6
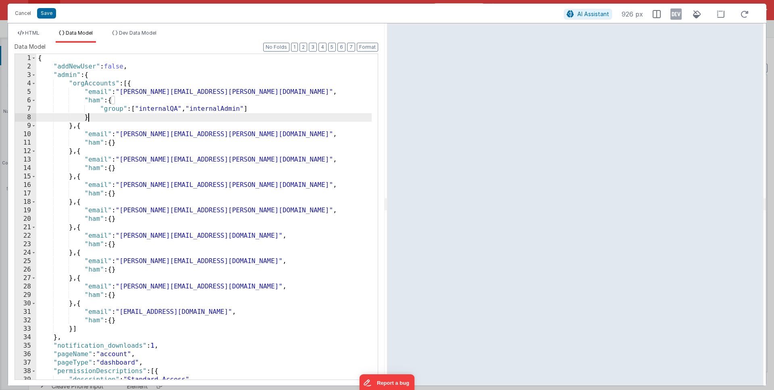
click at [110, 116] on div "{ "addNewUser" : false , "admin" : { "orgAccounts" : [{ "email" : "[PERSON_NAME…" at bounding box center [203, 225] width 335 height 343
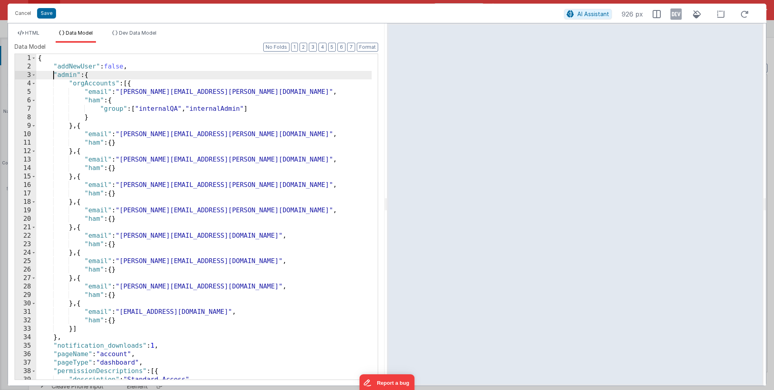
click at [54, 76] on div "{ "addNewUser" : false , "admin" : { "orgAccounts" : [{ "email" : "[PERSON_NAME…" at bounding box center [203, 225] width 335 height 343
click at [53, 65] on div "{ "addNewUser" : false , "admin" : { "orgAccounts" : [{ "email" : "[PERSON_NAME…" at bounding box center [203, 225] width 335 height 343
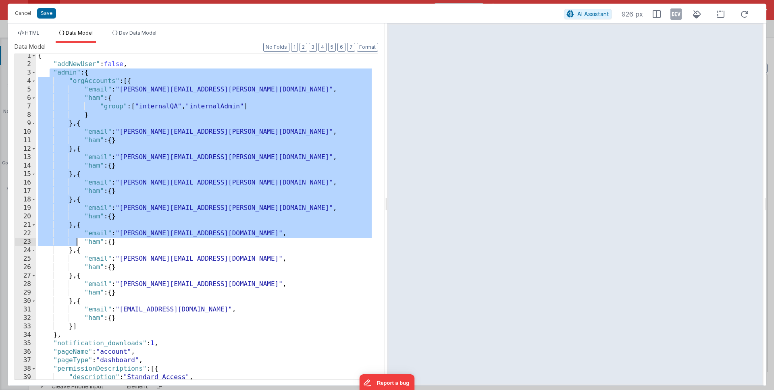
scroll to position [4, 0]
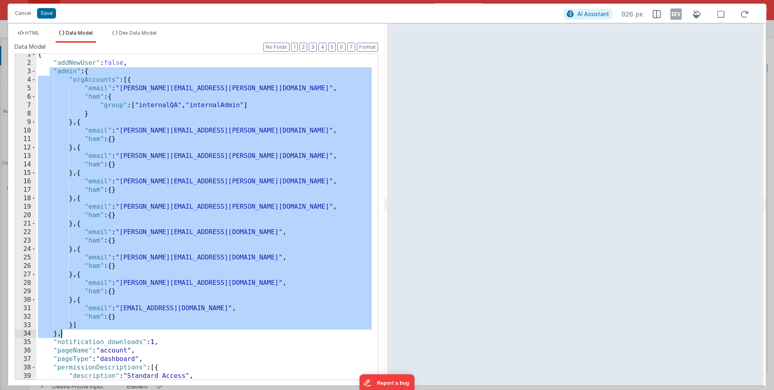
drag, startPoint x: 50, startPoint y: 73, endPoint x: 113, endPoint y: 333, distance: 267.5
click at [113, 333] on div "{ "addNewUser" : false , "admin" : { "orgAccounts" : [{ "email" : "[PERSON_NAME…" at bounding box center [203, 221] width 335 height 343
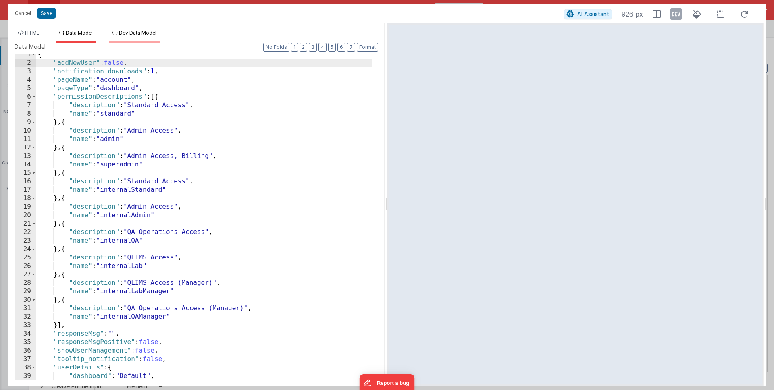
click at [131, 35] on span "Dev Data Model" at bounding box center [137, 33] width 37 height 6
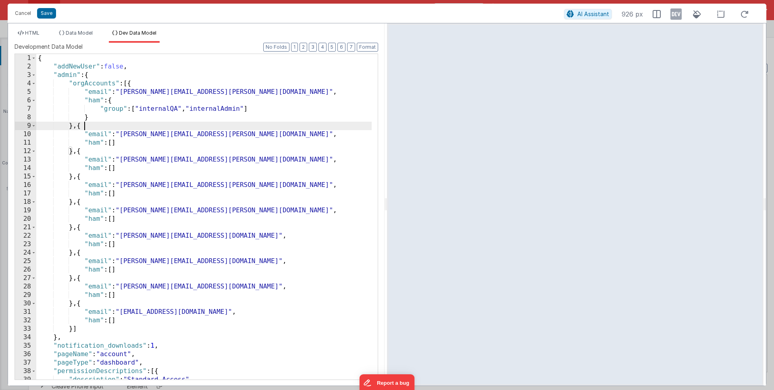
click at [135, 129] on div "{ "addNewUser" : false , "admin" : { "orgAccounts" : [{ "email" : "[PERSON_NAME…" at bounding box center [203, 225] width 335 height 343
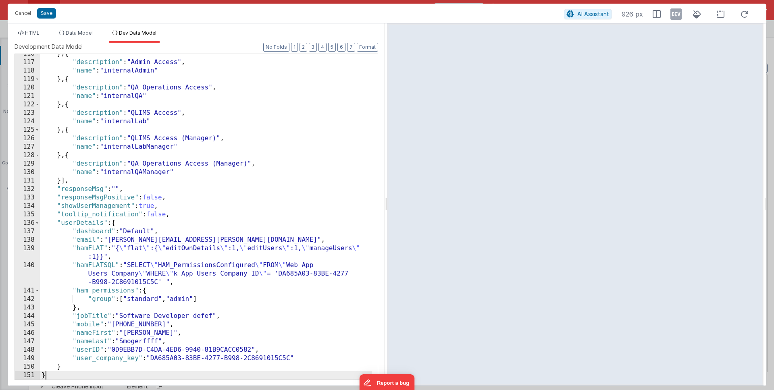
scroll to position [978, 0]
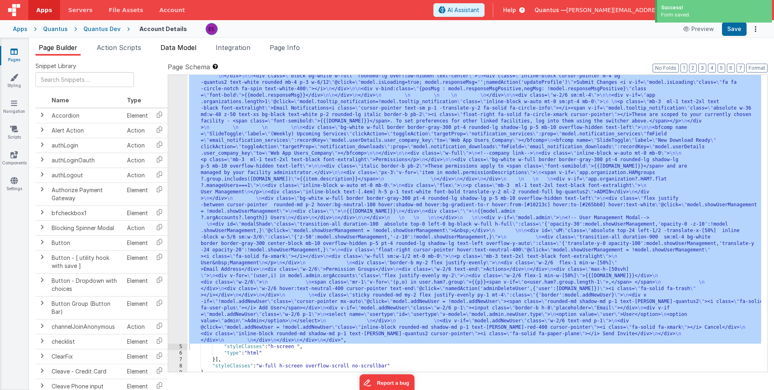
click at [181, 44] on span "Data Model" at bounding box center [178, 48] width 36 height 8
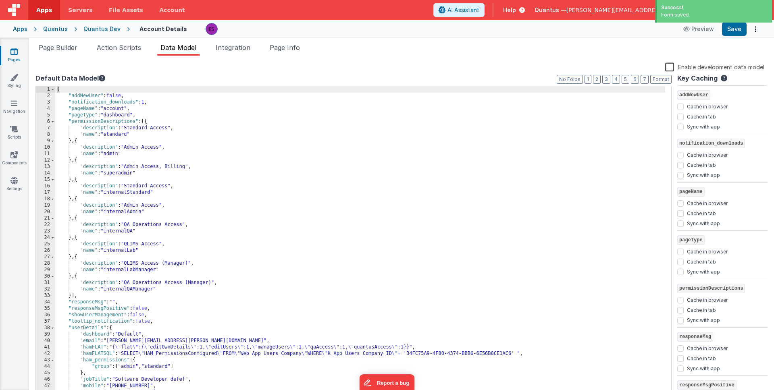
click at [671, 66] on label "Enable development data model" at bounding box center [714, 66] width 99 height 9
click at [0, 0] on input "Enable development data model" at bounding box center [0, 0] width 0 height 0
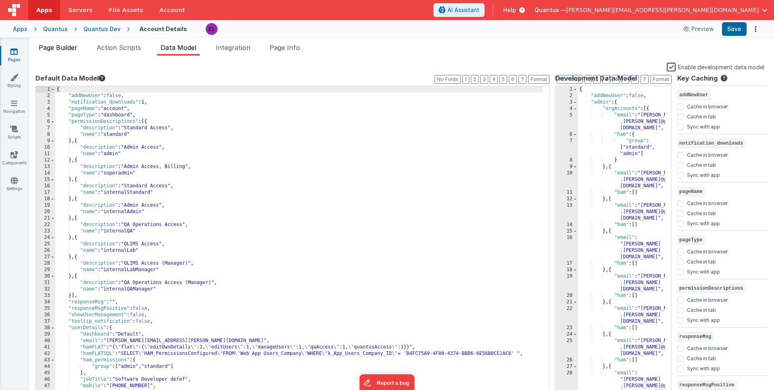
click at [53, 50] on span "Page Builder" at bounding box center [58, 48] width 39 height 8
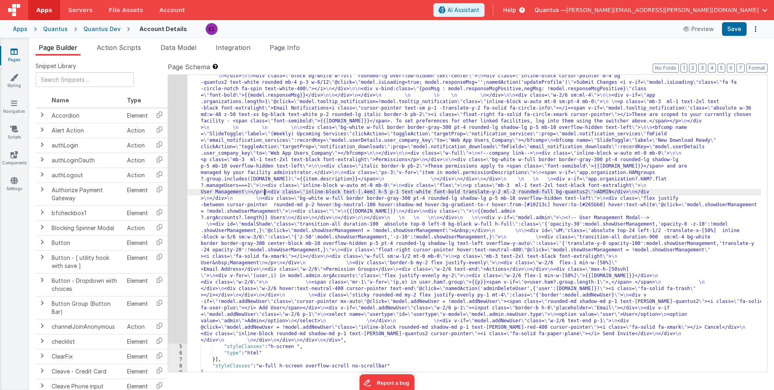
drag, startPoint x: 264, startPoint y: 189, endPoint x: 214, endPoint y: 192, distance: 50.5
click at [264, 189] on div ""html" : "<div class= \" z-40 flex flex-wrap overflow-scroll no-scrollbar \" > …" at bounding box center [474, 324] width 574 height 645
click at [178, 205] on div "4" at bounding box center [177, 173] width 19 height 342
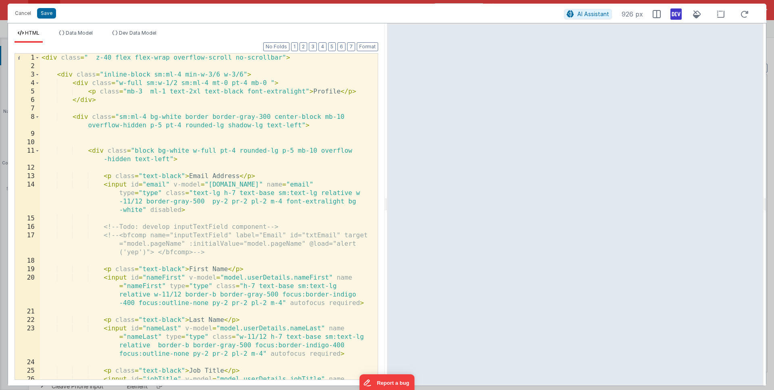
click at [251, 216] on div "< div class = " z-40 flex flex-wrap overflow-scroll no-scrollbar" > < div class…" at bounding box center [206, 238] width 332 height 368
click at [135, 238] on div "< div class = " z-40 flex flex-wrap overflow-scroll no-scrollbar" > < div class…" at bounding box center [206, 238] width 332 height 368
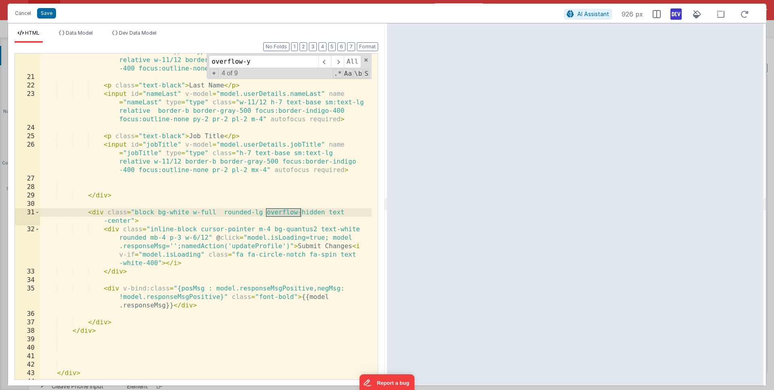
scroll to position [1335, 0]
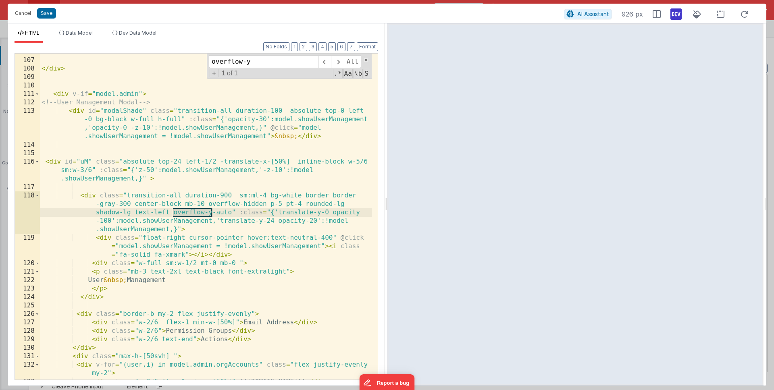
type input "overflow-y"
click at [148, 253] on div "</ div > < div v-if = "model.admin" > <!-- User Management Modal --> < div id =…" at bounding box center [206, 219] width 332 height 343
drag, startPoint x: 231, startPoint y: 212, endPoint x: 172, endPoint y: 212, distance: 59.7
click at [172, 212] on div "</ div > < div v-if = "model.admin" > <!-- User Management Modal --> < div id =…" at bounding box center [206, 219] width 332 height 343
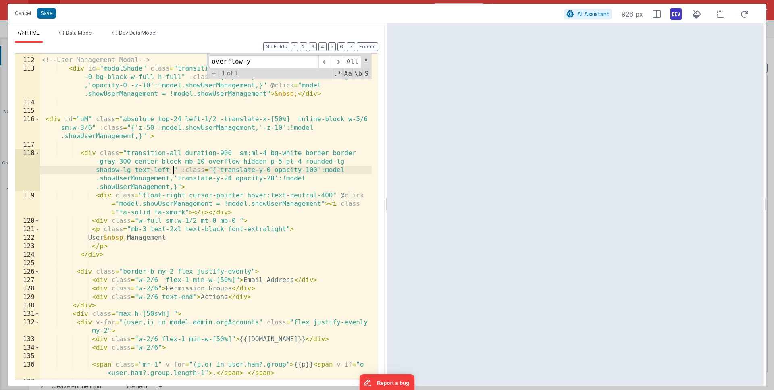
scroll to position [1384, 0]
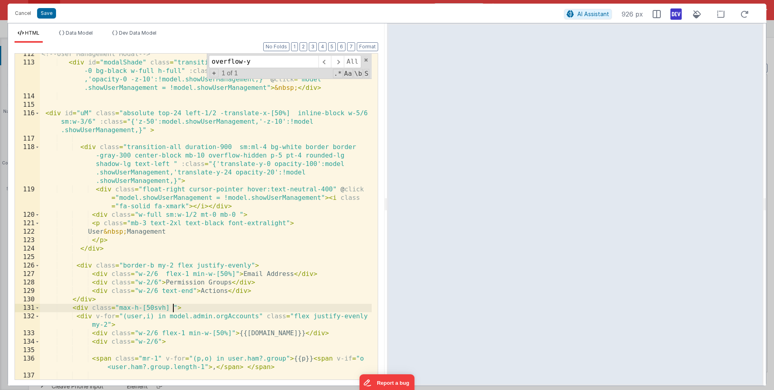
click at [172, 308] on div "<!-- User Management Modal --> < div id = "modalShade" class = "transition-all …" at bounding box center [206, 221] width 332 height 343
click at [231, 306] on div "<!-- User Management Modal --> < div id = "modalShade" class = "transition-all …" at bounding box center [206, 221] width 332 height 343
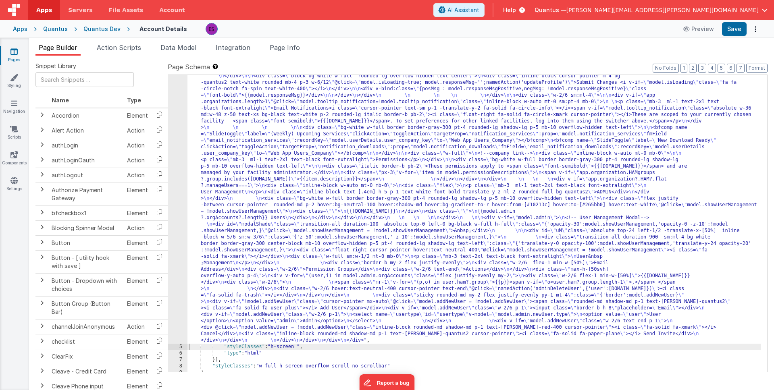
drag, startPoint x: 309, startPoint y: 244, endPoint x: 287, endPoint y: 241, distance: 22.9
click at [309, 244] on div ""html" : "<div class= \" z-40 flex flex-wrap overflow-scroll no-scrollbar \" > …" at bounding box center [474, 324] width 574 height 645
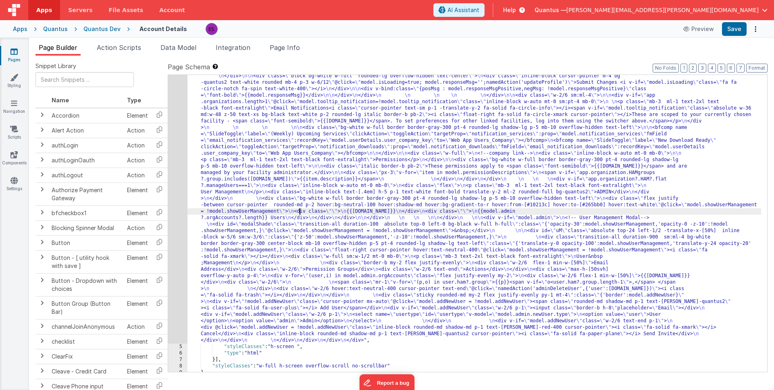
drag, startPoint x: 299, startPoint y: 212, endPoint x: 273, endPoint y: 212, distance: 25.8
click at [299, 212] on div ""html" : "<div class= \" z-40 flex flex-wrap overflow-scroll no-scrollbar \" > …" at bounding box center [474, 324] width 574 height 645
click at [177, 239] on div "4" at bounding box center [177, 173] width 19 height 342
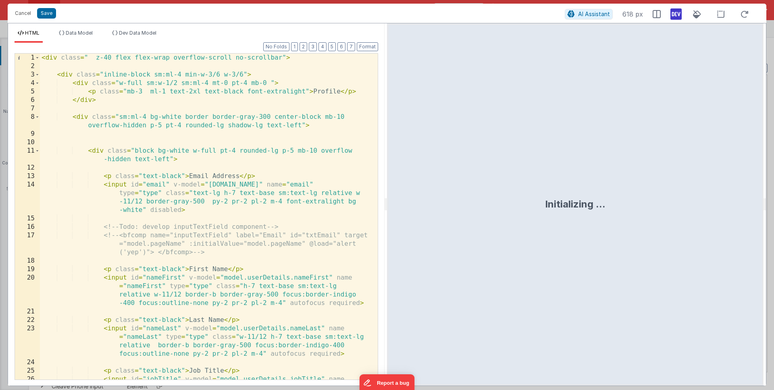
click at [177, 239] on div "< div class = " z-40 flex flex-wrap overflow-scroll no-scrollbar" > < div class…" at bounding box center [206, 238] width 332 height 368
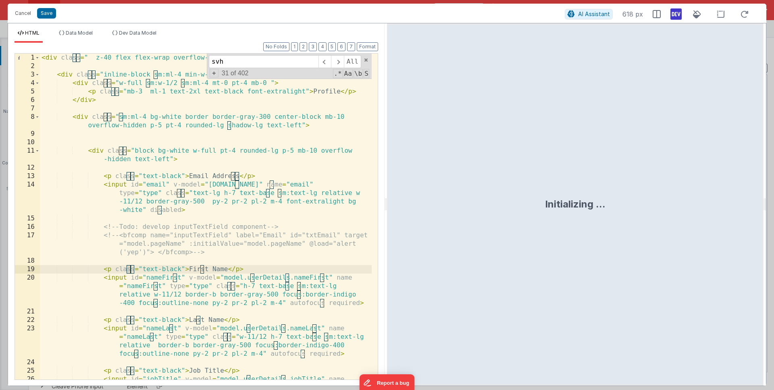
scroll to position [1479, 0]
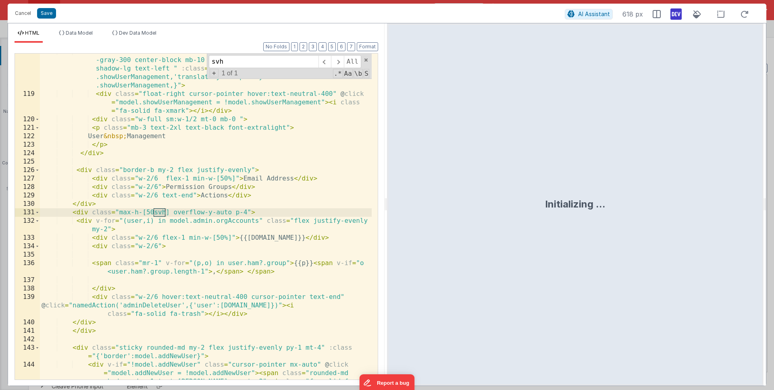
type input "svh"
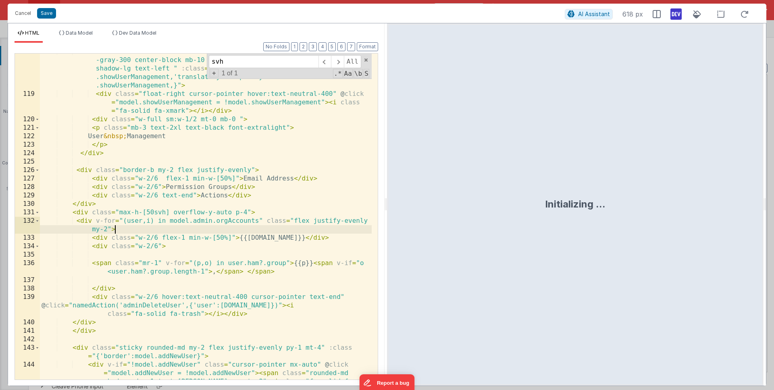
click at [218, 227] on div "< div class = "transition-all duration-900 sm:ml-4 bg-white border border -gray…" at bounding box center [206, 249] width 332 height 402
click at [238, 212] on div "< div class = "transition-all duration-900 sm:ml-4 bg-white border border -gray…" at bounding box center [206, 249] width 332 height 402
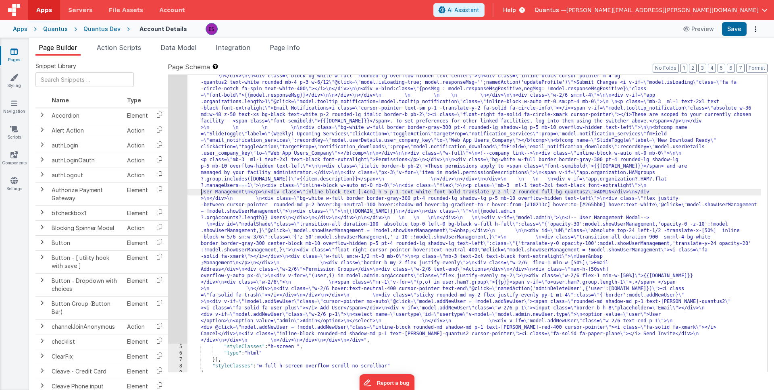
click at [189, 194] on div ""html" : "<div class= \" z-40 flex flex-wrap overflow-scroll no-scrollbar \" > …" at bounding box center [474, 324] width 574 height 645
click at [170, 221] on div "4" at bounding box center [177, 173] width 19 height 342
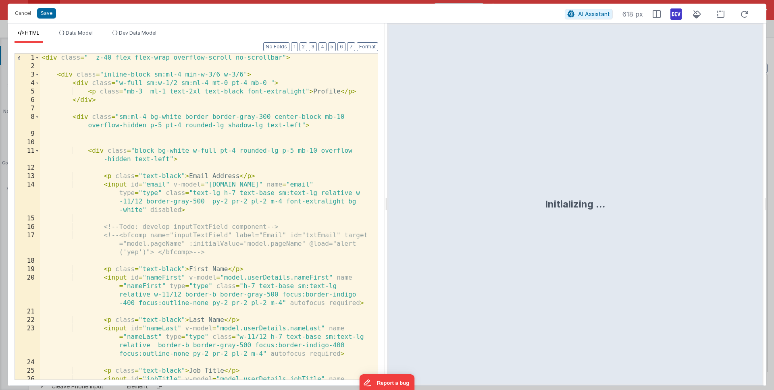
click at [177, 222] on div "< div class = " z-40 flex flex-wrap overflow-scroll no-scrollbar" > < div class…" at bounding box center [206, 238] width 332 height 368
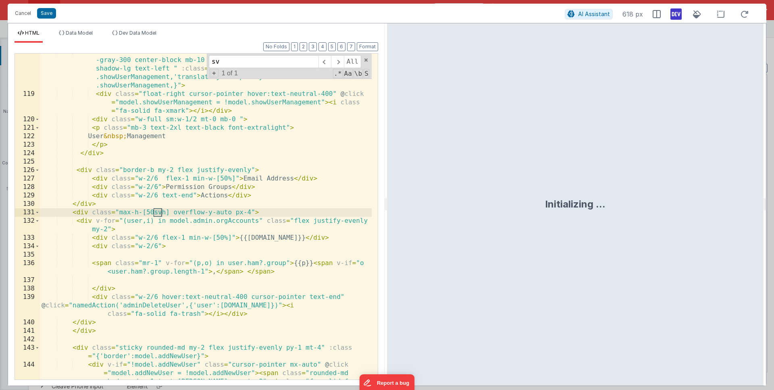
type input "sv"
click at [247, 212] on div "< div class = "transition-all duration-900 sm:ml-4 bg-white border border -gray…" at bounding box center [206, 249] width 332 height 402
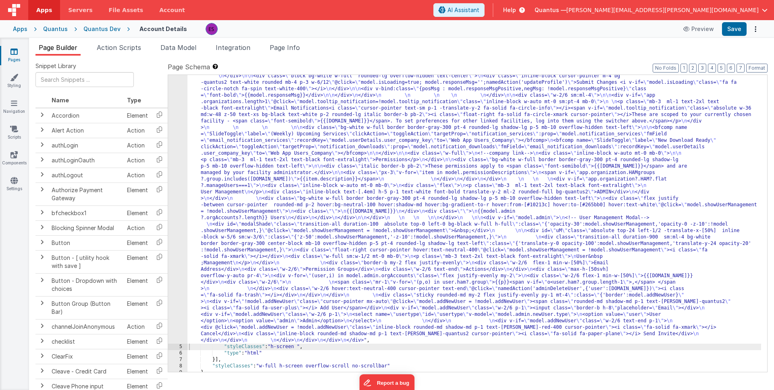
click at [307, 208] on div ""html" : "<div class= \" z-40 flex flex-wrap overflow-scroll no-scrollbar \" > …" at bounding box center [474, 324] width 574 height 645
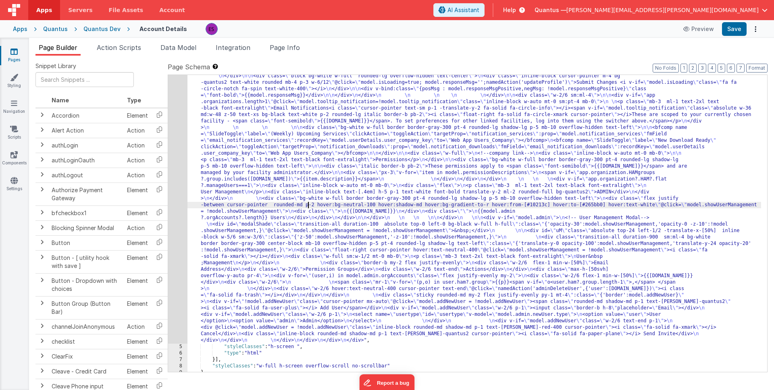
click at [176, 230] on div "4" at bounding box center [177, 173] width 19 height 342
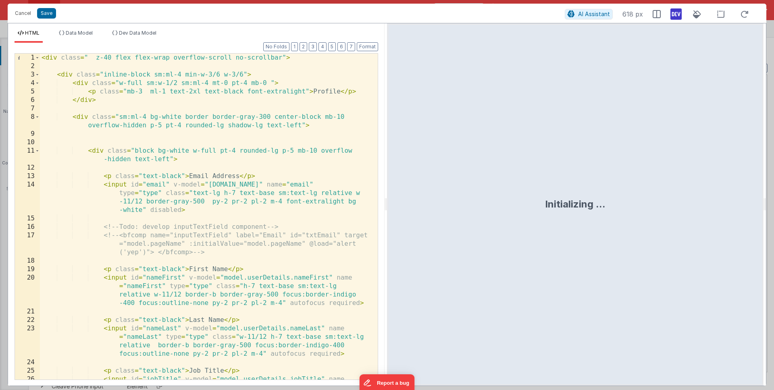
click at [190, 208] on div "< div class = " z-40 flex flex-wrap overflow-scroll no-scrollbar" > < div class…" at bounding box center [206, 238] width 332 height 368
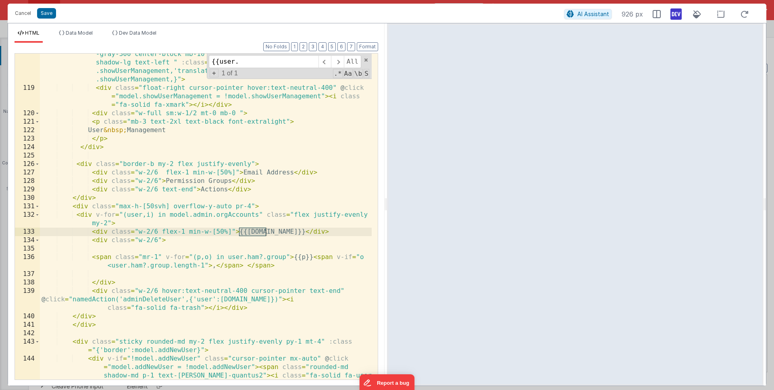
scroll to position [1484, 0]
type input "{{user."
click at [249, 165] on div "< div class = "transition-all duration-900 sm:ml-4 bg-white border border -gray…" at bounding box center [206, 243] width 332 height 402
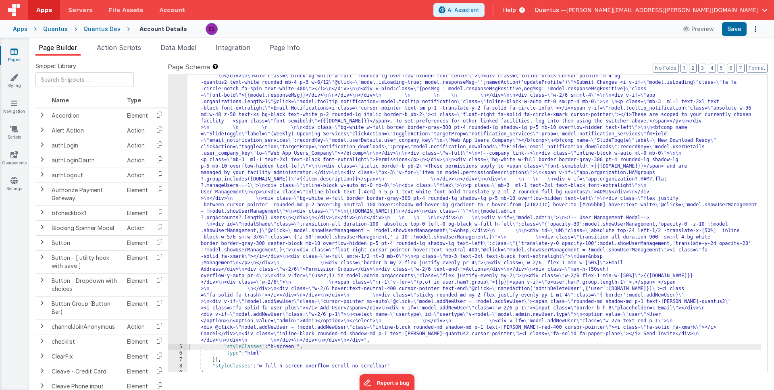
click at [248, 227] on div ""html" : "<div class= \" z-40 flex flex-wrap overflow-scroll no-scrollbar \" > …" at bounding box center [474, 324] width 574 height 645
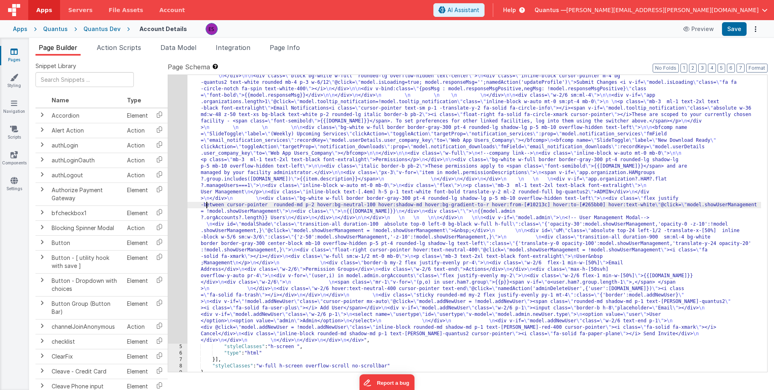
click at [205, 206] on div ""html" : "<div class= \" z-40 flex flex-wrap overflow-scroll no-scrollbar \" > …" at bounding box center [474, 324] width 574 height 645
click at [176, 216] on div "4" at bounding box center [177, 173] width 19 height 342
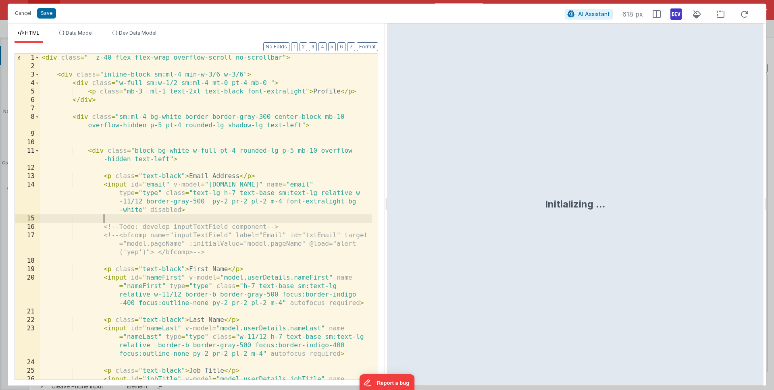
click at [176, 216] on div "< div class = " z-40 flex flex-wrap overflow-scroll no-scrollbar" > < div class…" at bounding box center [206, 238] width 332 height 368
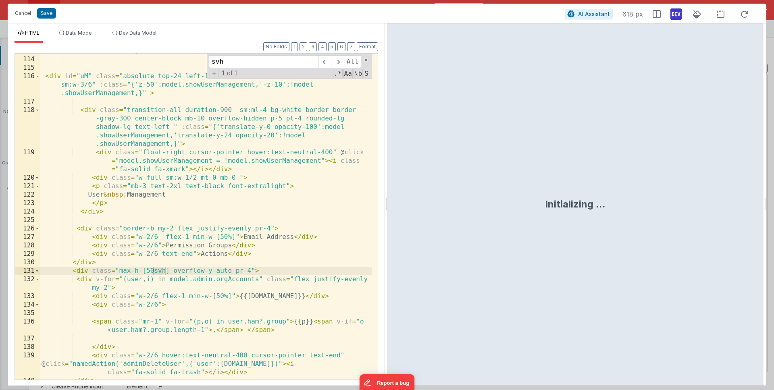
scroll to position [1439, 0]
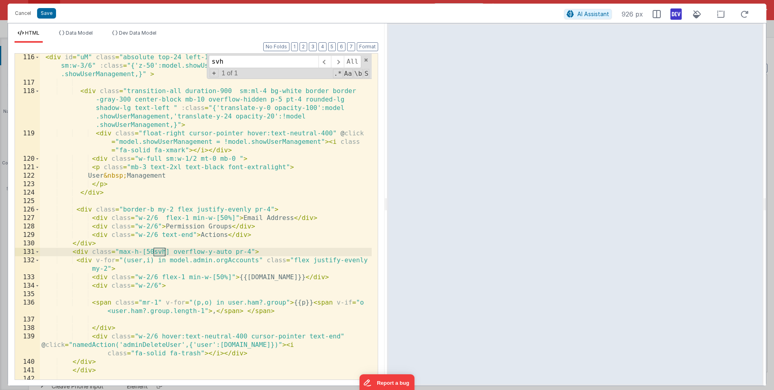
type input "svh"
click at [269, 207] on div "< div id = "uM" class = "absolute top-24 left-1/2 -translate-x-[50%] inline-blo…" at bounding box center [206, 237] width 332 height 368
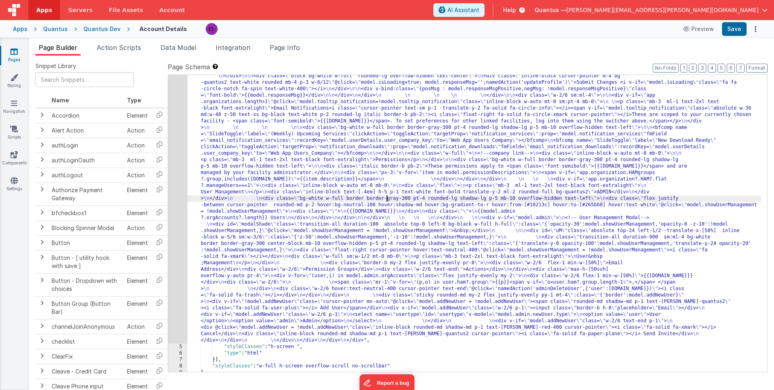
click at [386, 201] on div ""html" : "<div class= \" z-40 flex flex-wrap overflow-scroll no-scrollbar \" > …" at bounding box center [474, 324] width 574 height 645
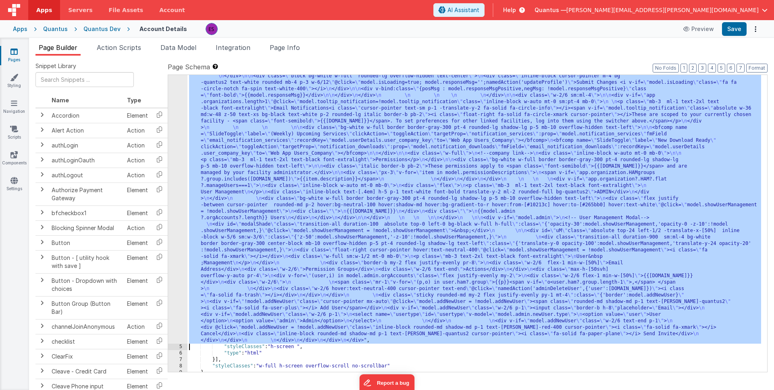
click at [179, 248] on div "4" at bounding box center [177, 173] width 19 height 342
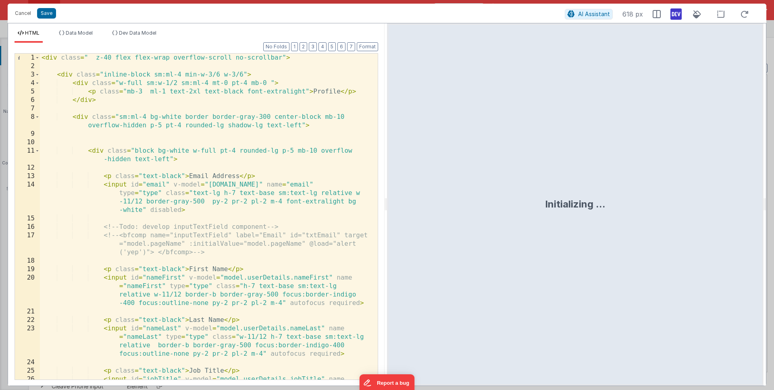
click at [246, 218] on div "< div class = " z-40 flex flex-wrap overflow-scroll no-scrollbar" > < div class…" at bounding box center [206, 238] width 332 height 368
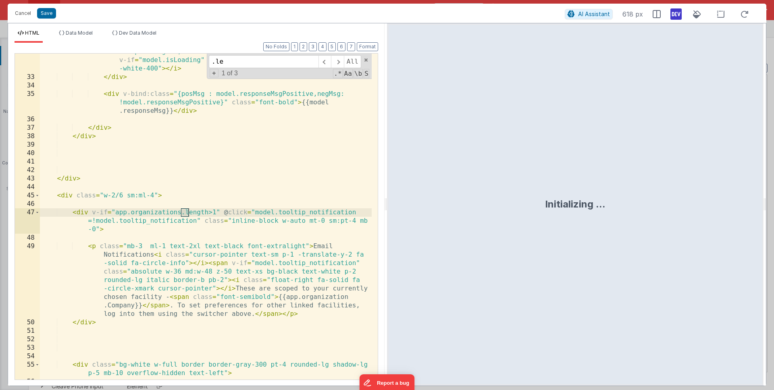
scroll to position [430, 0]
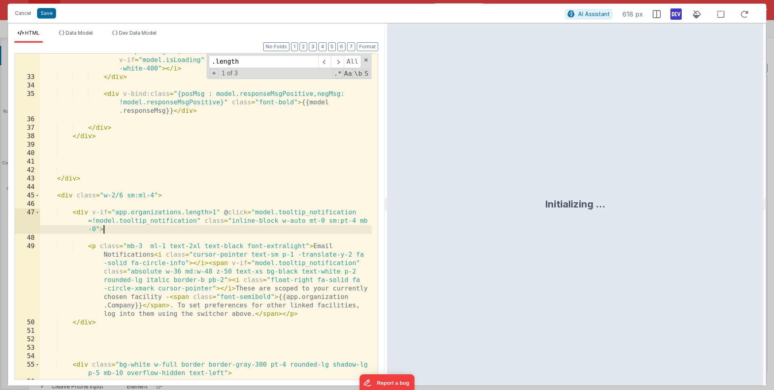
click at [136, 227] on div "< div class = "inline-block cursor-pointer m-4 bg-quantus2 text-white rounded m…" at bounding box center [206, 219] width 332 height 377
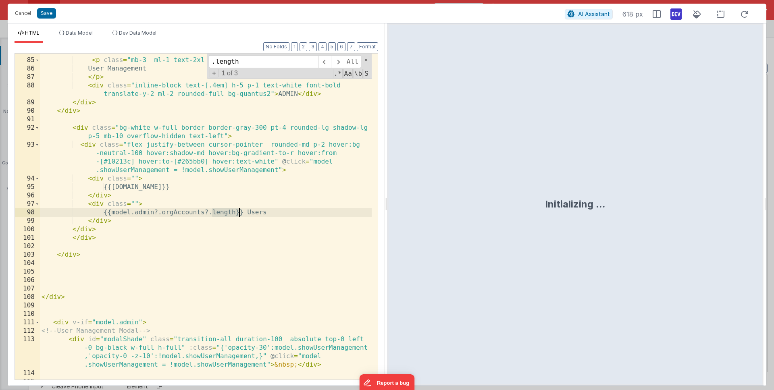
scroll to position [1107, 0]
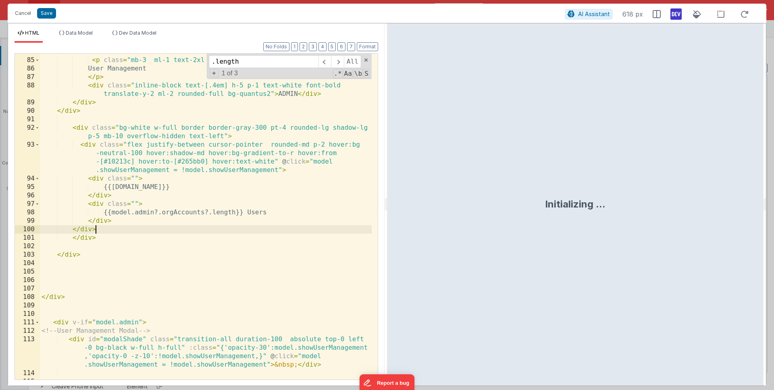
click at [125, 227] on div "< div class = "flex" > < p class = "mb-3 ml-1 text-2xl text-black font-extralig…" at bounding box center [206, 219] width 332 height 343
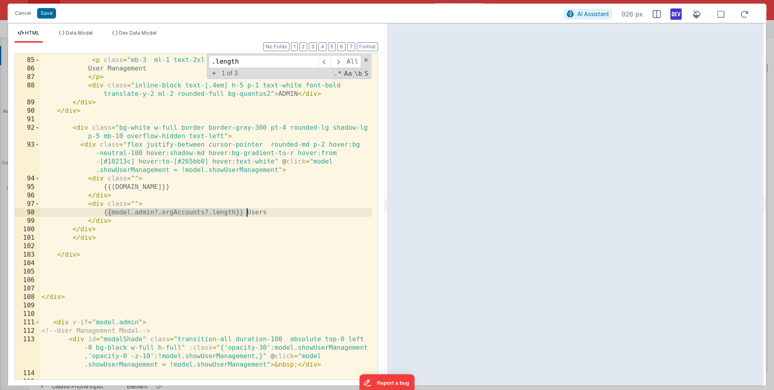
drag, startPoint x: 108, startPoint y: 211, endPoint x: 247, endPoint y: 212, distance: 139.9
click at [247, 212] on div "< div class = "flex" > < p class = "mb-3 ml-1 text-2xl text-black font-extralig…" at bounding box center [206, 219] width 332 height 343
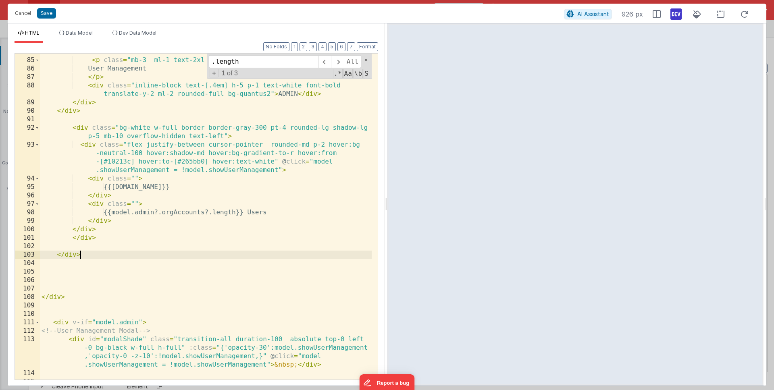
click at [257, 254] on div "< div class = "flex" > < p class = "mb-3 ml-1 text-2xl text-black font-extralig…" at bounding box center [206, 219] width 332 height 343
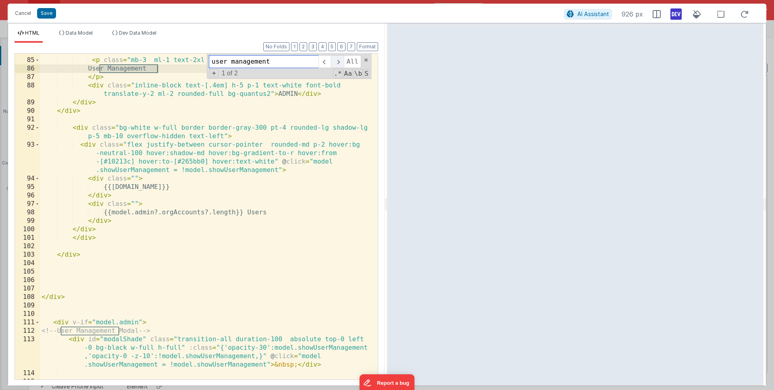
type input "user management"
click at [343, 64] on span at bounding box center [337, 61] width 12 height 13
click at [336, 62] on span at bounding box center [337, 61] width 12 height 13
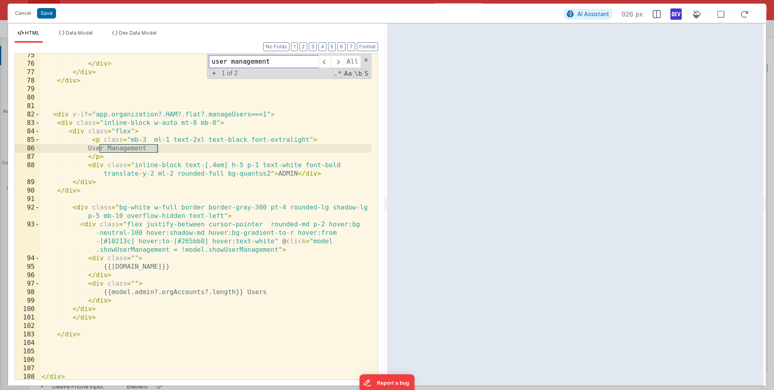
scroll to position [1026, 0]
click at [176, 150] on div "</ div > </ div > </ div > < div v-if = "app.organization?.HAM?.flat?.manageUse…" at bounding box center [206, 223] width 332 height 343
drag, startPoint x: 290, startPoint y: 67, endPoint x: 201, endPoint y: 60, distance: 88.9
click at [201, 60] on div "</ div > </ div > </ div > < div v-if = "app.organization?.HAM?.flat?.manageUse…" at bounding box center [206, 217] width 332 height 326
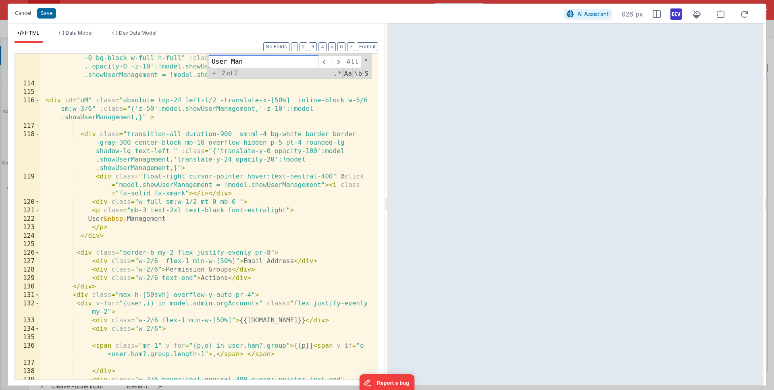
scroll to position [1397, 0]
type input "User Man"
click at [200, 218] on div "< div id = "modalShade" class = "transition-all duration-100 absolute top-0 lef…" at bounding box center [206, 236] width 332 height 385
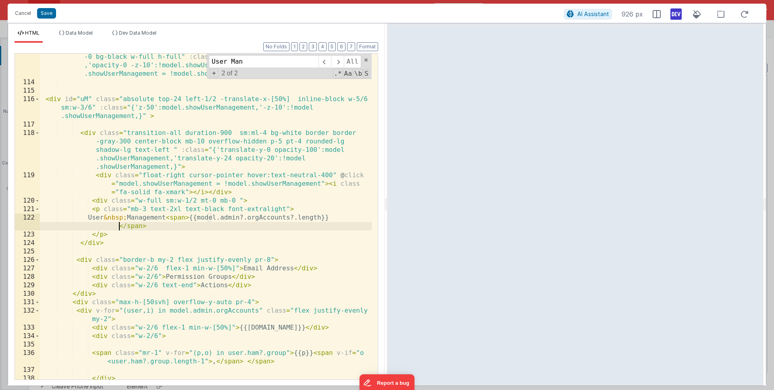
click at [205, 217] on div "< div id = "modalShade" class = "transition-all duration-100 absolute top-0 lef…" at bounding box center [206, 236] width 332 height 385
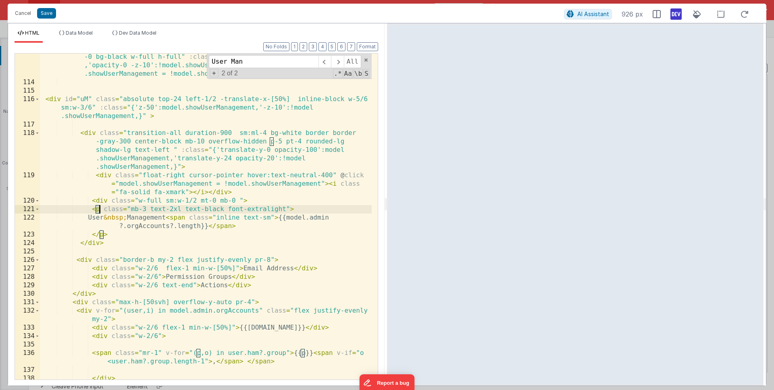
click at [100, 211] on div "< div id = "modalShade" class = "transition-all duration-100 absolute top-0 lef…" at bounding box center [206, 236] width 332 height 385
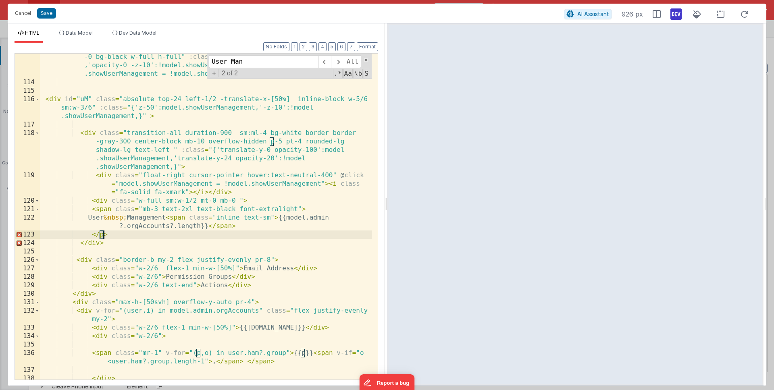
click at [102, 235] on div "< div id = "modalShade" class = "transition-all duration-100 absolute top-0 lef…" at bounding box center [206, 236] width 332 height 385
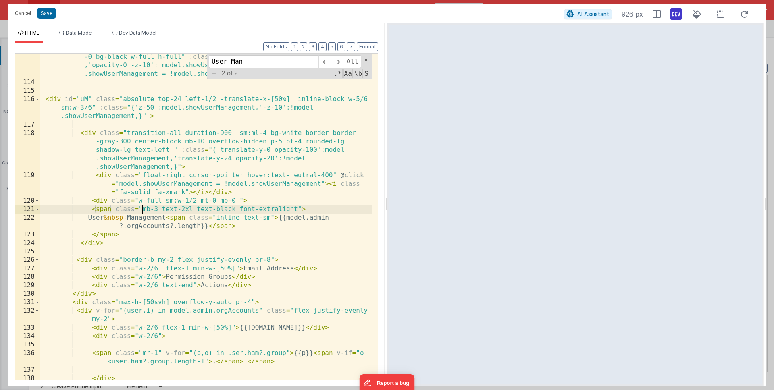
click at [141, 208] on div "< div id = "modalShade" class = "transition-all duration-100 absolute top-0 lef…" at bounding box center [206, 236] width 332 height 385
click at [180, 218] on div "< div id = "modalShade" class = "transition-all duration-100 absolute top-0 lef…" at bounding box center [206, 236] width 332 height 385
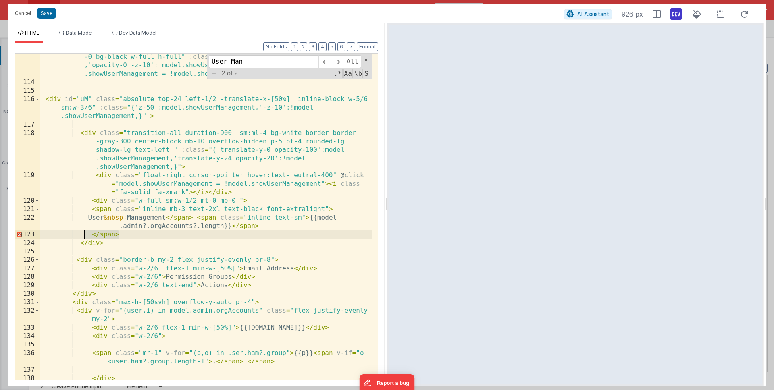
drag, startPoint x: 148, startPoint y: 236, endPoint x: 84, endPoint y: 237, distance: 63.3
click at [84, 237] on div "< div id = "modalShade" class = "transition-all duration-100 absolute top-0 lef…" at bounding box center [206, 236] width 332 height 385
click at [104, 208] on div "< div id = "modalShade" class = "transition-all duration-100 absolute top-0 lef…" at bounding box center [206, 236] width 332 height 385
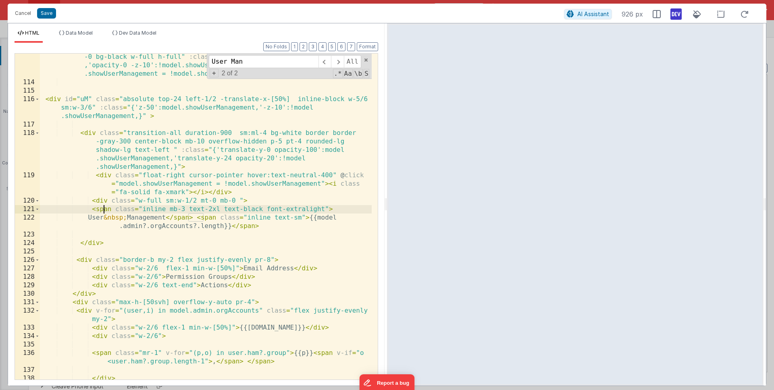
click at [104, 208] on div "< div id = "modalShade" class = "transition-all duration-100 absolute top-0 lef…" at bounding box center [206, 236] width 332 height 385
click at [195, 216] on div "< div id = "modalShade" class = "transition-all duration-100 absolute top-0 lef…" at bounding box center [206, 236] width 332 height 385
click at [220, 220] on div "< div id = "modalShade" class = "transition-all duration-100 absolute top-0 lef…" at bounding box center [206, 236] width 332 height 385
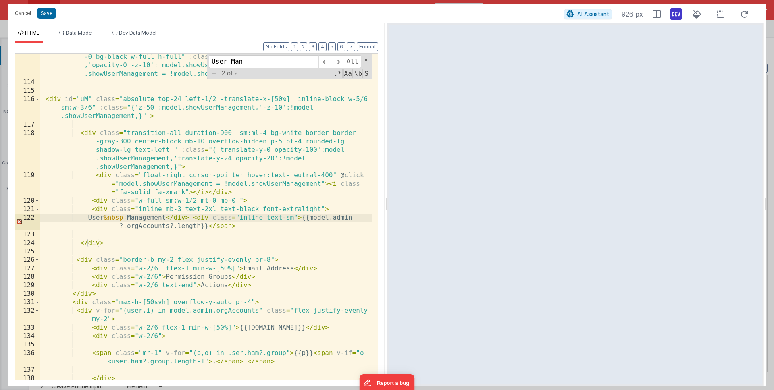
click at [227, 225] on div "< div id = "modalShade" class = "transition-all duration-100 absolute top-0 lef…" at bounding box center [206, 236] width 332 height 385
click at [88, 211] on div "< div id = "modalShade" class = "transition-all duration-100 absolute top-0 lef…" at bounding box center [206, 236] width 332 height 385
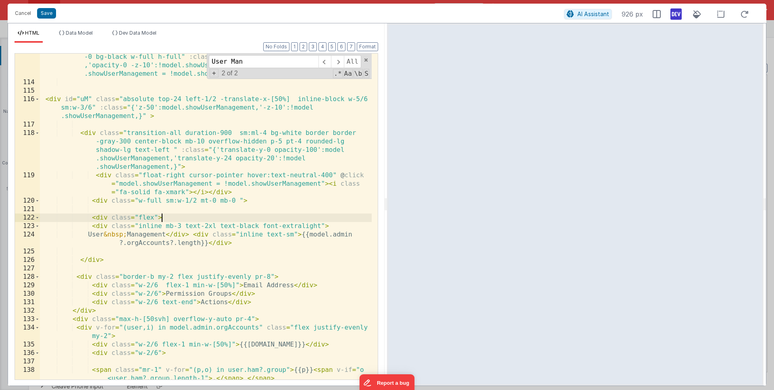
click at [231, 241] on div "< div id = "modalShade" class = "transition-all duration-100 absolute top-0 lef…" at bounding box center [206, 228] width 332 height 368
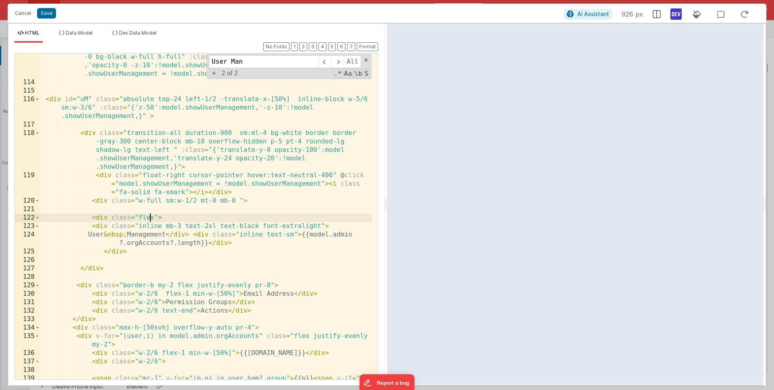
click at [150, 215] on div "< div id = "modalShade" class = "transition-all duration-100 absolute top-0 lef…" at bounding box center [206, 232] width 332 height 377
click at [209, 233] on div "< div id = "modalShade" class = "transition-all duration-100 absolute top-0 lef…" at bounding box center [206, 232] width 332 height 377
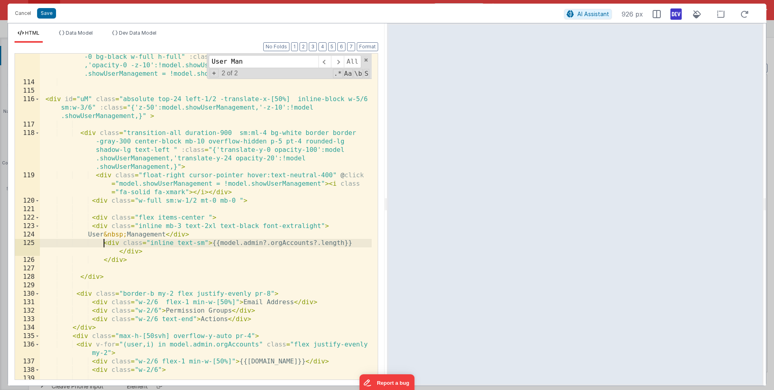
click at [204, 240] on div "< div id = "modalShade" class = "transition-all duration-100 absolute top-0 lef…" at bounding box center [206, 232] width 332 height 377
click at [157, 250] on div "< div id = "modalShade" class = "transition-all duration-100 absolute top-0 lef…" at bounding box center [206, 232] width 332 height 377
click at [233, 243] on div "< div id = "modalShade" class = "transition-all duration-100 absolute top-0 lef…" at bounding box center [206, 232] width 332 height 377
click at [222, 245] on div "< div id = "modalShade" class = "transition-all duration-100 absolute top-0 lef…" at bounding box center [206, 232] width 332 height 377
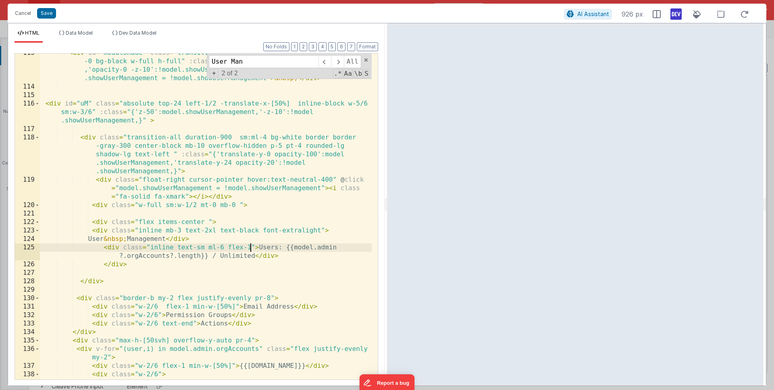
scroll to position [1393, 0]
click at [384, 205] on html "Cancel Save AI Assistant 933 px HTML Data Model Dev Data Model Format 7 6 5 4 3…" at bounding box center [387, 195] width 774 height 390
click at [202, 264] on div "< div id = "modalShade" class = "transition-all duration-100 absolute top-0 lef…" at bounding box center [204, 233] width 329 height 368
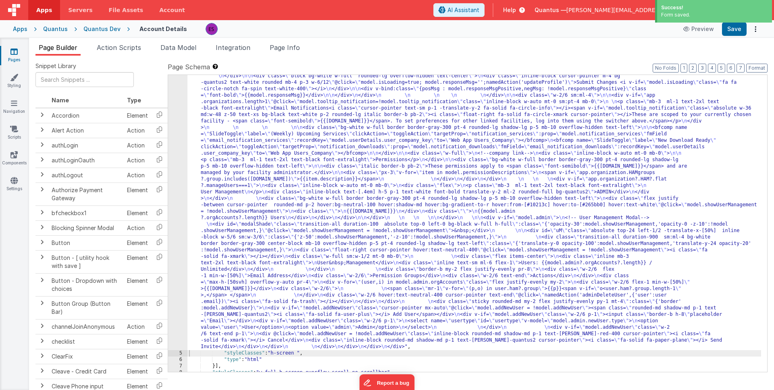
click at [177, 250] on div "4" at bounding box center [177, 176] width 19 height 348
click at [175, 245] on div "4" at bounding box center [177, 176] width 19 height 348
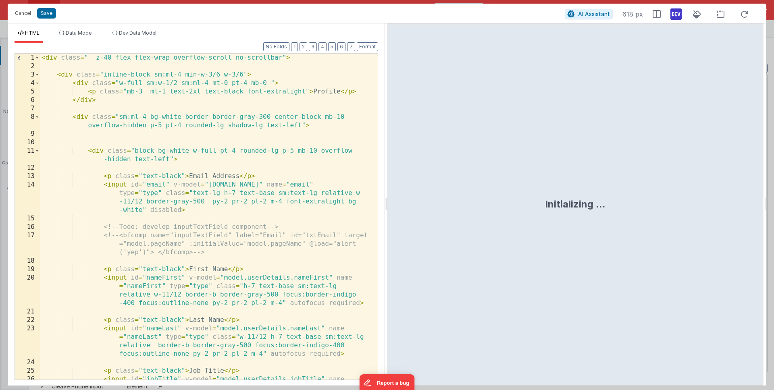
click at [174, 245] on div "< div class = " z-40 flex flex-wrap overflow-scroll no-scrollbar" > < div class…" at bounding box center [206, 238] width 332 height 368
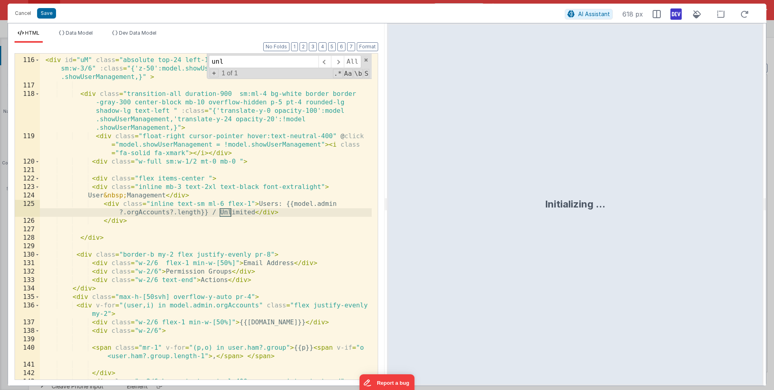
scroll to position [1437, 0]
type input "unlim"
click at [227, 213] on div "< div id = "uM" class = "absolute top-24 left-1/2 -translate-x-[50%] inline-blo…" at bounding box center [206, 228] width 332 height 360
click at [206, 179] on div "< div id = "uM" class = "absolute top-24 left-1/2 -translate-x-[50%] inline-blo…" at bounding box center [206, 228] width 332 height 360
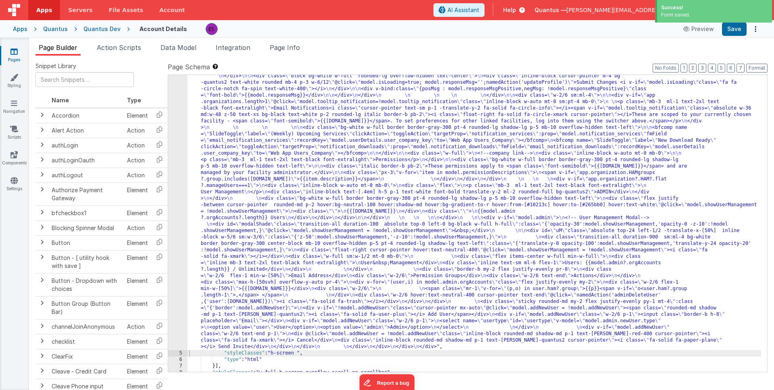
click at [175, 253] on div "4" at bounding box center [177, 176] width 19 height 348
click at [173, 254] on div "4" at bounding box center [177, 176] width 19 height 348
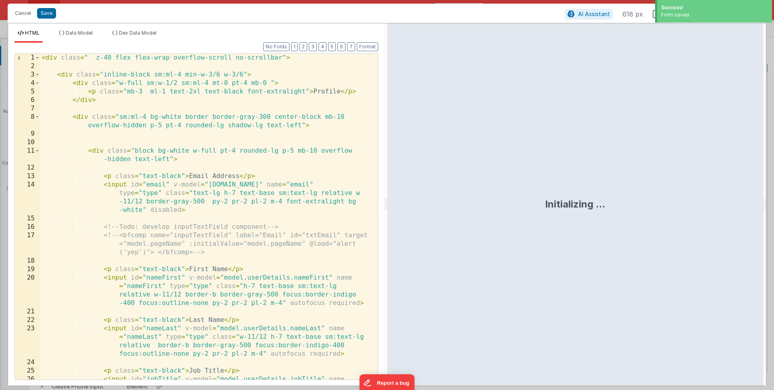
click at [173, 253] on div "< div class = " z-40 flex flex-wrap overflow-scroll no-scrollbar" > < div class…" at bounding box center [206, 238] width 332 height 368
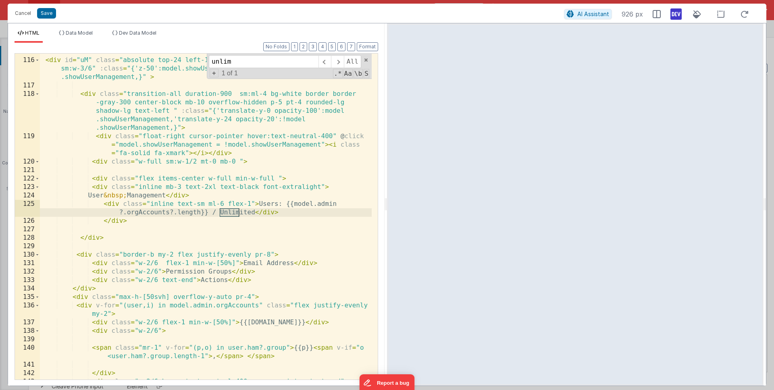
type input "unlim"
click at [173, 205] on div "< div id = "uM" class = "absolute top-24 left-1/2 -translate-x-[50%] inline-blo…" at bounding box center [206, 228] width 332 height 360
click at [161, 187] on div "< div id = "uM" class = "absolute top-24 left-1/2 -translate-x-[50%] inline-blo…" at bounding box center [206, 228] width 332 height 360
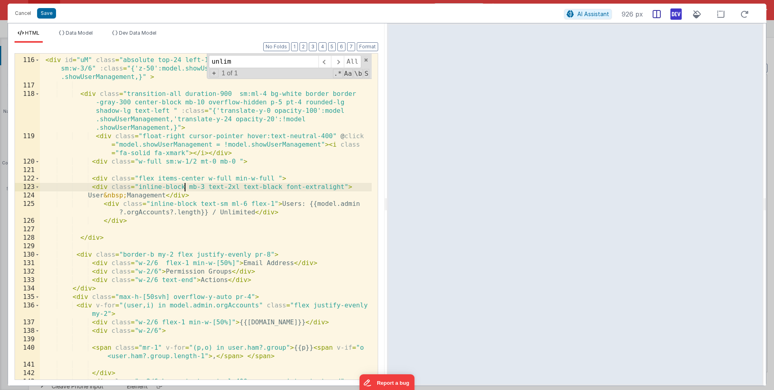
click at [657, 15] on icon at bounding box center [657, 14] width 8 height 8
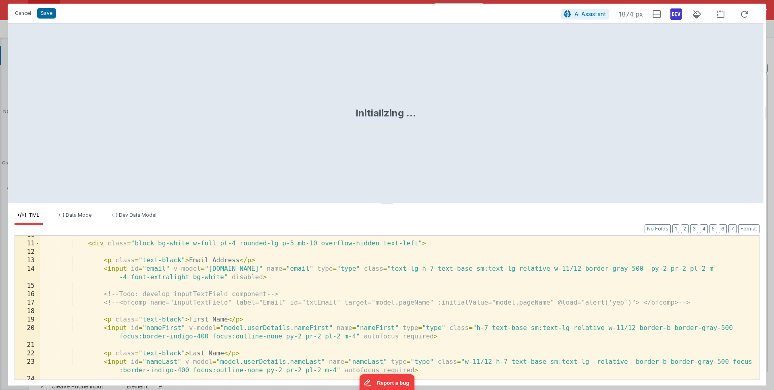
scroll to position [591, 0]
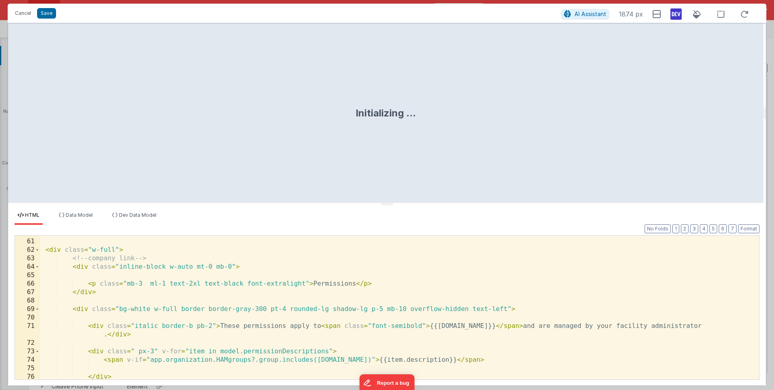
click at [357, 254] on div "</ div > < div class = "w-full" > <!-- company link --> < div class = "inline-b…" at bounding box center [396, 309] width 713 height 160
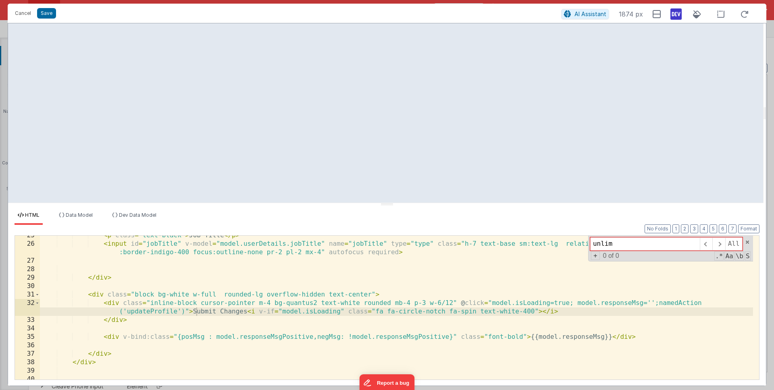
scroll to position [1105, 0]
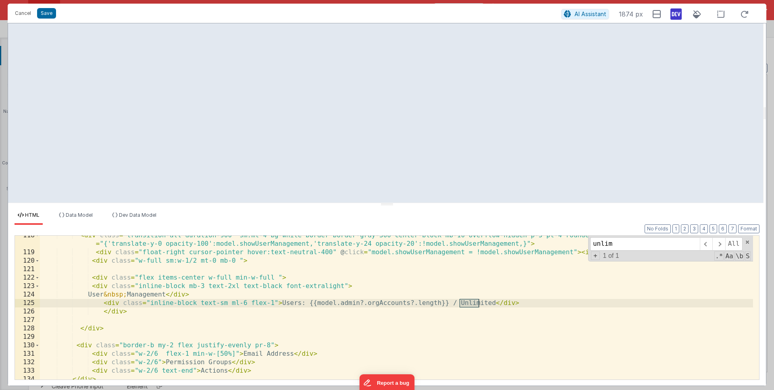
type input "unlim"
drag, startPoint x: 309, startPoint y: 303, endPoint x: 282, endPoint y: 304, distance: 27.0
click at [282, 304] on div "< div class = "transition-all duration-900 sm:ml-4 bg-white border border-gray-…" at bounding box center [396, 315] width 713 height 169
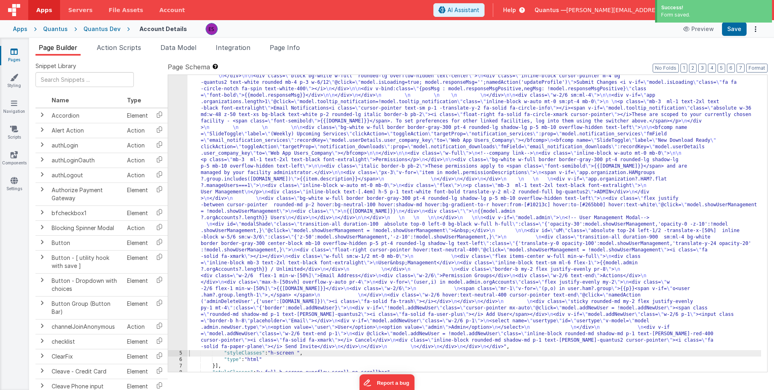
click at [343, 297] on div ""html" : "<div class= \" z-40 flex flex-wrap overflow-scroll no-scrollbar \" > …" at bounding box center [474, 328] width 574 height 652
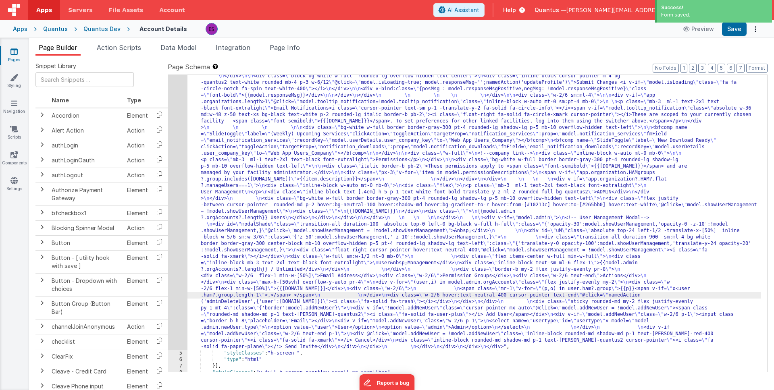
click at [177, 318] on div "4" at bounding box center [177, 176] width 19 height 348
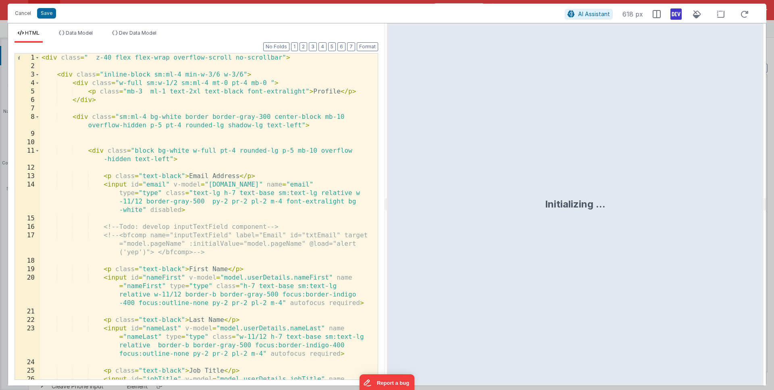
click at [184, 312] on div "< div class = " z-40 flex flex-wrap overflow-scroll no-scrollbar" > < div class…" at bounding box center [206, 238] width 332 height 368
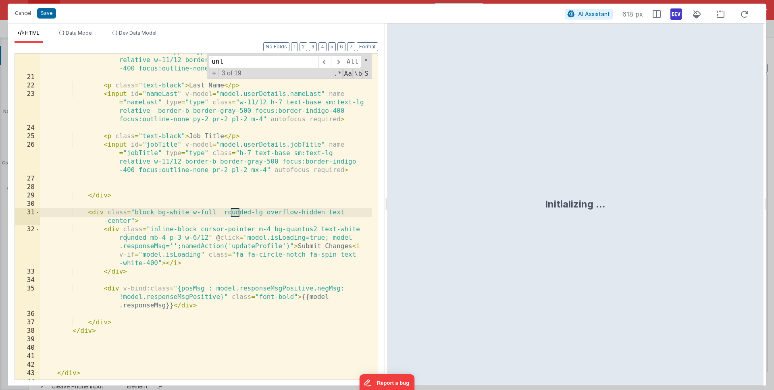
scroll to position [1437, 0]
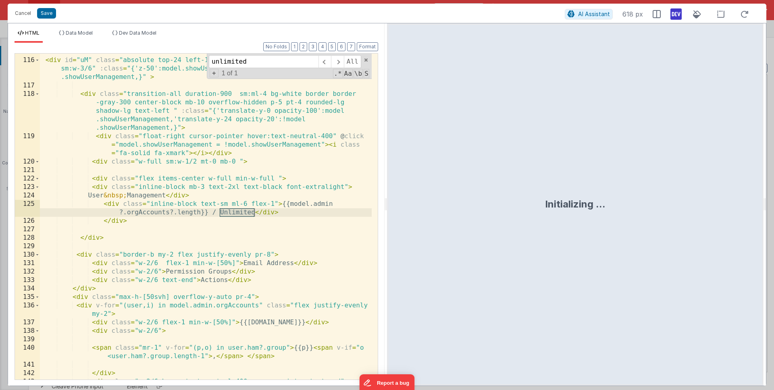
type input "unlimited"
drag, startPoint x: 213, startPoint y: 213, endPoint x: 217, endPoint y: 212, distance: 4.5
click at [213, 213] on div "< div id = "uM" class = "absolute top-24 left-1/2 -translate-x-[50%] inline-blo…" at bounding box center [206, 228] width 332 height 360
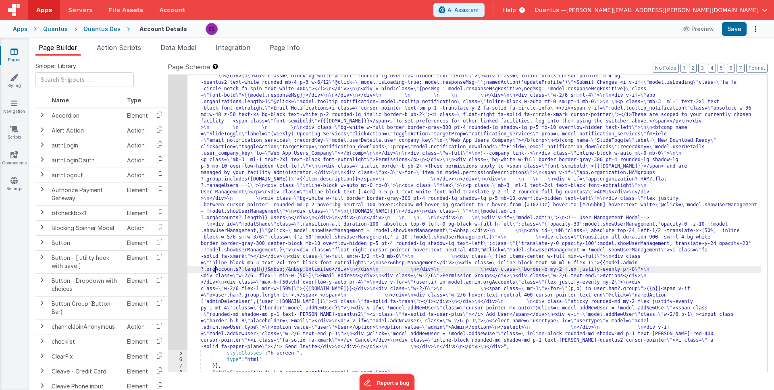
click at [216, 266] on div ""html" : "<div class= \" z-40 flex flex-wrap overflow-scroll no-scrollbar \" > …" at bounding box center [474, 328] width 574 height 652
click at [212, 219] on div ""html" : "<div class= \" z-40 flex flex-wrap overflow-scroll no-scrollbar \" > …" at bounding box center [474, 328] width 574 height 652
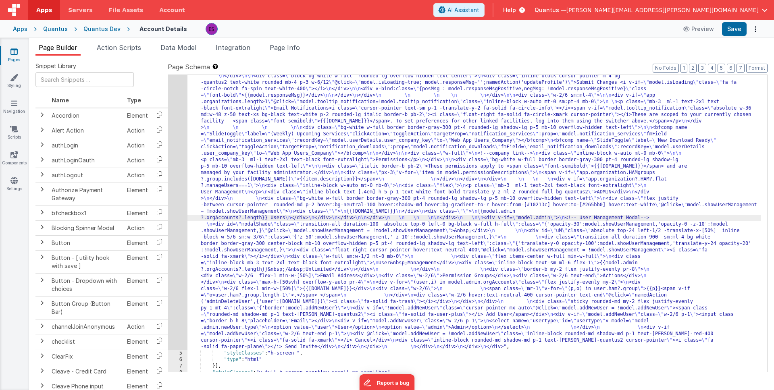
click at [177, 233] on div "4" at bounding box center [177, 176] width 19 height 348
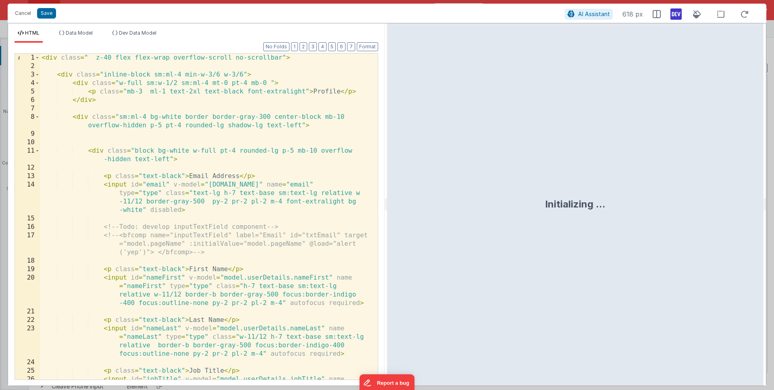
click at [177, 237] on div "< div class = " z-40 flex flex-wrap overflow-scroll no-scrollbar" > < div class…" at bounding box center [206, 238] width 332 height 368
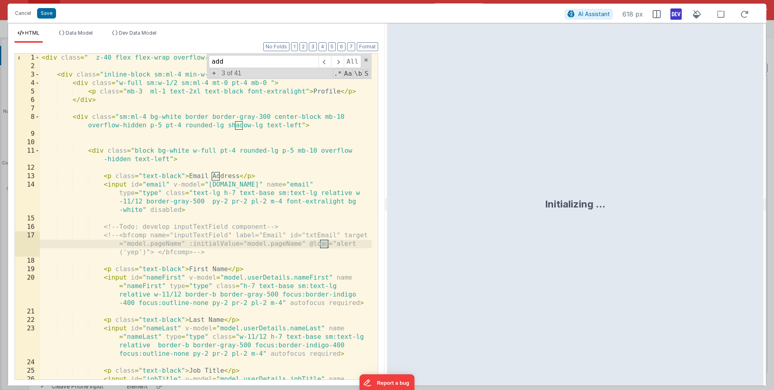
scroll to position [1699, 0]
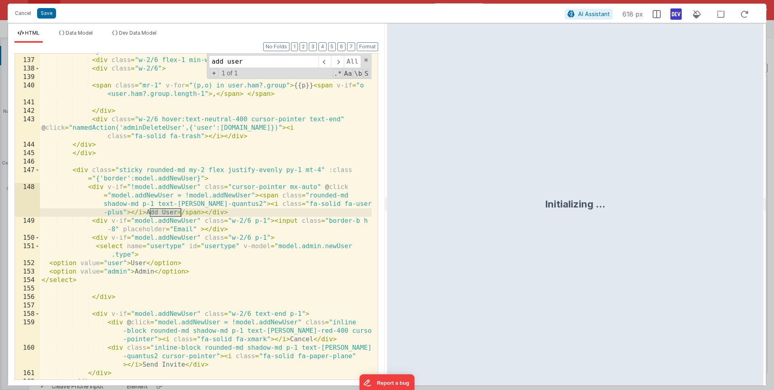
type input "add user"
click at [221, 212] on div "< div v-for = "(user,i) in model.admin.orgAccounts" class = "flex justify-evenl…" at bounding box center [206, 214] width 332 height 351
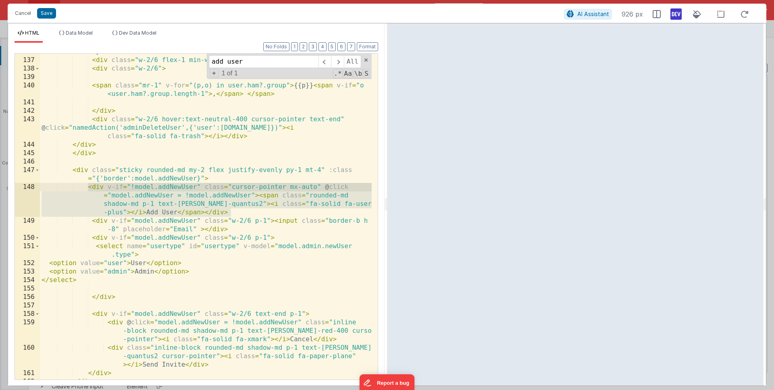
drag, startPoint x: 245, startPoint y: 213, endPoint x: 87, endPoint y: 187, distance: 159.8
click at [87, 187] on div "< div v-for = "(user,i) in model.admin.orgAccounts" class = "flex justify-evenl…" at bounding box center [206, 214] width 332 height 351
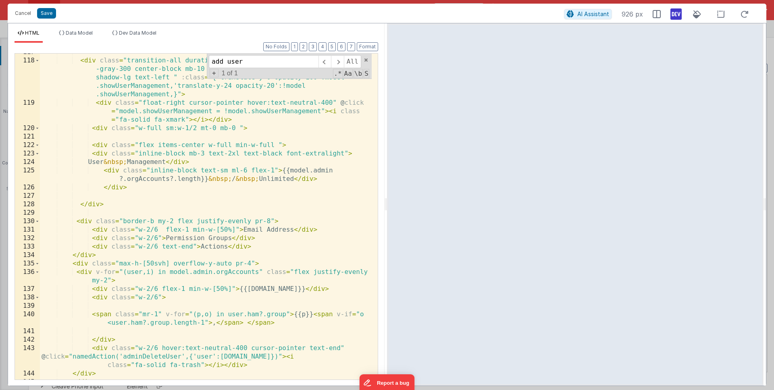
scroll to position [1470, 0]
click at [212, 164] on div "< div class = "transition-all duration-900 sm:ml-4 bg-white border border -gray…" at bounding box center [206, 220] width 332 height 343
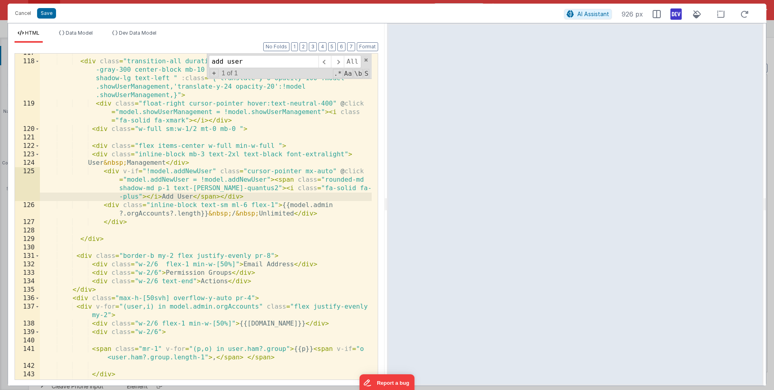
click at [277, 143] on div "< div class = "transition-all duration-900 sm:ml-4 bg-white border border -gray…" at bounding box center [206, 229] width 332 height 360
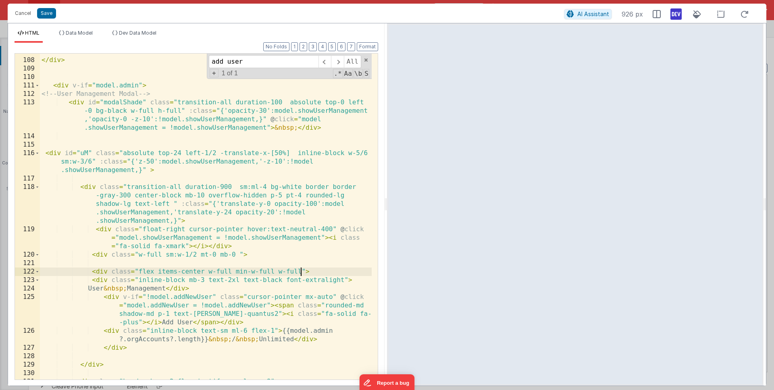
scroll to position [1343, 0]
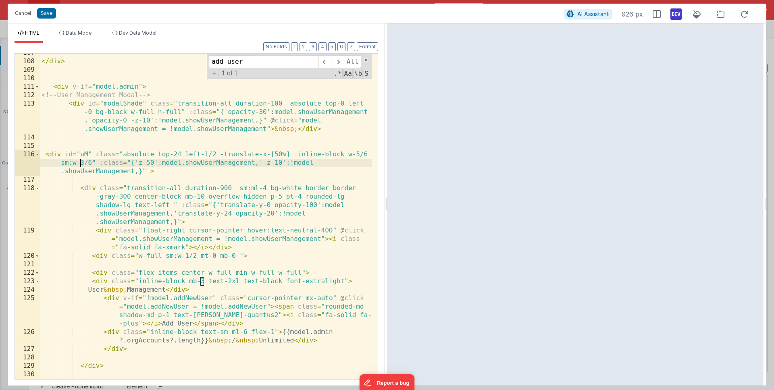
click at [81, 163] on div "</ div > < div v-if = "model.admin" > <!-- User Management Modal --> < div id =…" at bounding box center [206, 220] width 332 height 343
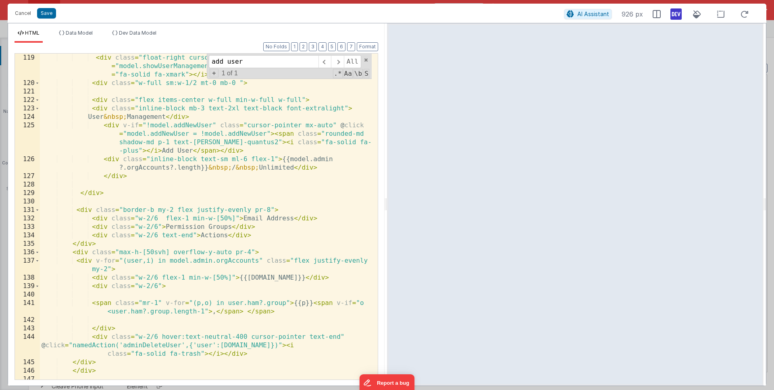
scroll to position [1475, 0]
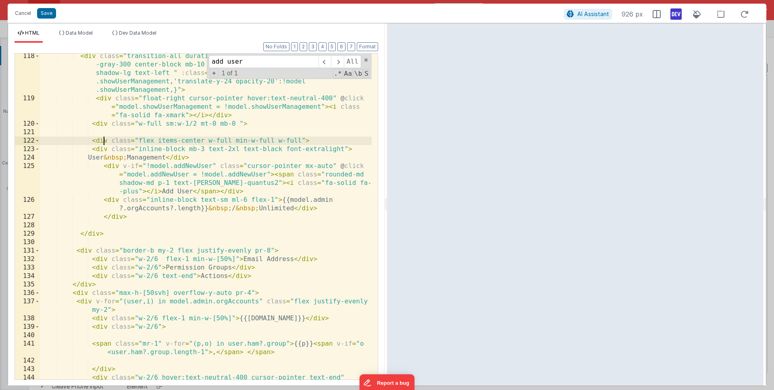
click at [103, 141] on div "< div class = "transition-all duration-900 sm:ml-4 bg-white border border -gray…" at bounding box center [206, 249] width 332 height 394
click at [283, 174] on div "< div class = "transition-all duration-900 sm:ml-4 bg-white border border -gray…" at bounding box center [206, 249] width 332 height 394
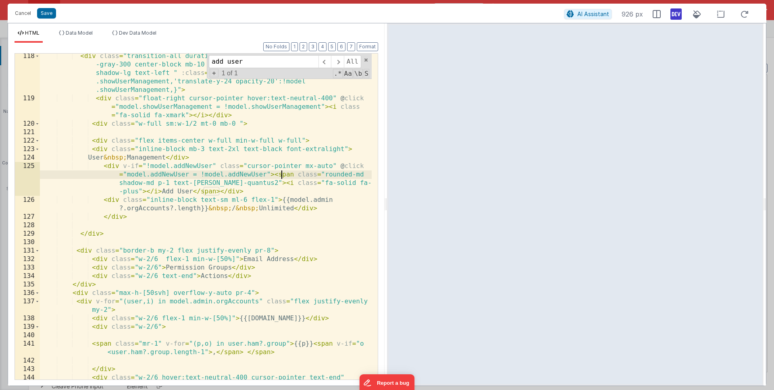
click at [283, 174] on div "< div class = "transition-all duration-900 sm:ml-4 bg-white border border -gray…" at bounding box center [206, 249] width 332 height 394
click at [208, 192] on div "< div class = "transition-all duration-900 sm:ml-4 bg-white border border -gray…" at bounding box center [206, 249] width 332 height 394
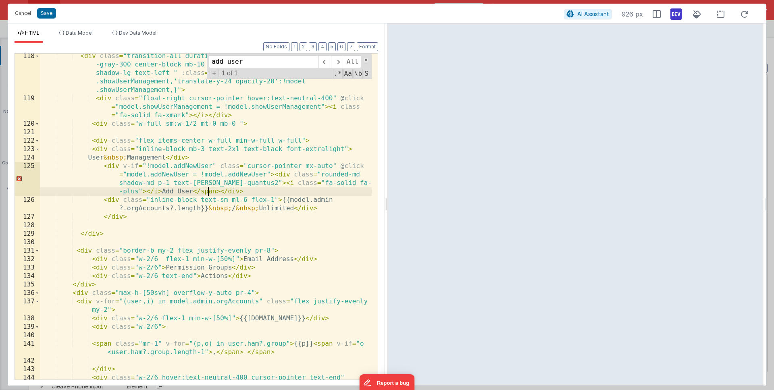
click at [208, 192] on div "< div class = "transition-all duration-900 sm:ml-4 bg-white border border -gray…" at bounding box center [206, 249] width 332 height 394
click at [257, 182] on div "< div class = "transition-all duration-900 sm:ml-4 bg-white border border -gray…" at bounding box center [206, 249] width 332 height 394
click at [186, 140] on div "< div class = "transition-all duration-900 sm:ml-4 bg-white border border -gray…" at bounding box center [206, 249] width 332 height 394
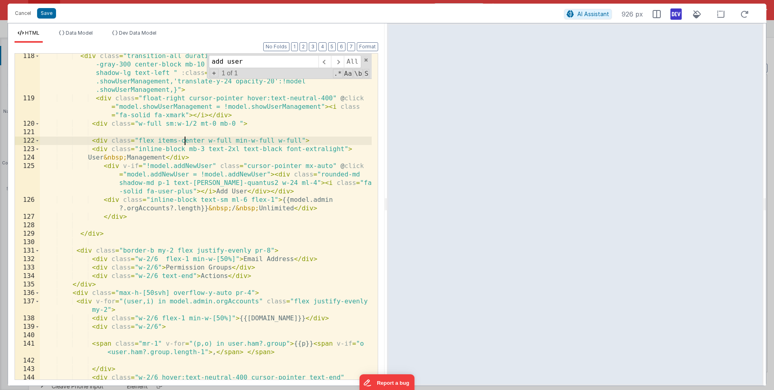
click at [186, 140] on div "< div class = "transition-all duration-900 sm:ml-4 bg-white border border -gray…" at bounding box center [206, 249] width 332 height 394
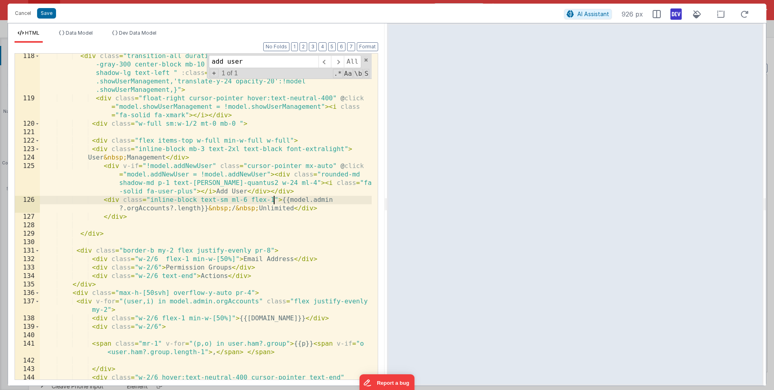
click at [272, 199] on div "< div class = "transition-all duration-900 sm:ml-4 bg-white border border -gray…" at bounding box center [206, 249] width 332 height 394
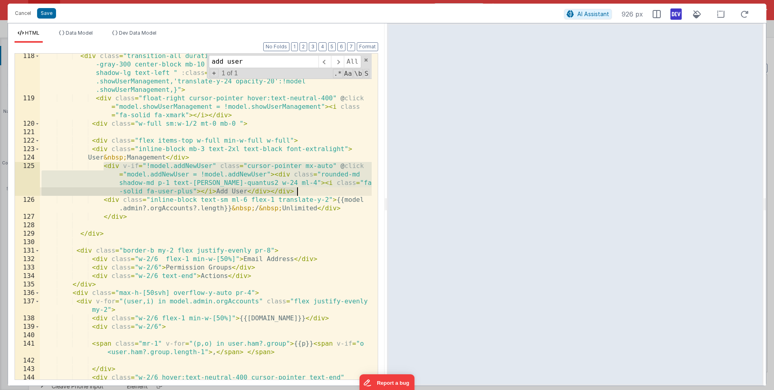
drag, startPoint x: 105, startPoint y: 167, endPoint x: 309, endPoint y: 189, distance: 205.1
click at [309, 189] on div "< div class = "transition-all duration-900 sm:ml-4 bg-white border border -gray…" at bounding box center [206, 249] width 332 height 394
click at [104, 200] on div "< div class = "transition-all duration-900 sm:ml-4 bg-white border border -gray…" at bounding box center [206, 249] width 332 height 394
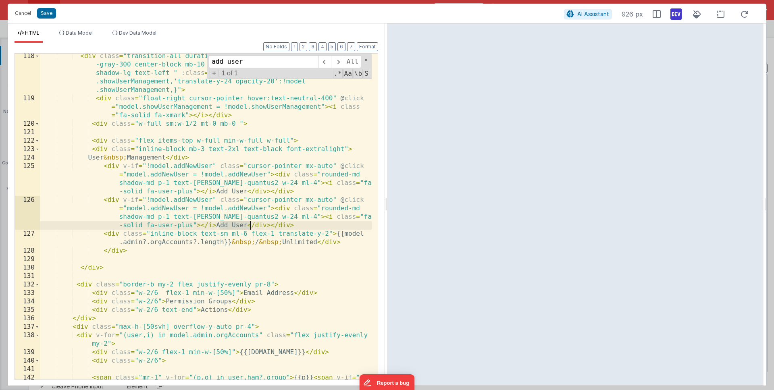
drag, startPoint x: 220, startPoint y: 225, endPoint x: 249, endPoint y: 225, distance: 28.6
click at [249, 225] on div "< div class = "transition-all duration-900 sm:ml-4 bg-white border border -gray…" at bounding box center [206, 244] width 332 height 385
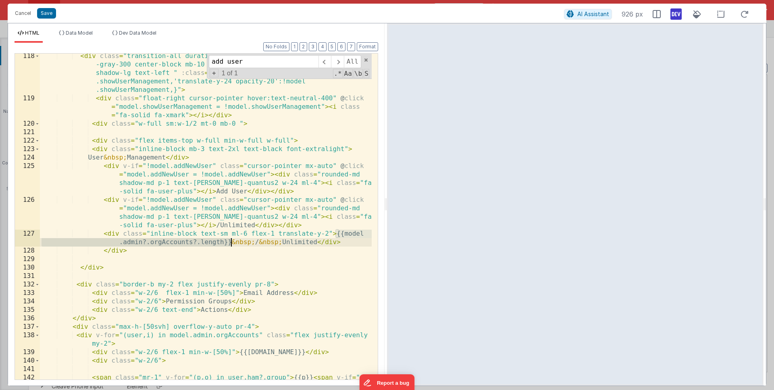
drag, startPoint x: 337, startPoint y: 234, endPoint x: 229, endPoint y: 243, distance: 107.5
click at [229, 243] on div "< div class = "transition-all duration-900 sm:ml-4 bg-white border border -gray…" at bounding box center [206, 244] width 332 height 385
click at [220, 225] on div "< div class = "transition-all duration-900 sm:ml-4 bg-white border border -gray…" at bounding box center [206, 244] width 332 height 385
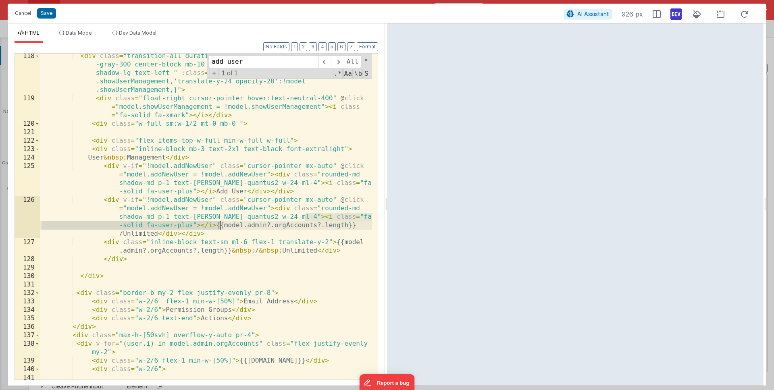
drag, startPoint x: 304, startPoint y: 216, endPoint x: 218, endPoint y: 225, distance: 86.3
click at [218, 225] on div "< div class = "transition-all duration-900 sm:ml-4 bg-white border border -gray…" at bounding box center [206, 244] width 332 height 385
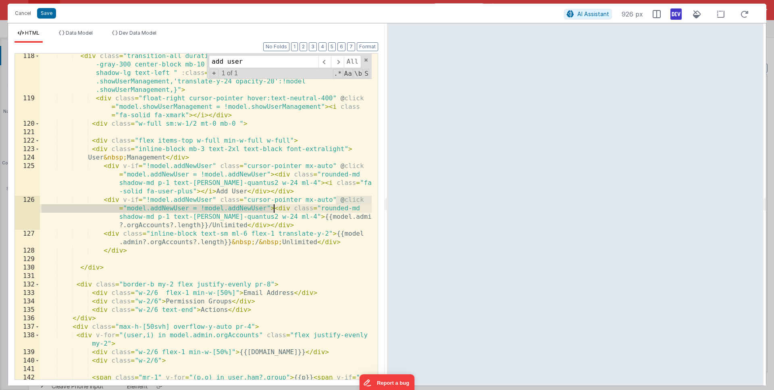
drag, startPoint x: 337, startPoint y: 199, endPoint x: 275, endPoint y: 207, distance: 63.0
click at [275, 207] on div "< div class = "transition-all duration-900 sm:ml-4 bg-white border border -gray…" at bounding box center [206, 244] width 332 height 385
click at [174, 202] on div "< div class = "transition-all duration-900 sm:ml-4 bg-white border border -gray…" at bounding box center [206, 244] width 332 height 385
drag, startPoint x: 102, startPoint y: 197, endPoint x: 273, endPoint y: 206, distance: 171.1
click at [273, 206] on div "< div class = "transition-all duration-900 sm:ml-4 bg-white border border -gray…" at bounding box center [206, 244] width 332 height 385
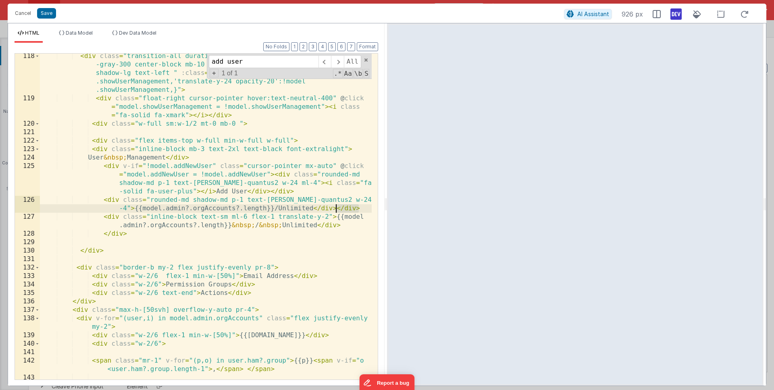
drag, startPoint x: 358, startPoint y: 209, endPoint x: 337, endPoint y: 209, distance: 21.8
click at [337, 209] on div "< div class = "transition-all duration-900 sm:ml-4 bg-white border border -gray…" at bounding box center [206, 240] width 332 height 377
click at [333, 202] on div "< div class = "transition-all duration-900 sm:ml-4 bg-white border border -gray…" at bounding box center [206, 240] width 332 height 377
drag, startPoint x: 278, startPoint y: 218, endPoint x: 326, endPoint y: 219, distance: 48.0
click at [326, 219] on div "< div class = "transition-all duration-900 sm:ml-4 bg-white border border -gray…" at bounding box center [206, 240] width 332 height 377
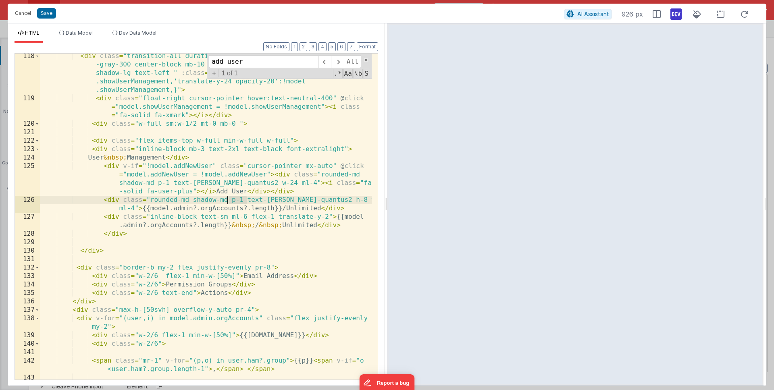
drag, startPoint x: 246, startPoint y: 200, endPoint x: 229, endPoint y: 200, distance: 17.4
click at [229, 200] on div "< div class = "transition-all duration-900 sm:ml-4 bg-white border border -gray…" at bounding box center [206, 240] width 332 height 377
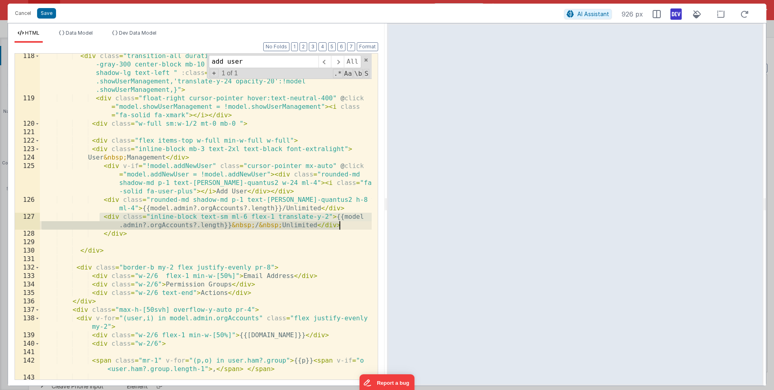
drag, startPoint x: 100, startPoint y: 218, endPoint x: 361, endPoint y: 224, distance: 261.3
click at [361, 224] on div "< div class = "transition-all duration-900 sm:ml-4 bg-white border border -gray…" at bounding box center [206, 240] width 332 height 377
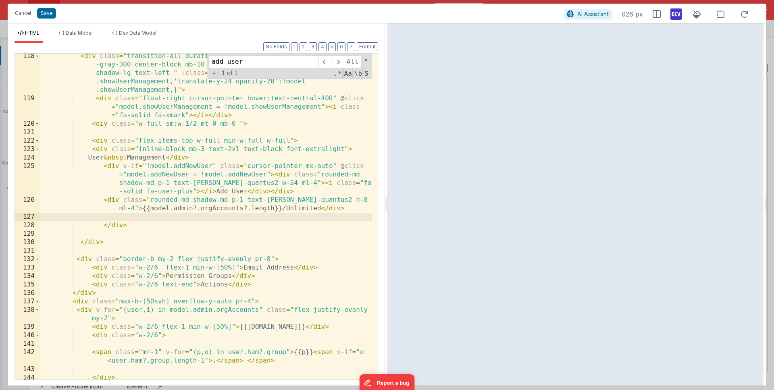
click at [280, 207] on div "< div class = "transition-all duration-900 sm:ml-4 bg-white border border -gray…" at bounding box center [206, 249] width 332 height 394
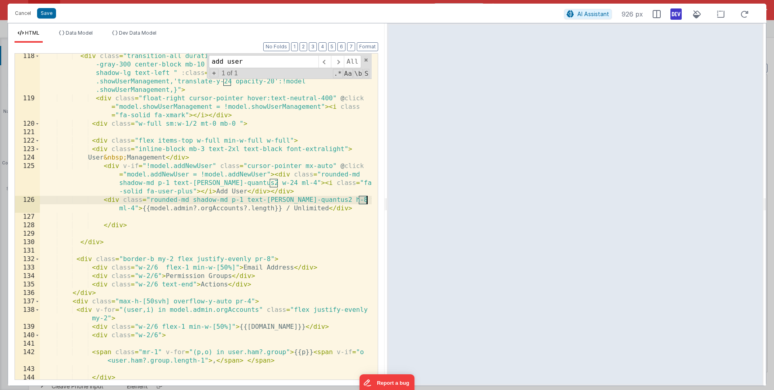
drag, startPoint x: 358, startPoint y: 200, endPoint x: 366, endPoint y: 200, distance: 7.7
click at [366, 200] on div "< div class = "transition-all duration-900 sm:ml-4 bg-white border border -gray…" at bounding box center [206, 249] width 332 height 394
drag, startPoint x: 231, startPoint y: 198, endPoint x: 194, endPoint y: 200, distance: 36.3
click at [194, 200] on div "< div class = "transition-all duration-900 sm:ml-4 bg-white border border -gray…" at bounding box center [206, 249] width 332 height 394
drag, startPoint x: 324, startPoint y: 198, endPoint x: 333, endPoint y: 198, distance: 9.3
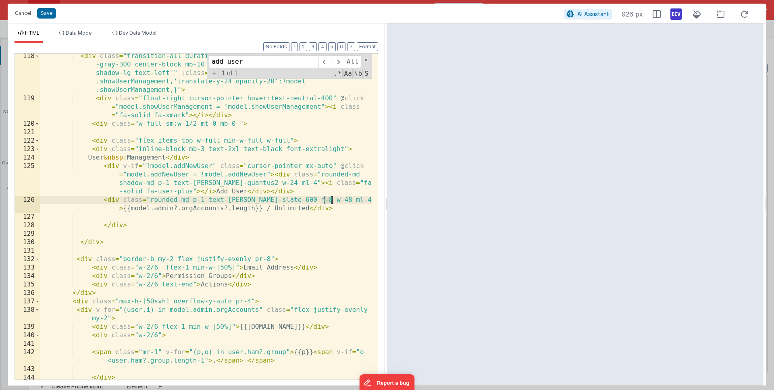
click at [333, 198] on div "< div class = "transition-all duration-900 sm:ml-4 bg-white border border -gray…" at bounding box center [206, 249] width 332 height 394
click at [135, 209] on div "< div class = "transition-all duration-900 sm:ml-4 bg-white border border -gray…" at bounding box center [206, 249] width 332 height 394
click at [339, 210] on div "< div class = "transition-all duration-900 sm:ml-4 bg-white border border -gray…" at bounding box center [206, 249] width 332 height 394
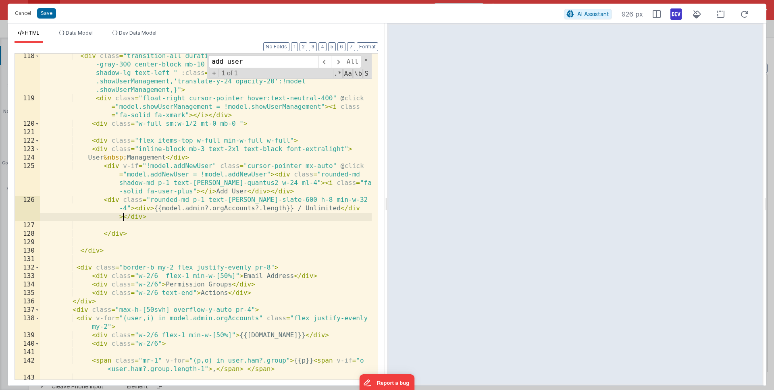
click at [149, 208] on div "< div class = "transition-all duration-900 sm:ml-4 bg-white border border -gray…" at bounding box center [206, 240] width 332 height 377
click at [143, 208] on div "< div class = "transition-all duration-900 sm:ml-4 bg-white border border -gray…" at bounding box center [206, 240] width 332 height 377
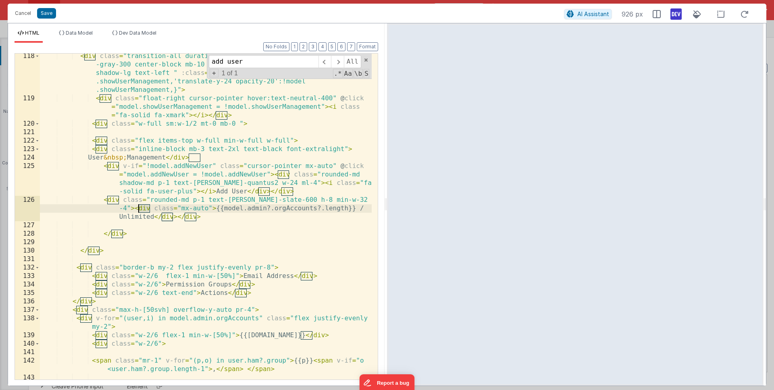
click at [143, 208] on div "< div class = "transition-all duration-900 sm:ml-4 bg-white border border -gray…" at bounding box center [206, 240] width 332 height 377
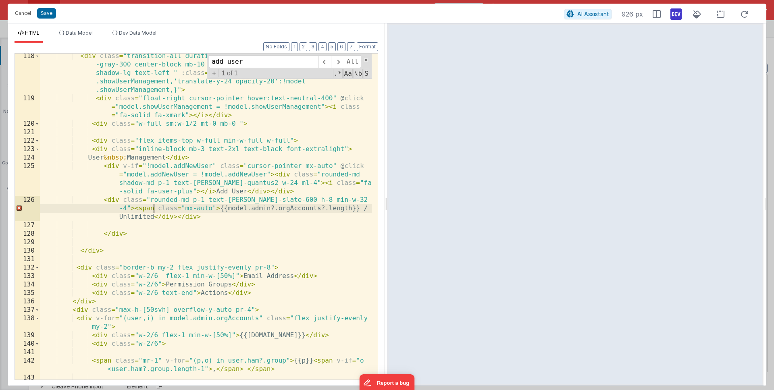
click at [169, 218] on div "< div class = "transition-all duration-900 sm:ml-4 bg-white border border -gray…" at bounding box center [206, 240] width 332 height 377
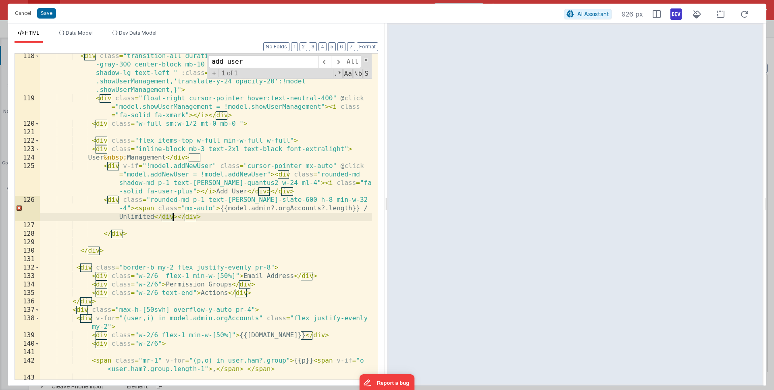
click at [169, 218] on div "< div class = "transition-all duration-900 sm:ml-4 bg-white border border -gray…" at bounding box center [206, 240] width 332 height 377
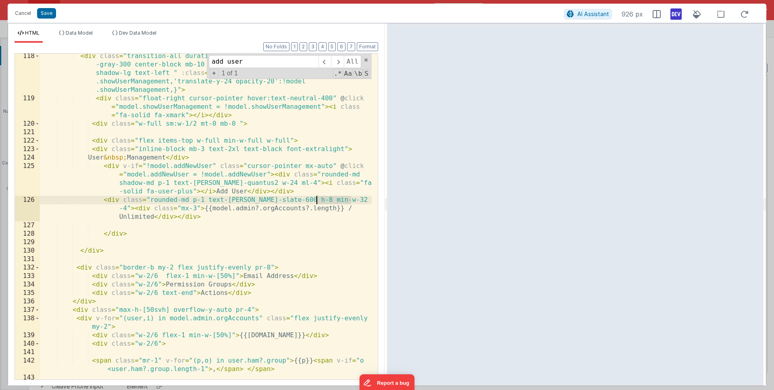
drag, startPoint x: 352, startPoint y: 200, endPoint x: 317, endPoint y: 199, distance: 35.1
click at [317, 199] on div "< div class = "transition-all duration-900 sm:ml-4 bg-white border border -gray…" at bounding box center [206, 240] width 332 height 377
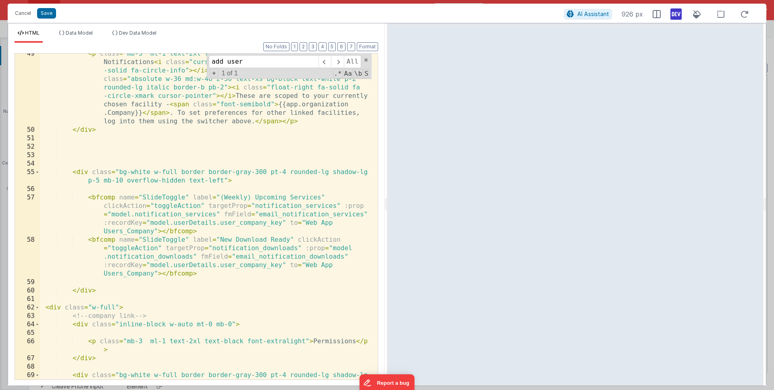
scroll to position [601, 0]
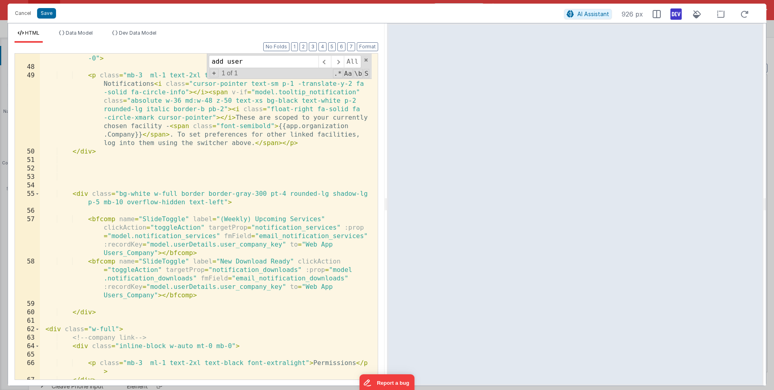
click at [268, 195] on div "< div v-if = "app.organizations.length>1" @ click = "model.tooltip_notification…" at bounding box center [206, 217] width 332 height 360
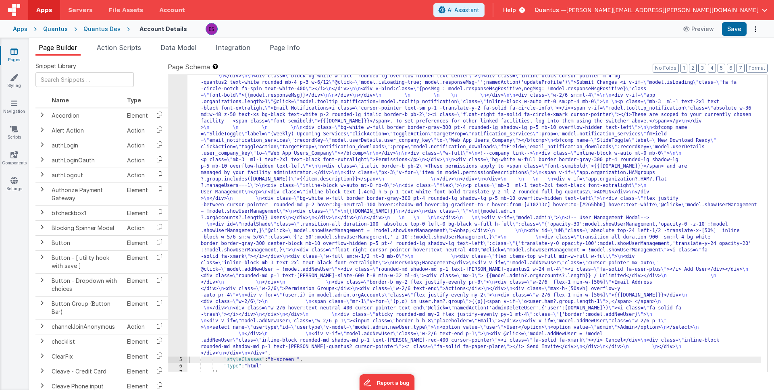
click at [244, 206] on div ""html" : "<div class= \" z-40 flex flex-wrap overflow-scroll no-scrollbar \" > …" at bounding box center [474, 331] width 574 height 658
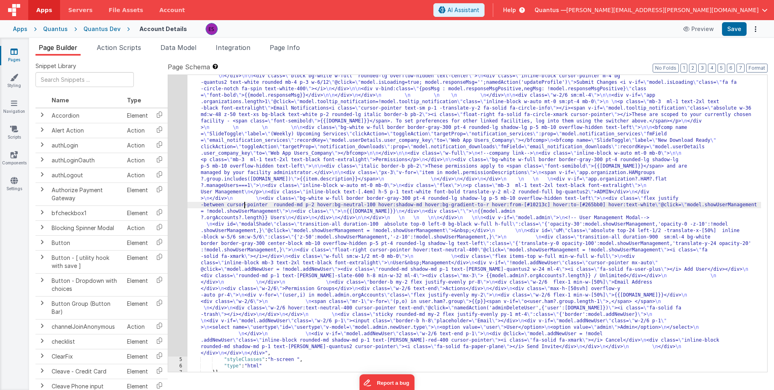
click at [181, 237] on div "4" at bounding box center [177, 179] width 19 height 355
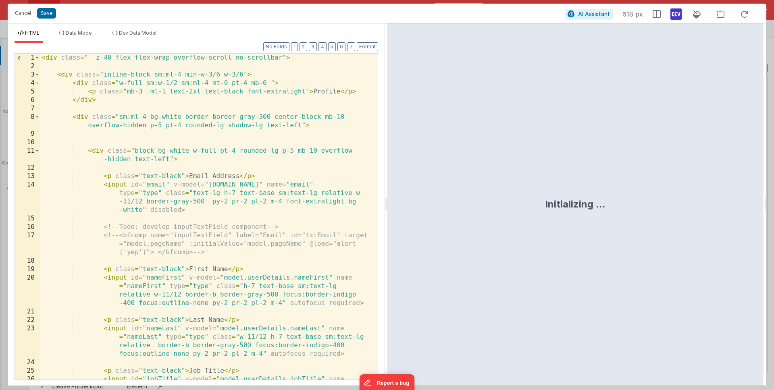
click at [188, 231] on div "< div class = " z-40 flex flex-wrap overflow-scroll no-scrollbar" > < div class…" at bounding box center [206, 238] width 332 height 368
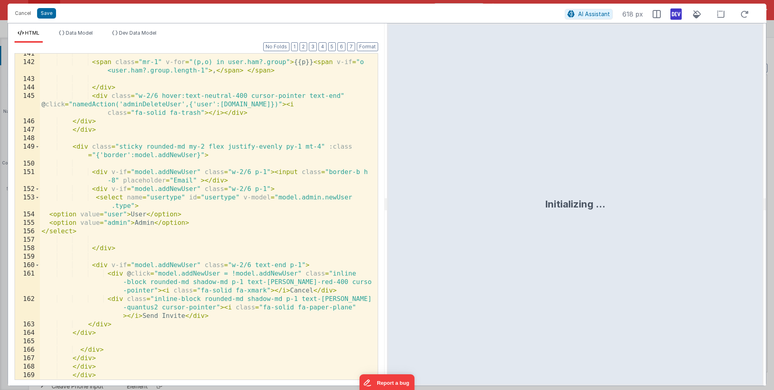
scroll to position [1773, 0]
click at [214, 219] on div "< span class = "mr-1" v-for = "(p,o) in user.ham?.group" > {{p}} < span v-if = …" at bounding box center [206, 221] width 332 height 343
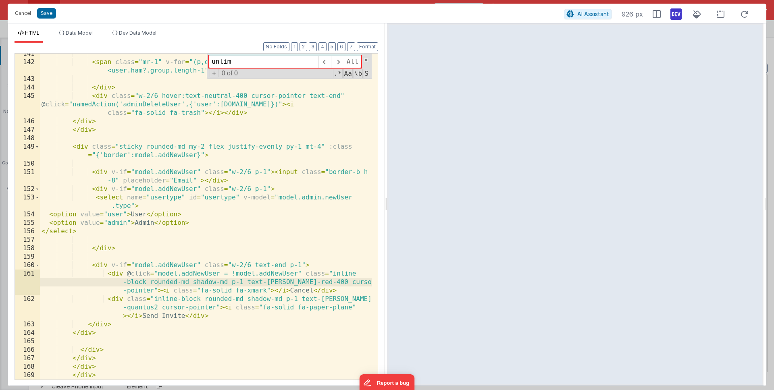
scroll to position [1471, 0]
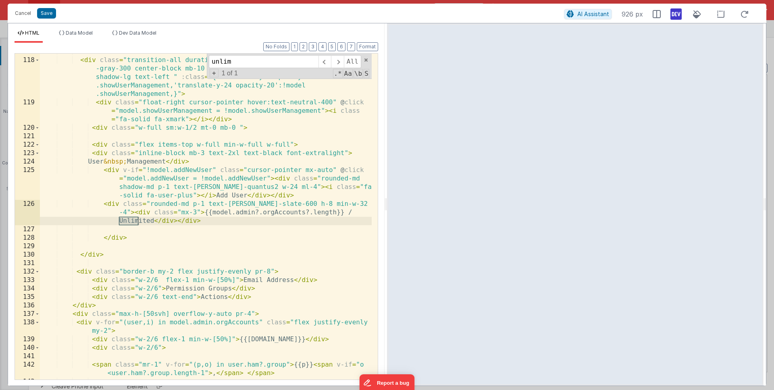
type input "unlim"
click at [244, 225] on div "< div class = "transition-all duration-900 sm:ml-4 bg-white border border -gray…" at bounding box center [206, 219] width 332 height 343
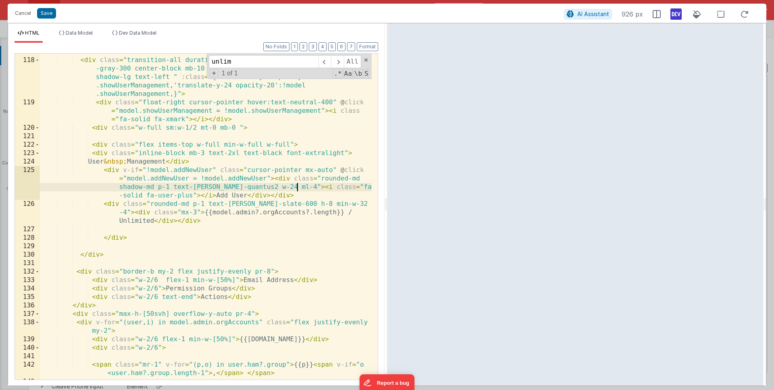
click at [297, 187] on div "< div class = "transition-all duration-900 sm:ml-4 bg-white border border -gray…" at bounding box center [206, 219] width 332 height 343
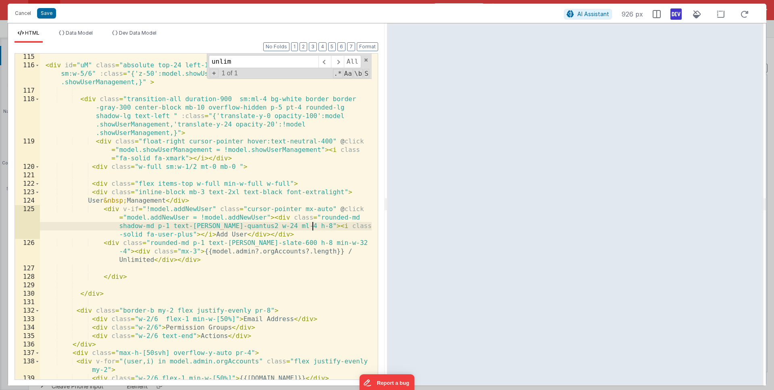
scroll to position [1432, 0]
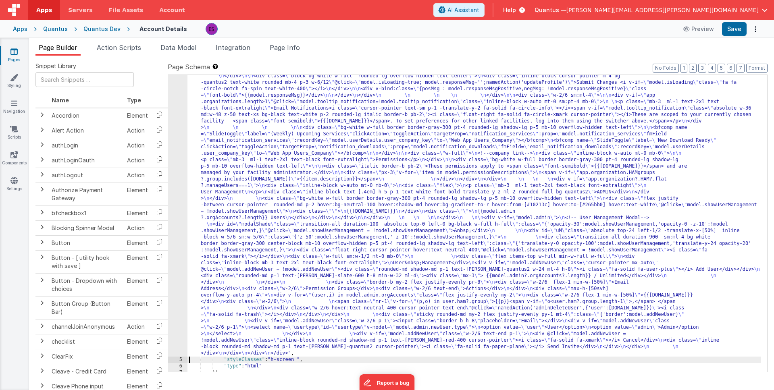
click at [186, 235] on div "4" at bounding box center [177, 179] width 19 height 355
click at [178, 235] on div "4" at bounding box center [177, 179] width 19 height 355
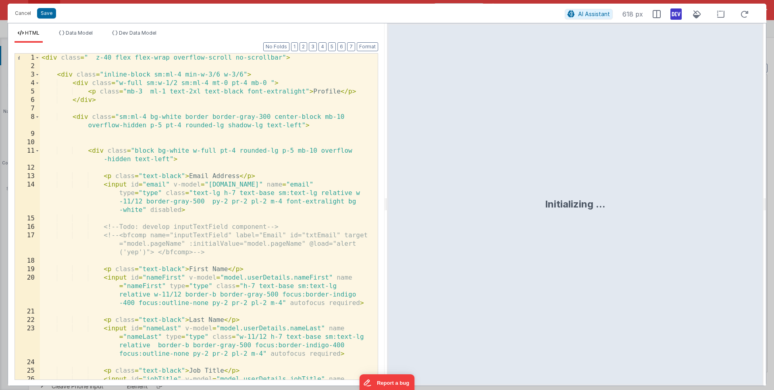
click at [181, 231] on div "< div class = " z-40 flex flex-wrap overflow-scroll no-scrollbar" > < div class…" at bounding box center [206, 238] width 332 height 368
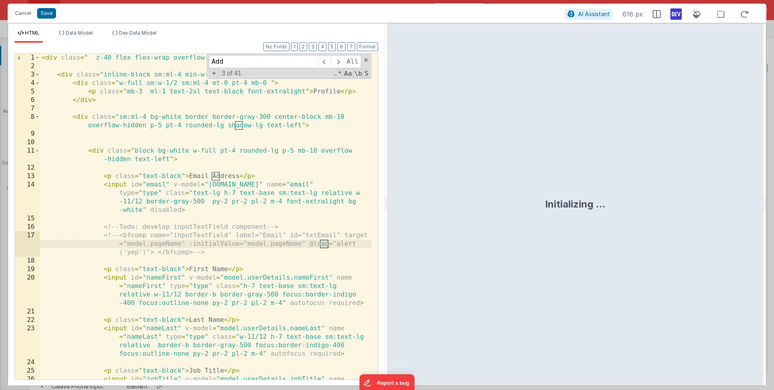
scroll to position [1428, 0]
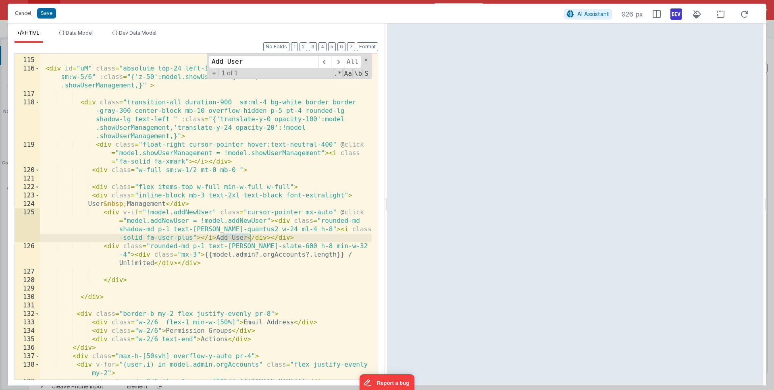
type input "Add User"
click at [260, 229] on div "< div id = "uM" class = "absolute top-24 left-1/2 -translate-x-[50%] inline-blo…" at bounding box center [206, 219] width 332 height 343
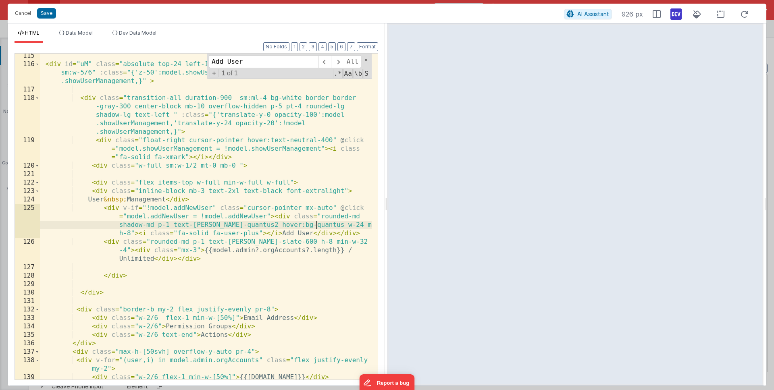
click at [316, 228] on div "< div id = "uM" class = "absolute top-24 left-1/2 -translate-x-[50%] inline-blo…" at bounding box center [206, 223] width 332 height 343
click at [316, 222] on div "< div id = "uM" class = "absolute top-24 left-1/2 -translate-x-[50%] inline-blo…" at bounding box center [206, 221] width 332 height 343
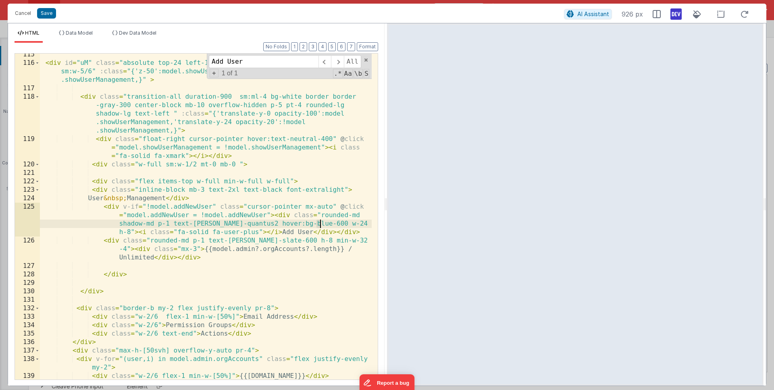
click at [320, 222] on div "< div id = "uM" class = "absolute top-24 left-1/2 -translate-x-[50%] inline-blo…" at bounding box center [206, 221] width 332 height 343
click at [303, 227] on div "< div id = "uM" class = "absolute top-24 left-1/2 -translate-x-[50%] inline-blo…" at bounding box center [206, 221] width 332 height 343
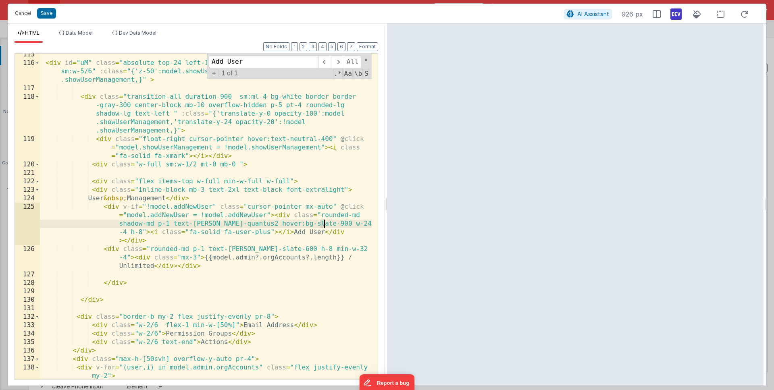
click at [323, 223] on div "< div id = "uM" class = "absolute top-24 left-1/2 -translate-x-[50%] inline-blo…" at bounding box center [206, 221] width 332 height 343
drag, startPoint x: 294, startPoint y: 223, endPoint x: 331, endPoint y: 222, distance: 36.7
click at [331, 222] on div "< div id = "uM" class = "absolute top-24 left-1/2 -translate-x-[50%] inline-blo…" at bounding box center [206, 221] width 332 height 343
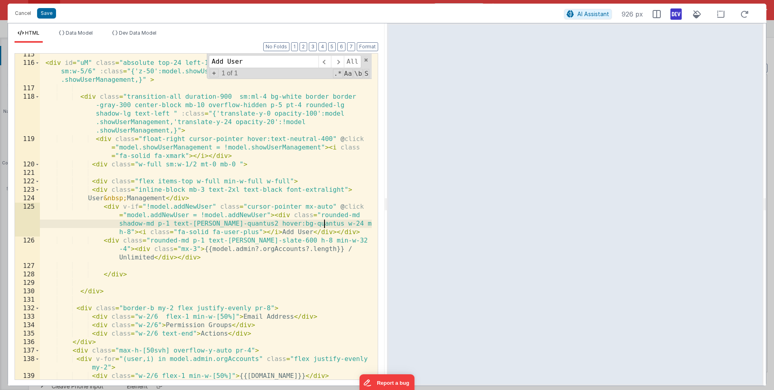
click at [303, 224] on div "< div id = "uM" class = "absolute top-24 left-1/2 -translate-x-[50%] inline-blo…" at bounding box center [206, 221] width 332 height 343
click at [321, 223] on div "< div id = "uM" class = "absolute top-24 left-1/2 -translate-x-[50%] inline-blo…" at bounding box center [206, 221] width 332 height 343
click at [238, 213] on div "< div id = "uM" class = "absolute top-24 left-1/2 -translate-x-[50%] inline-blo…" at bounding box center [206, 221] width 332 height 343
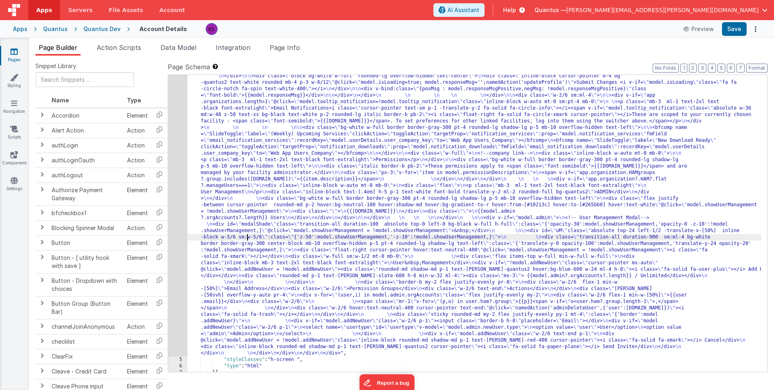
click at [248, 239] on div ""html" : "<div class= \" z-40 flex flex-wrap overflow-scroll no-scrollbar \" > …" at bounding box center [474, 331] width 574 height 658
click at [178, 250] on div "4" at bounding box center [177, 179] width 19 height 355
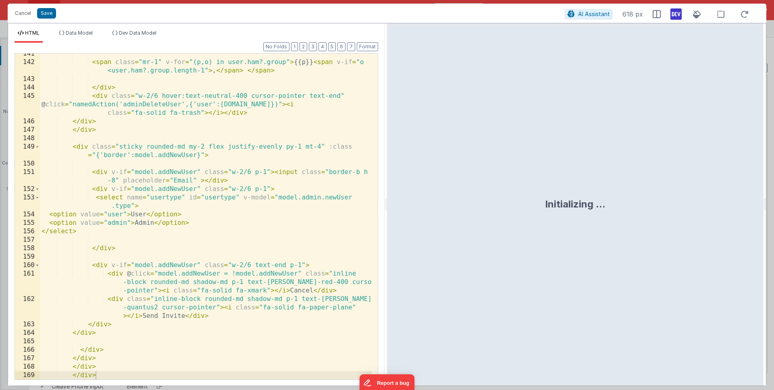
scroll to position [1772, 0]
click at [191, 278] on div "< span class = "mr-1" v-for = "(p,o) in user.ham?.group" > {{p}} < span v-if = …" at bounding box center [206, 222] width 332 height 343
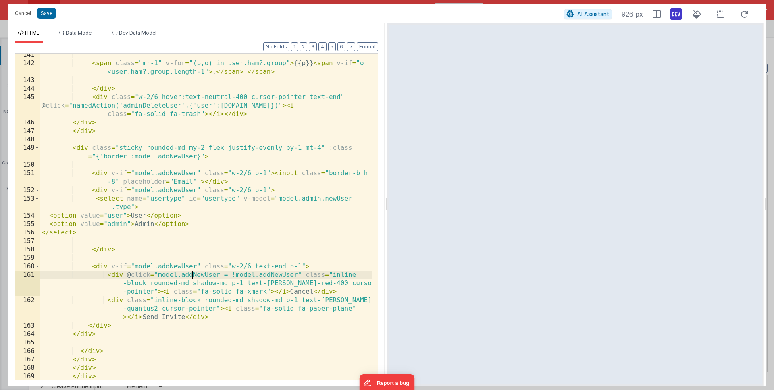
click at [109, 269] on div "< span class = "mr-1" v-for = "(p,o) in user.ham?.group" > {{p}} < span v-if = …" at bounding box center [206, 222] width 332 height 343
click at [88, 266] on div "< span class = "mr-1" v-for = "(p,o) in user.ham?.group" > {{p}} < span v-if = …" at bounding box center [206, 222] width 332 height 343
click at [100, 266] on div "< span class = "mr-1" v-for = "(p,o) in user.ham?.group" > {{p}} < span v-if = …" at bounding box center [206, 222] width 332 height 343
click at [116, 327] on div "< span class = "mr-1" v-for = "(p,o) in user.ham?.group" > {{p}} < span v-if = …" at bounding box center [206, 222] width 332 height 343
click at [87, 267] on div "< span class = "mr-1" v-for = "(p,o) in user.ham?.group" > {{p}} < span v-if = …" at bounding box center [206, 222] width 332 height 343
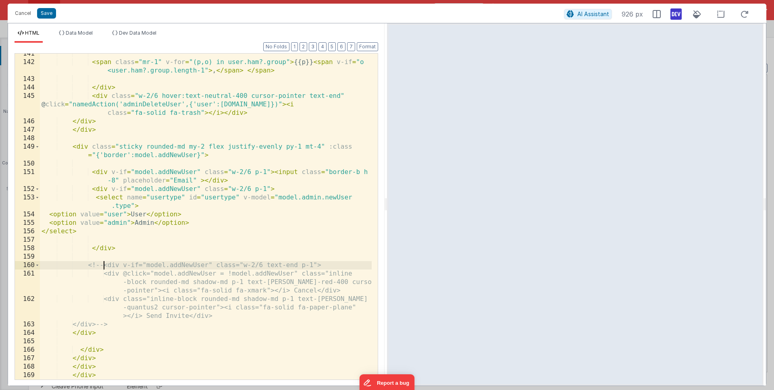
scroll to position [1773, 0]
click at [146, 323] on div "< span class = "mr-1" v-for = "(p,o) in user.ham?.group" > {{p}} < span v-if = …" at bounding box center [206, 221] width 332 height 343
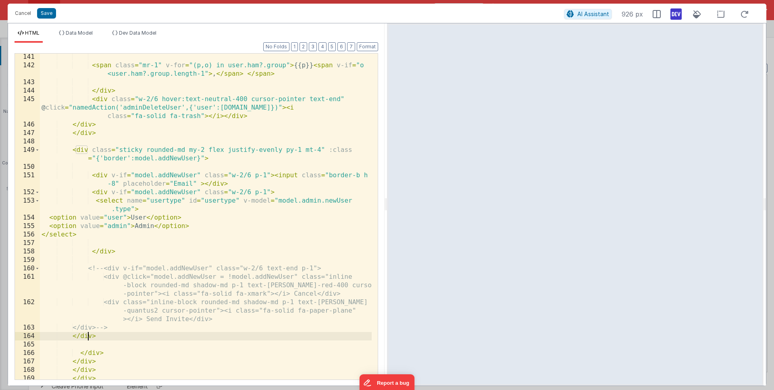
click at [87, 336] on div "< span class = "mr-1" v-for = "(p,o) in user.ham?.group" > {{p}} < span v-if = …" at bounding box center [206, 224] width 332 height 343
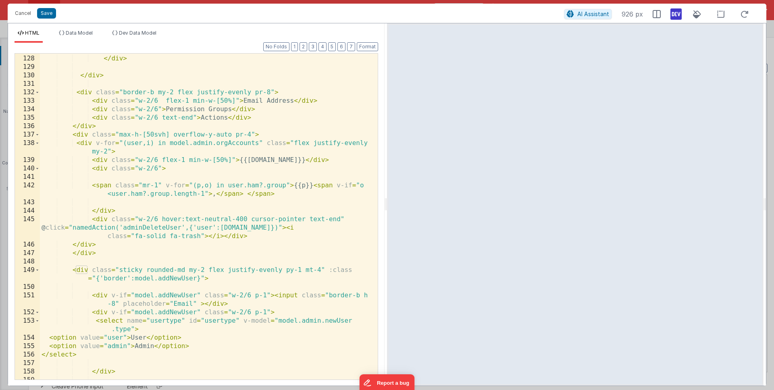
scroll to position [1773, 0]
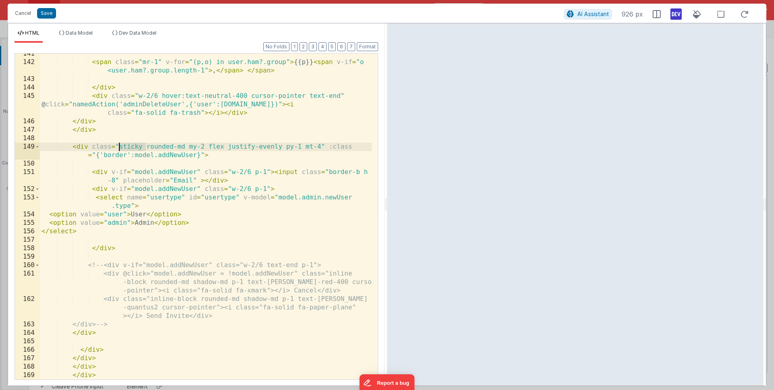
drag, startPoint x: 146, startPoint y: 147, endPoint x: 117, endPoint y: 148, distance: 29.0
click at [117, 148] on div "< span class = "mr-1" v-for = "(p,o) in user.ham?.group" > {{p}} < span v-if = …" at bounding box center [206, 221] width 332 height 343
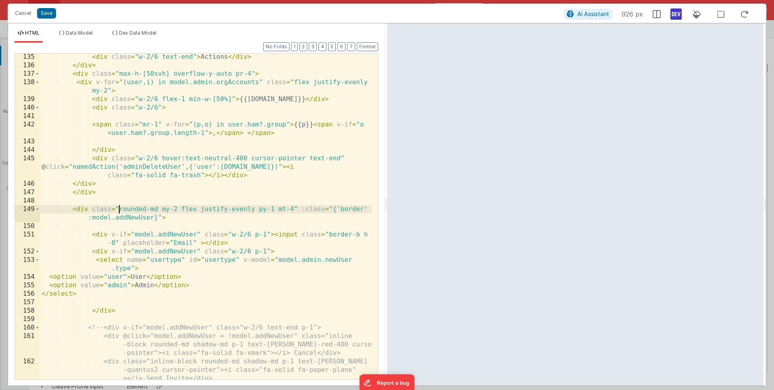
scroll to position [1709, 0]
click at [83, 209] on div "< div class = "w-2/6" > Permission Groups </ div > < div class = "w-2/6 text-en…" at bounding box center [206, 226] width 332 height 360
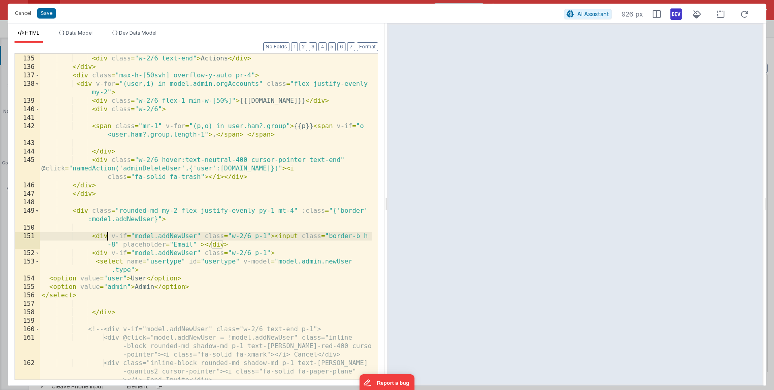
click at [108, 239] on div "< div class = "w-2/6" > Permission Groups </ div > < div class = "w-2/6 text-en…" at bounding box center [206, 226] width 332 height 360
click at [83, 211] on div "< div class = "w-2/6" > Permission Groups </ div > < div class = "w-2/6 text-en…" at bounding box center [206, 226] width 332 height 360
click at [71, 210] on div "< div class = "w-2/6" > Permission Groups </ div > < div class = "w-2/6 text-en…" at bounding box center [206, 226] width 332 height 360
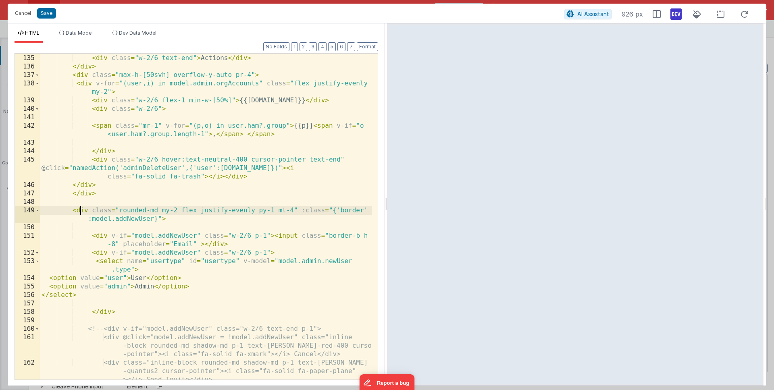
click at [82, 210] on div "< div class = "w-2/6" > Permission Groups </ div > < div class = "w-2/6 text-en…" at bounding box center [206, 226] width 332 height 360
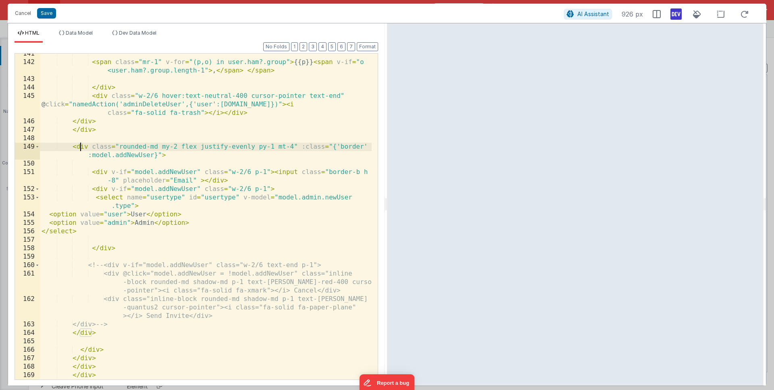
scroll to position [1773, 0]
click at [67, 147] on div "< span class = "mr-1" v-for = "(p,o) in user.ham?.group" > {{p}} < span v-if = …" at bounding box center [206, 221] width 332 height 343
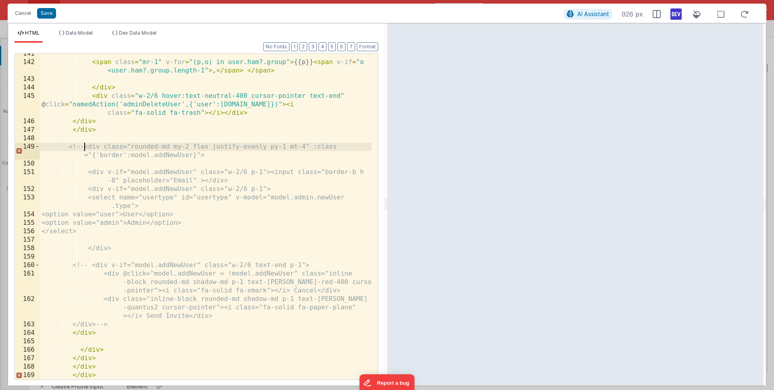
click at [122, 331] on div "< span class = "mr-1" v-for = "(p,o) in user.ham?.group" > {{p}} < span v-if = …" at bounding box center [206, 221] width 332 height 343
click at [130, 326] on div "< span class = "mr-1" v-for = "(p,o) in user.ham?.group" > {{p}} < span v-if = …" at bounding box center [206, 221] width 332 height 343
drag, startPoint x: 106, startPoint y: 266, endPoint x: 86, endPoint y: 265, distance: 19.4
click at [86, 265] on div "< span class = "mr-1" v-for = "(p,o) in user.ham?.group" > {{p}} < span v-if = …" at bounding box center [206, 221] width 332 height 343
click at [264, 222] on div "< span class = "mr-1" v-for = "(p,o) in user.ham?.group" > {{p}} < span v-if = …" at bounding box center [206, 221] width 332 height 343
